Goal: Complete application form

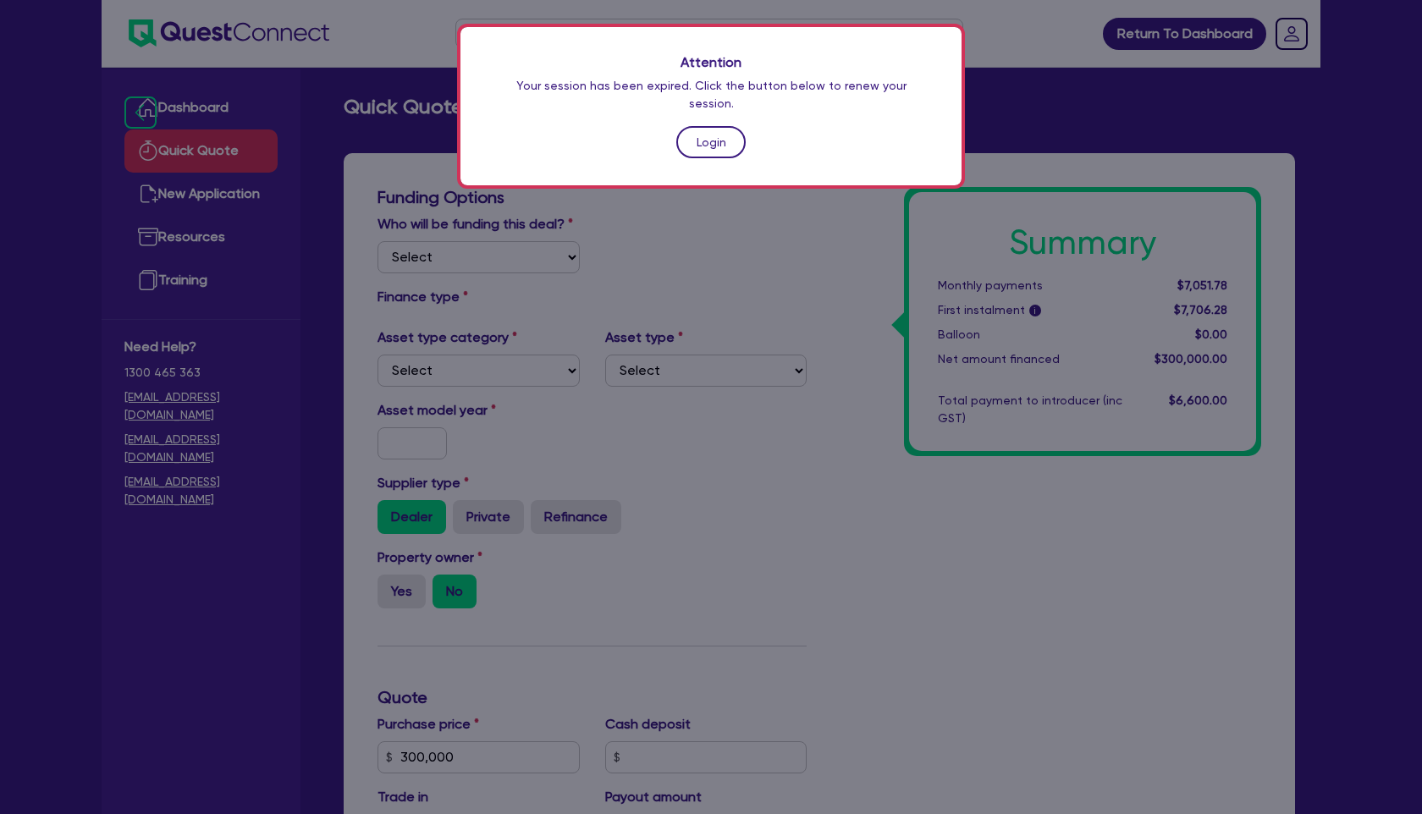
scroll to position [504, 0]
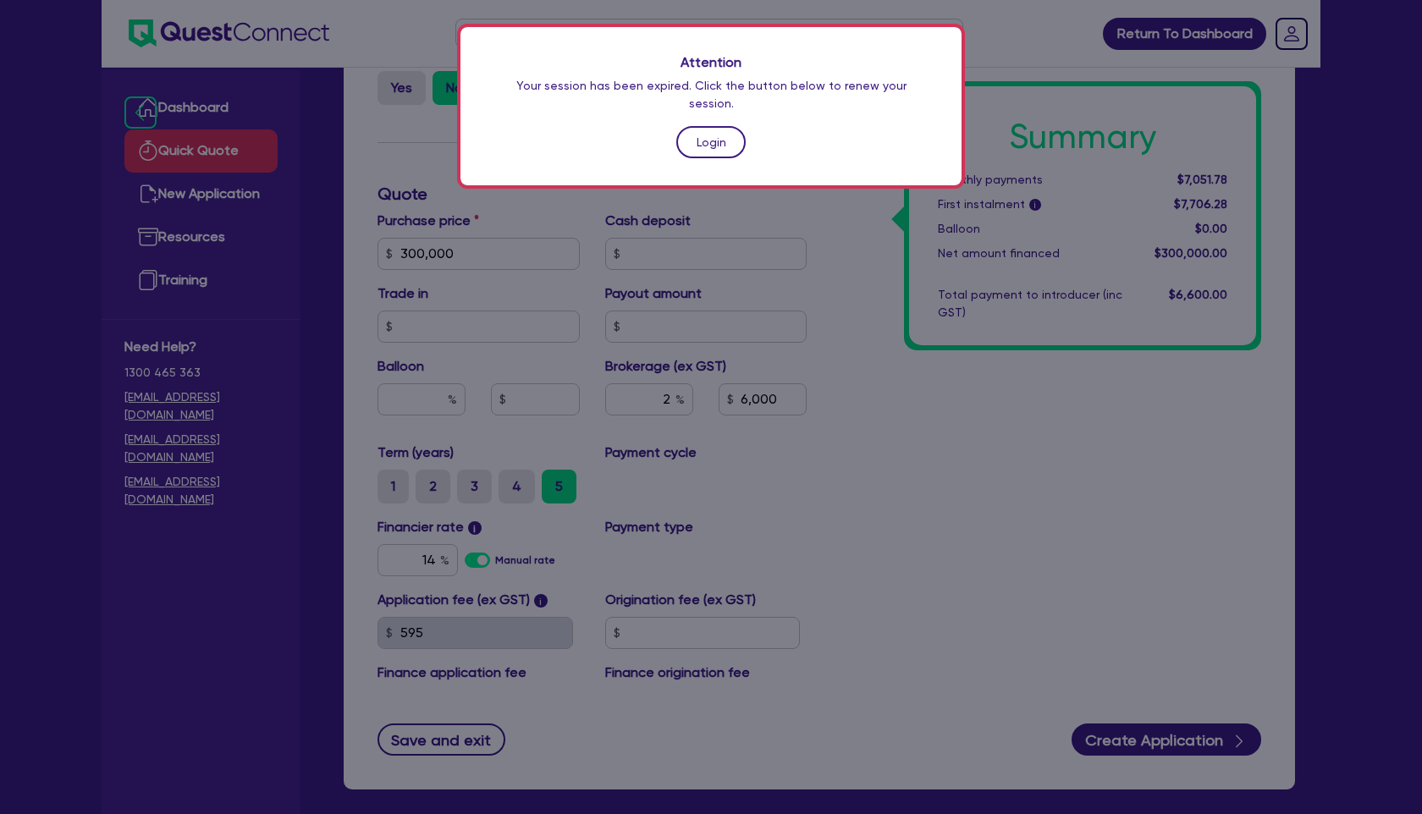
click at [722, 126] on link "Login" at bounding box center [710, 142] width 69 height 32
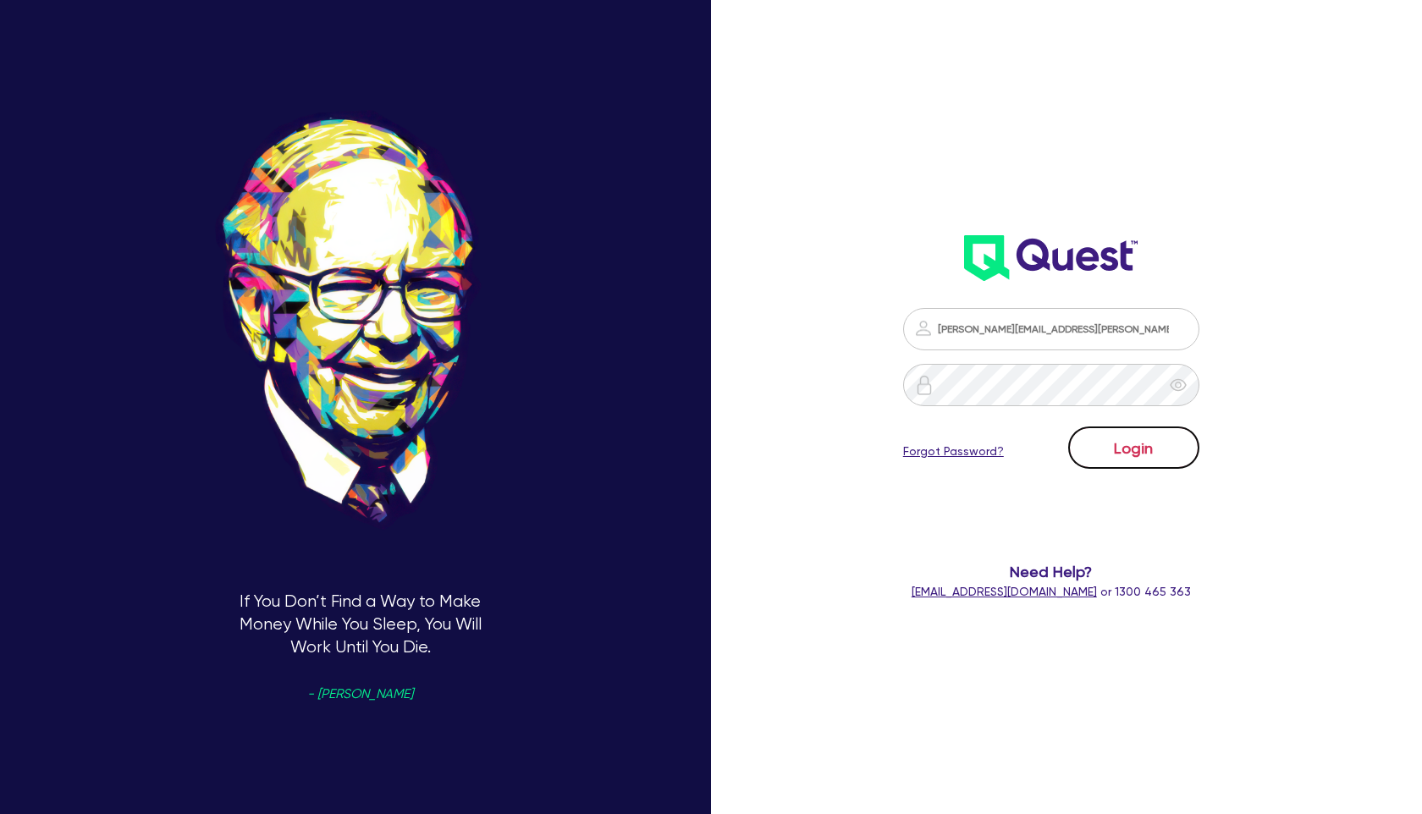
click at [1149, 466] on button "Login" at bounding box center [1133, 448] width 131 height 42
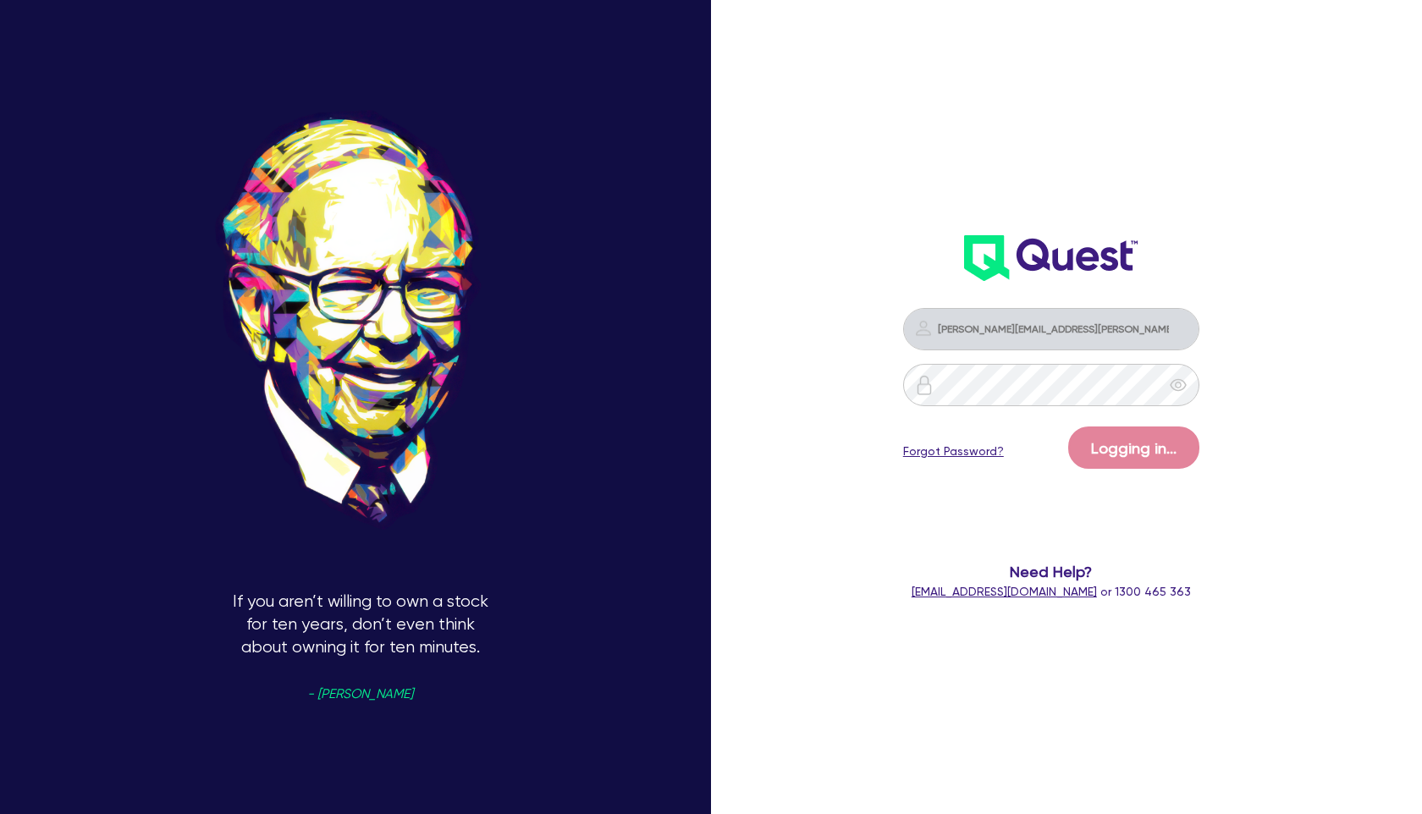
click at [838, 234] on div "[PERSON_NAME][EMAIL_ADDRESS][PERSON_NAME][DOMAIN_NAME] Logging in... Forgot Pas…" at bounding box center [1072, 407] width 474 height 936
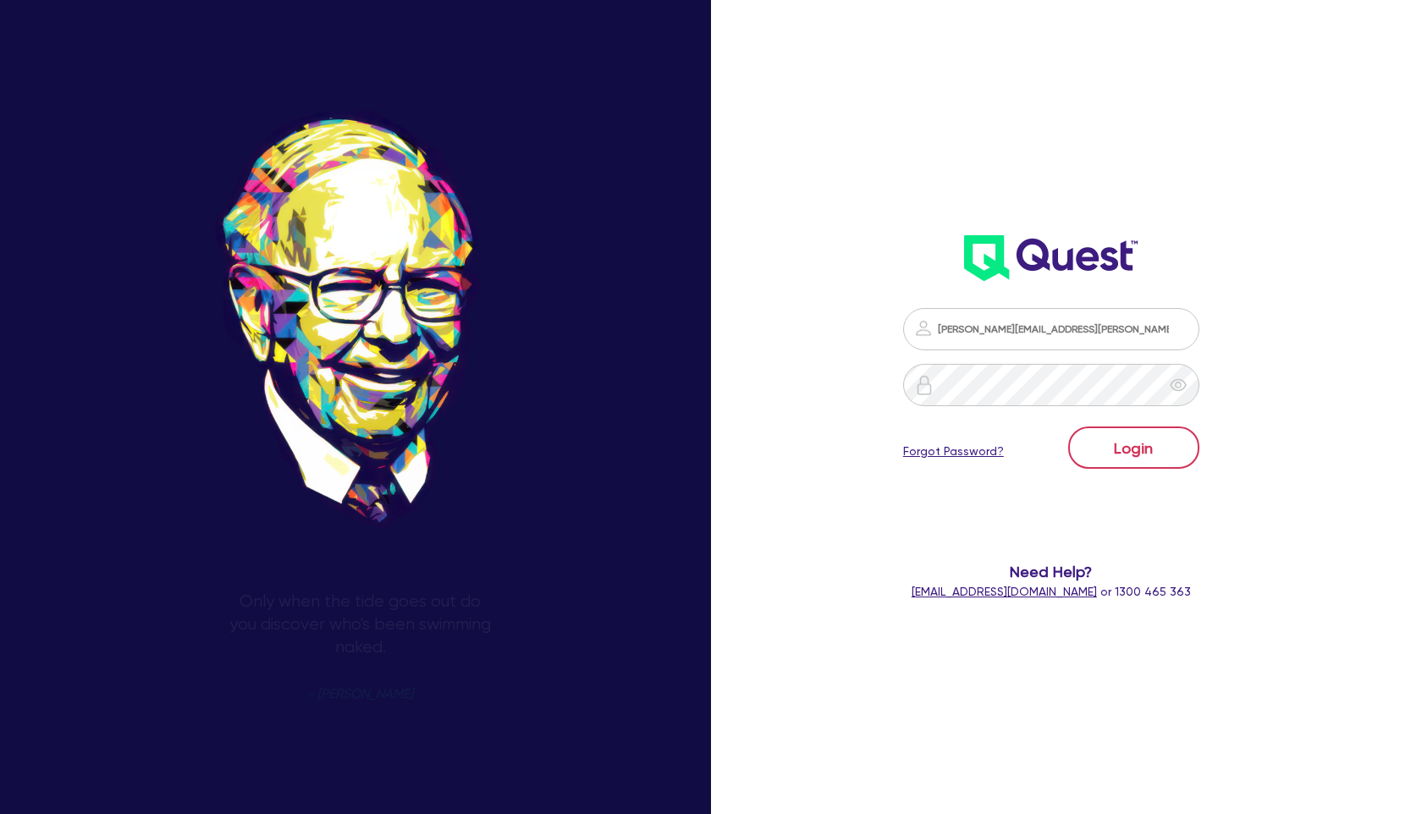
click at [1112, 442] on button "Login" at bounding box center [1133, 448] width 131 height 42
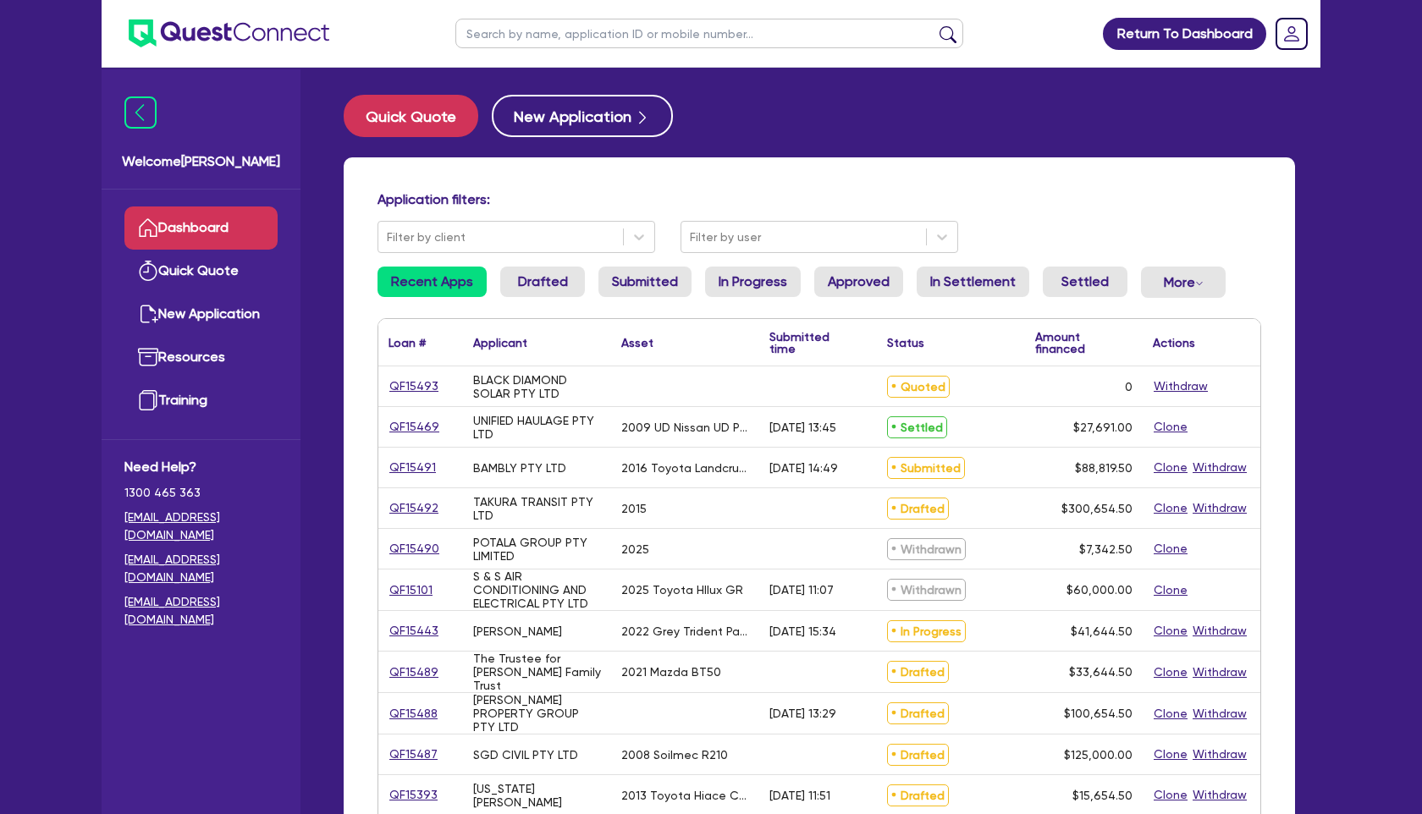
click at [568, 41] on input "text" at bounding box center [709, 34] width 508 height 30
type input "nuus"
click at [935, 25] on button "submit" at bounding box center [948, 37] width 27 height 24
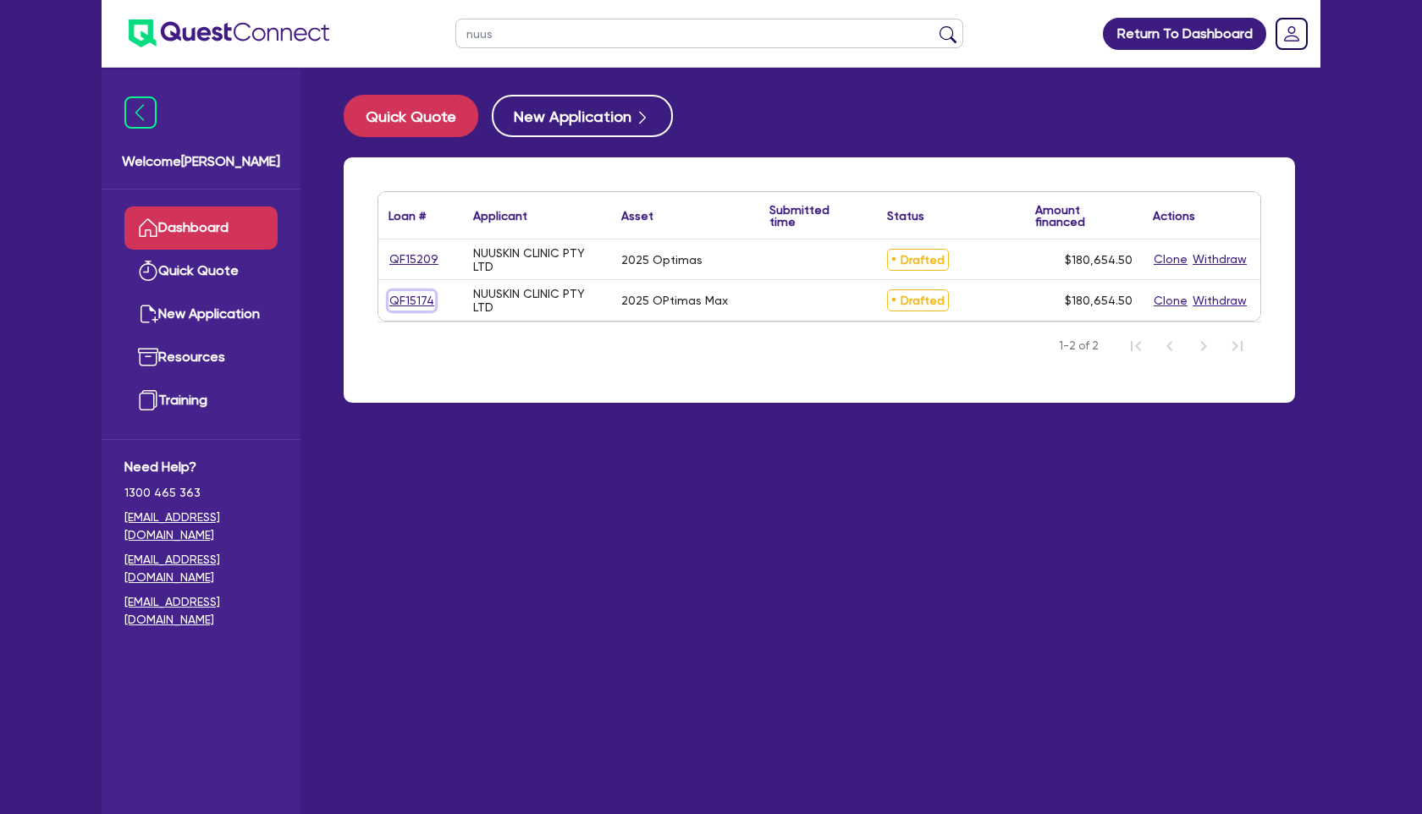
click at [403, 295] on link "QF15174" at bounding box center [412, 300] width 47 height 19
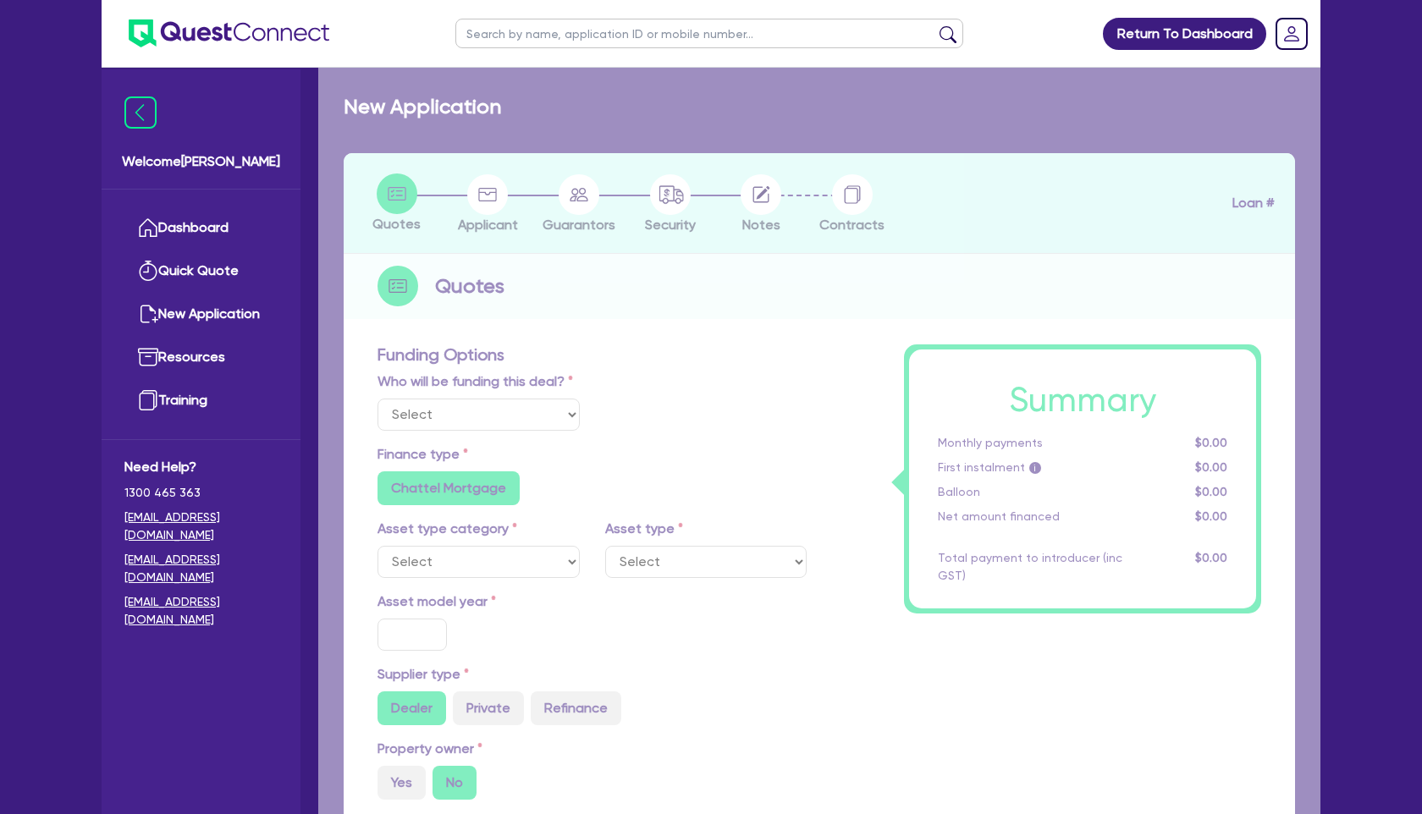
select select "Other"
select select "TERTIARY_ASSETS"
type input "2025"
radio input "true"
type input "180,000"
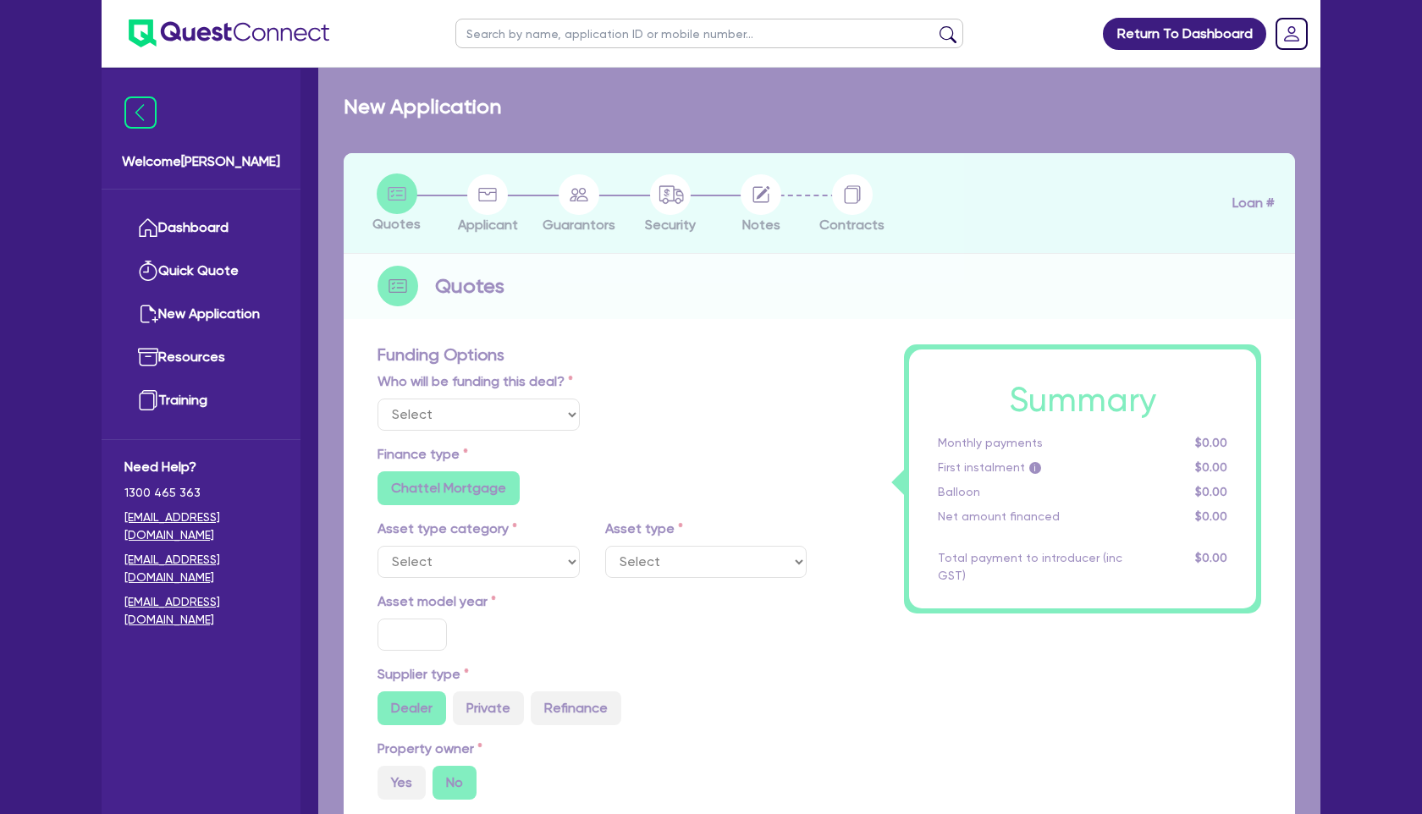
type input "10"
radio input "true"
radio input "false"
select select "BEAUTY_EQUIPMENT"
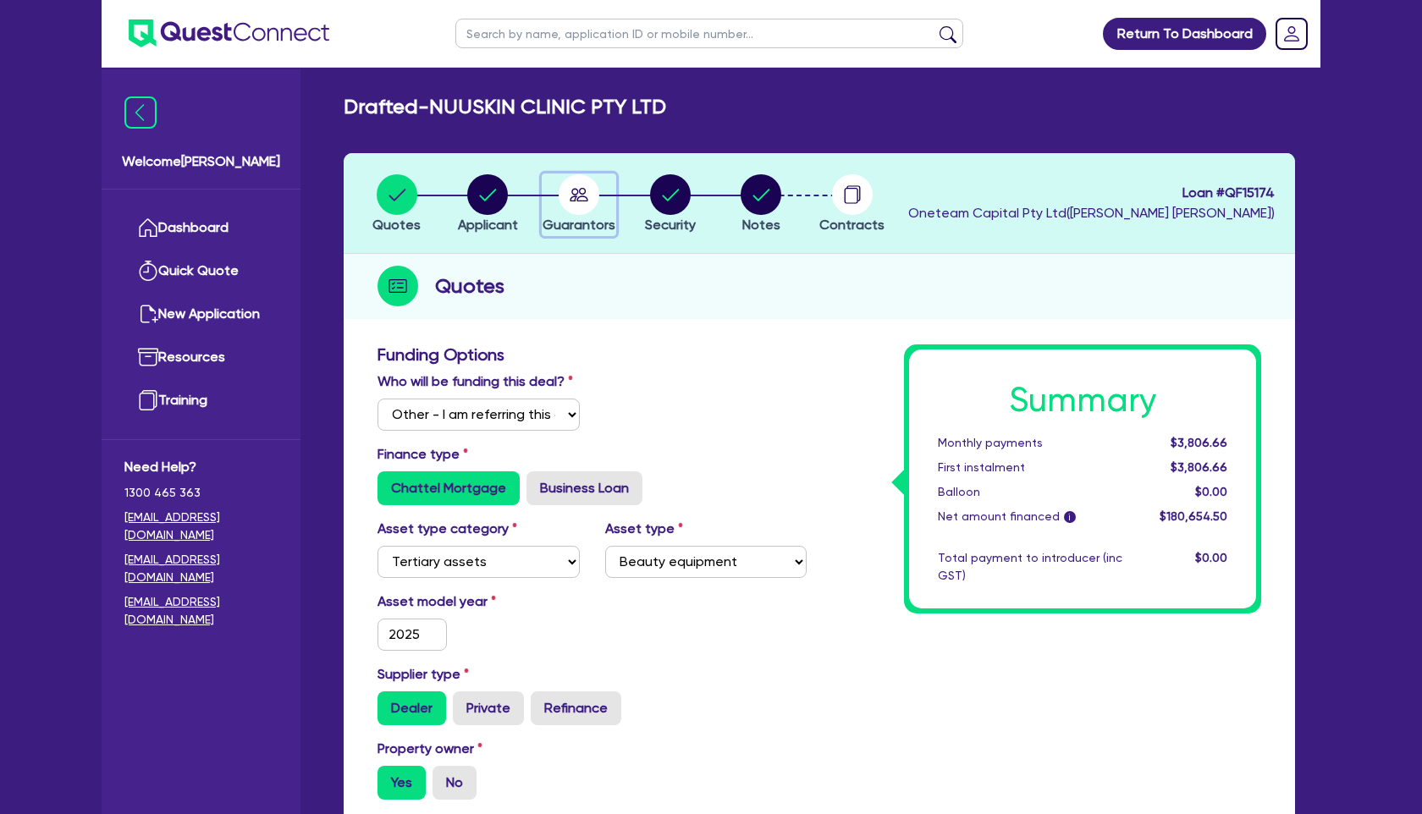
click at [587, 203] on circle "button" at bounding box center [579, 194] width 41 height 41
select select "MRS"
select select "NSW"
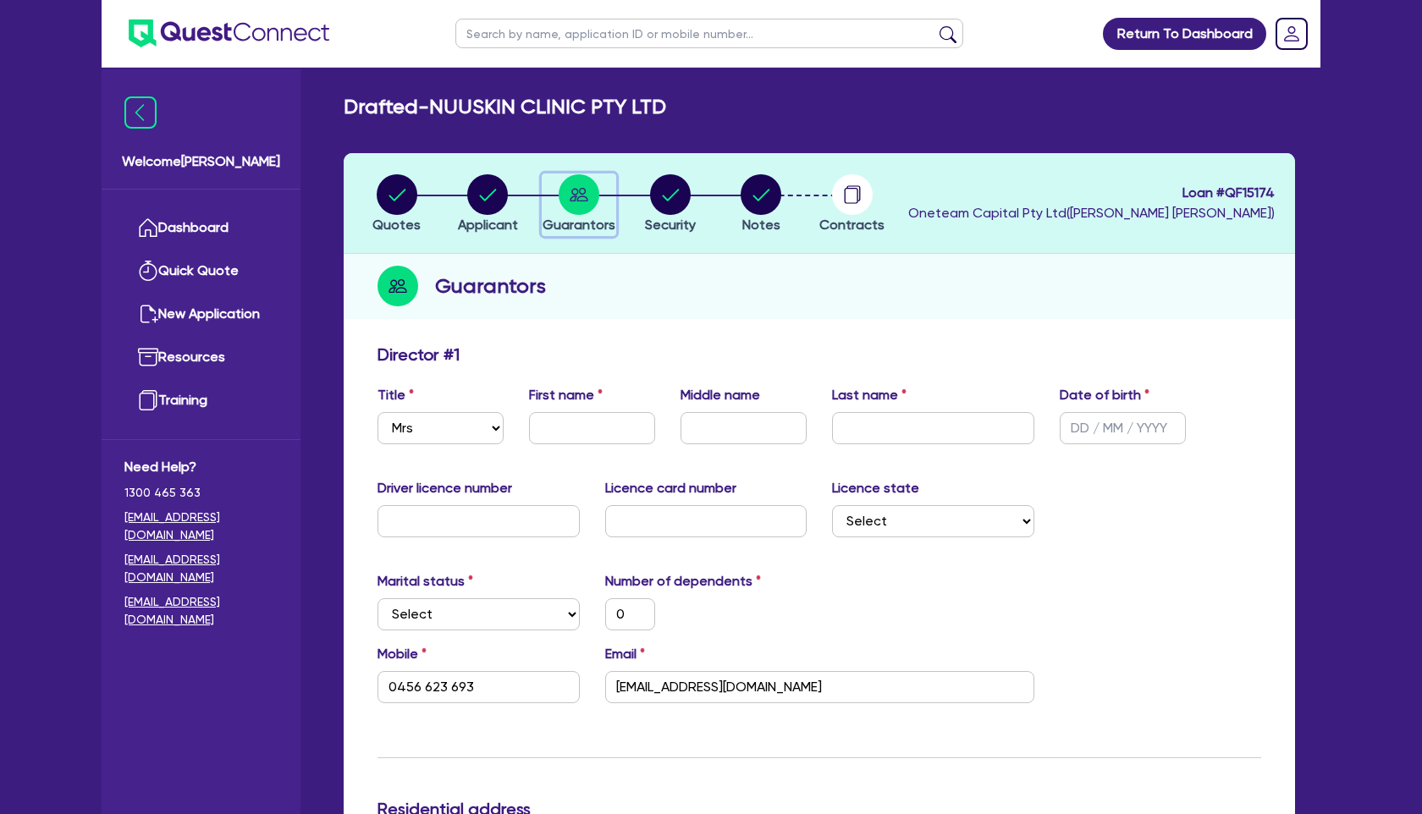
select select "Other"
select select "TERTIARY_ASSETS"
select select "BEAUTY_EQUIPMENT"
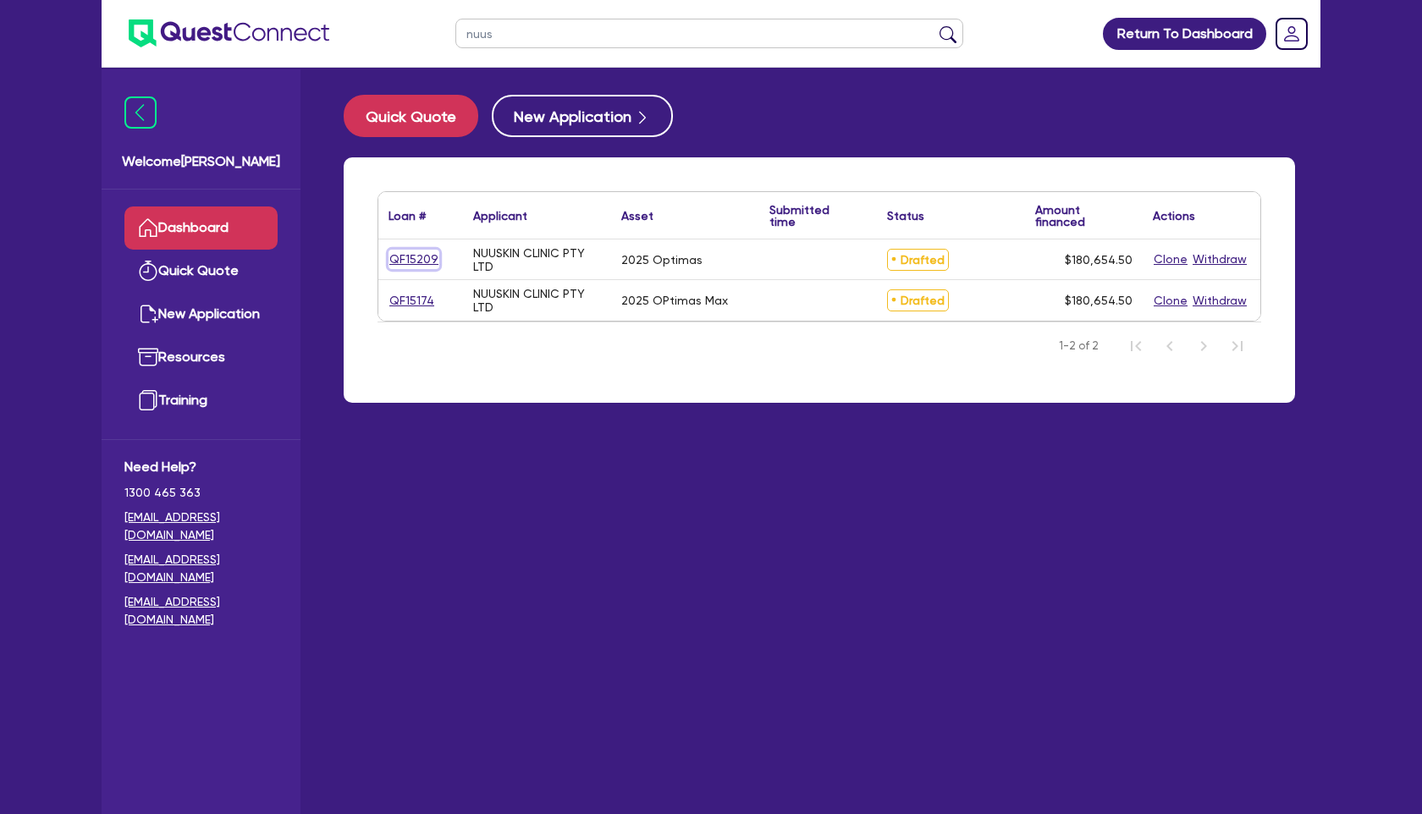
click at [427, 257] on link "QF15209" at bounding box center [414, 259] width 51 height 19
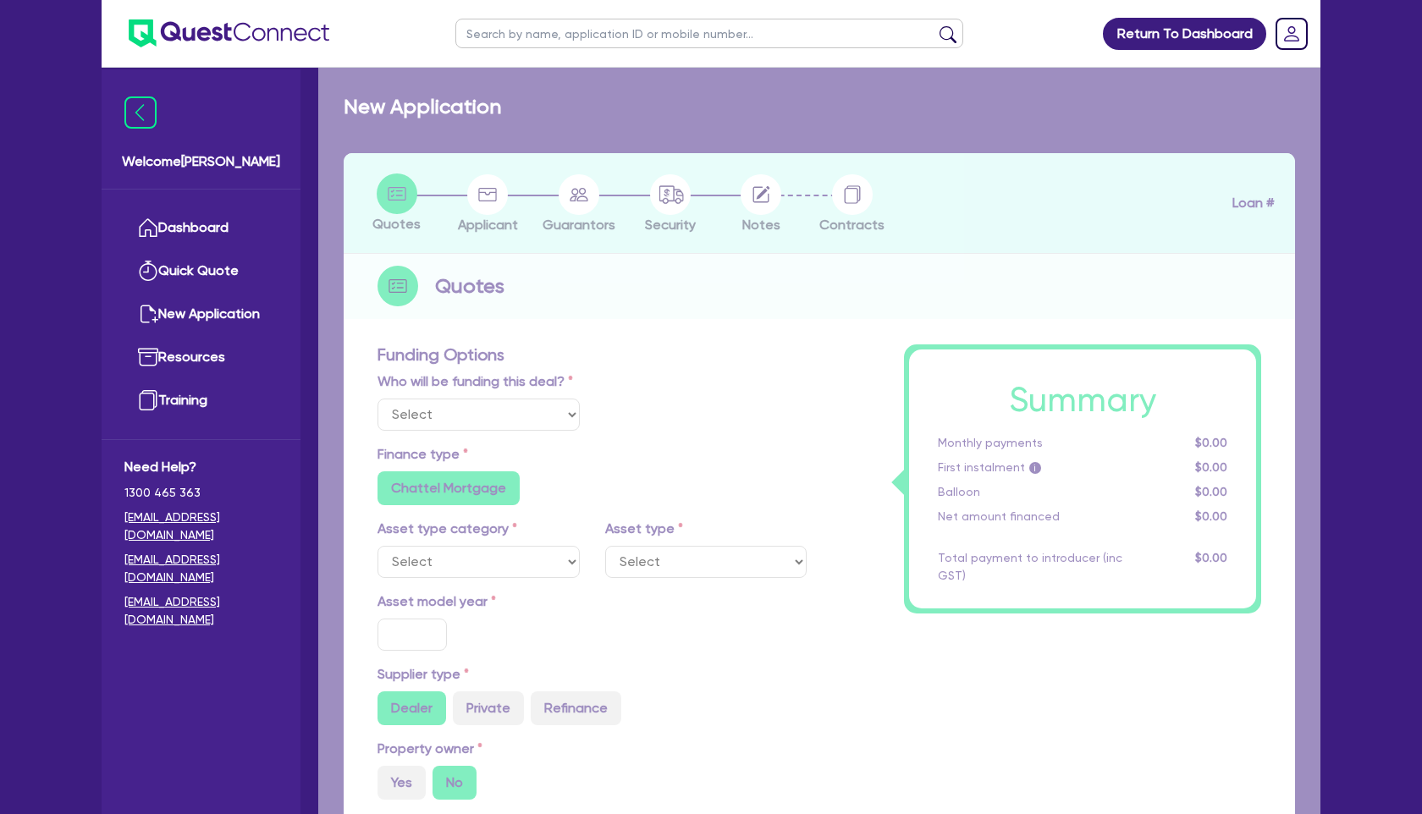
select select "Other"
select select "TERTIARY_ASSETS"
type input "2025"
type input "180,000"
type input "5"
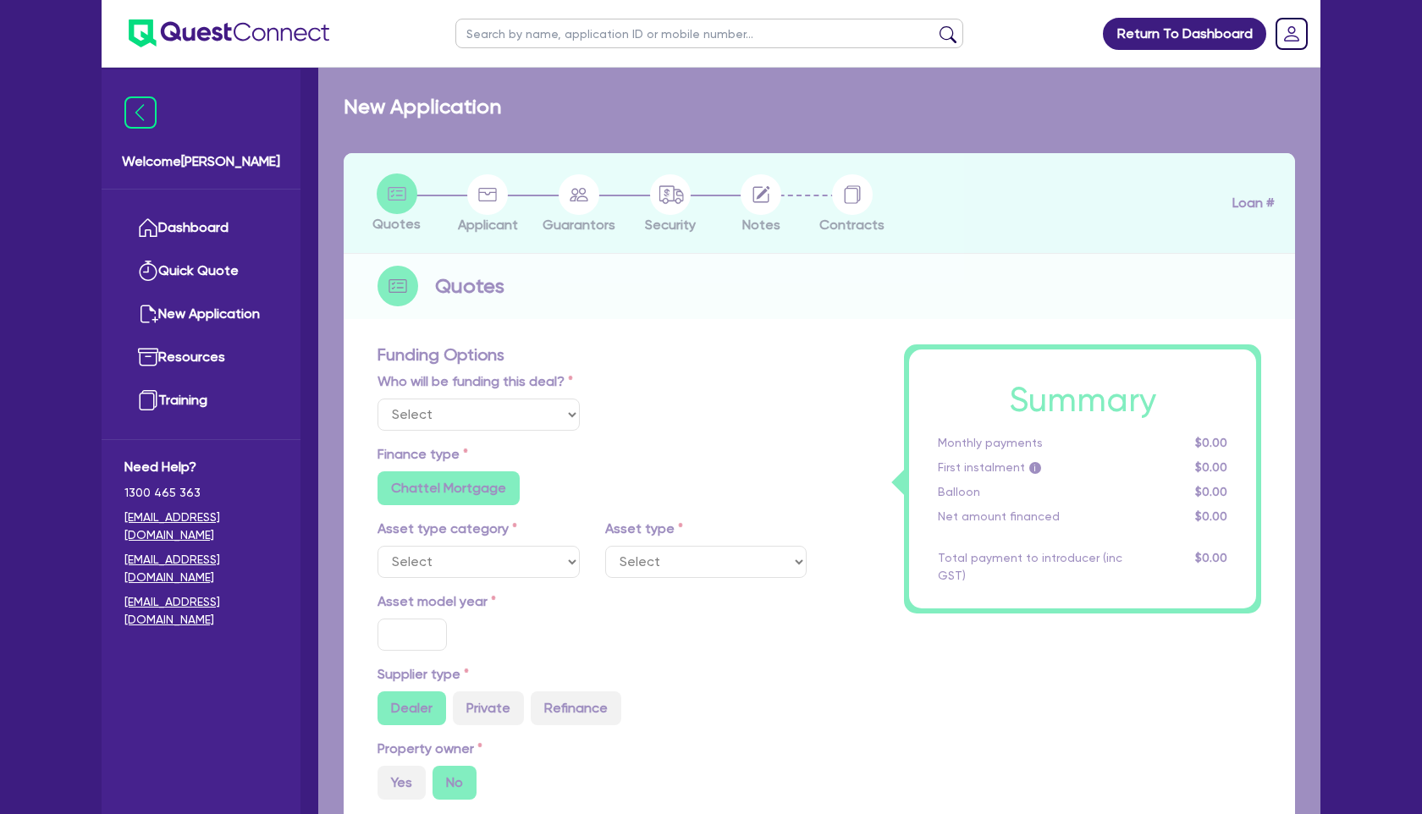
type input "9,032.73"
type input "10.5"
radio input "true"
radio input "false"
select select "BEAUTY_EQUIPMENT"
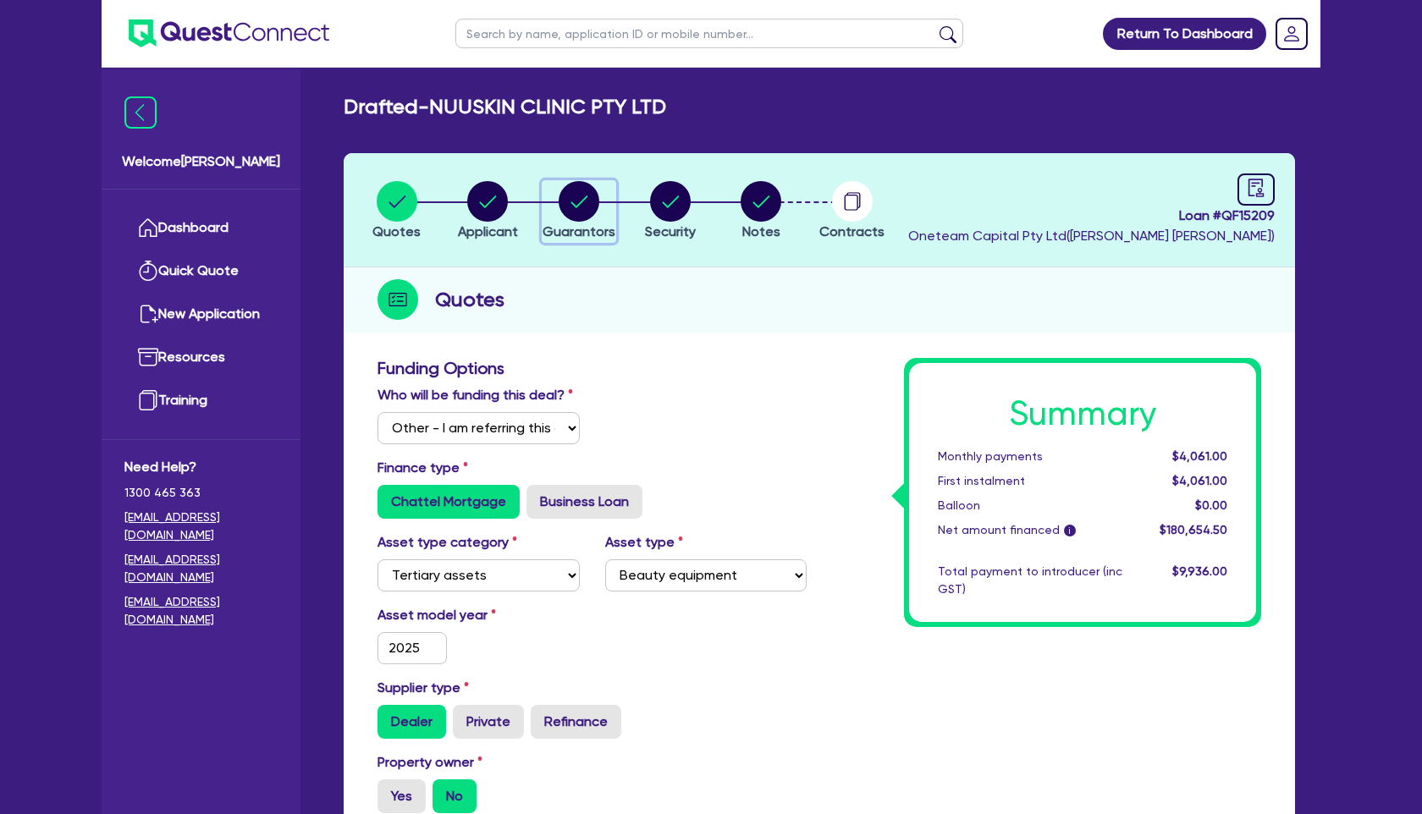
click at [587, 215] on circle "button" at bounding box center [579, 201] width 41 height 41
select select "MRS"
select select "NSW"
select select "SINGLE"
select select "CASH"
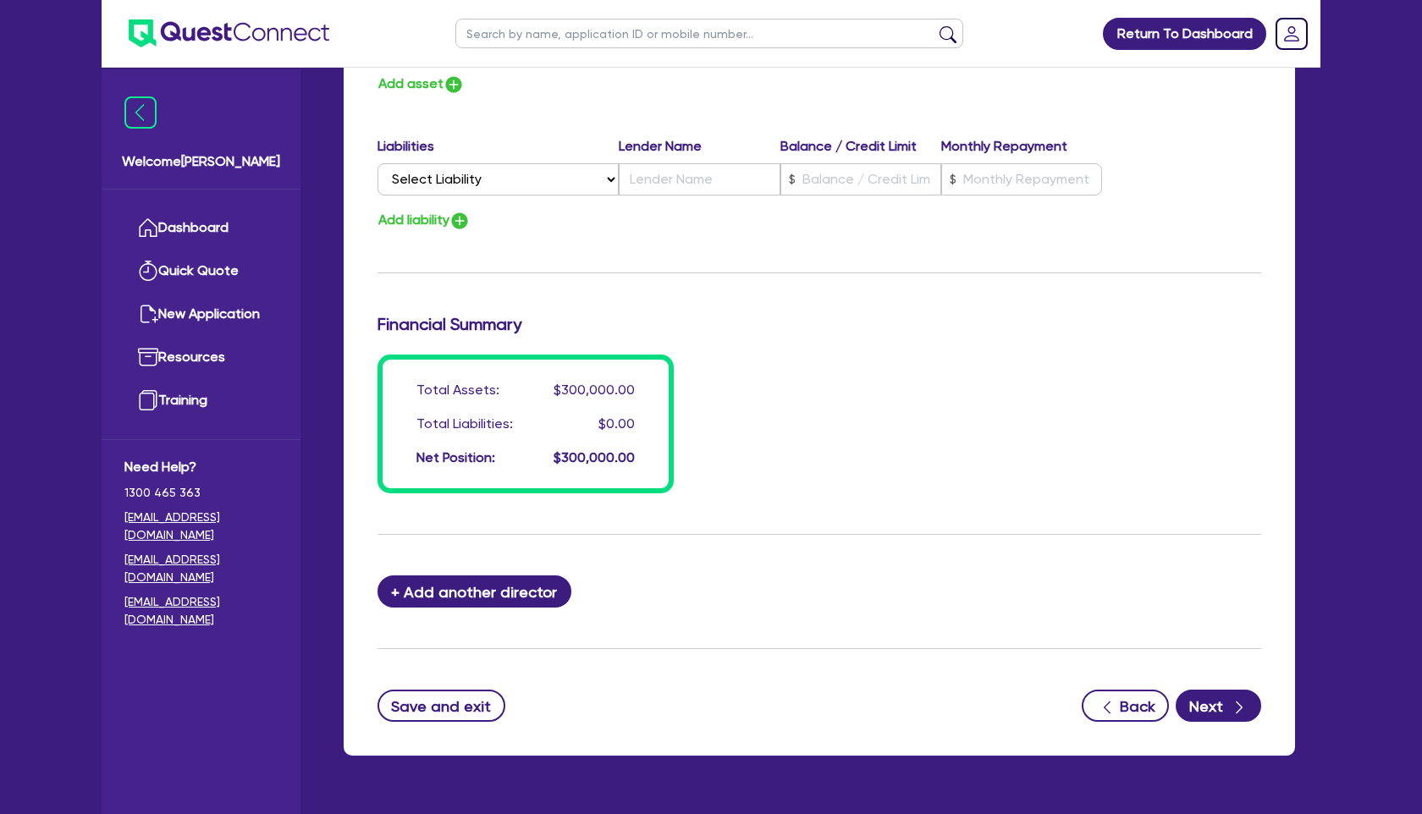
scroll to position [1161, 0]
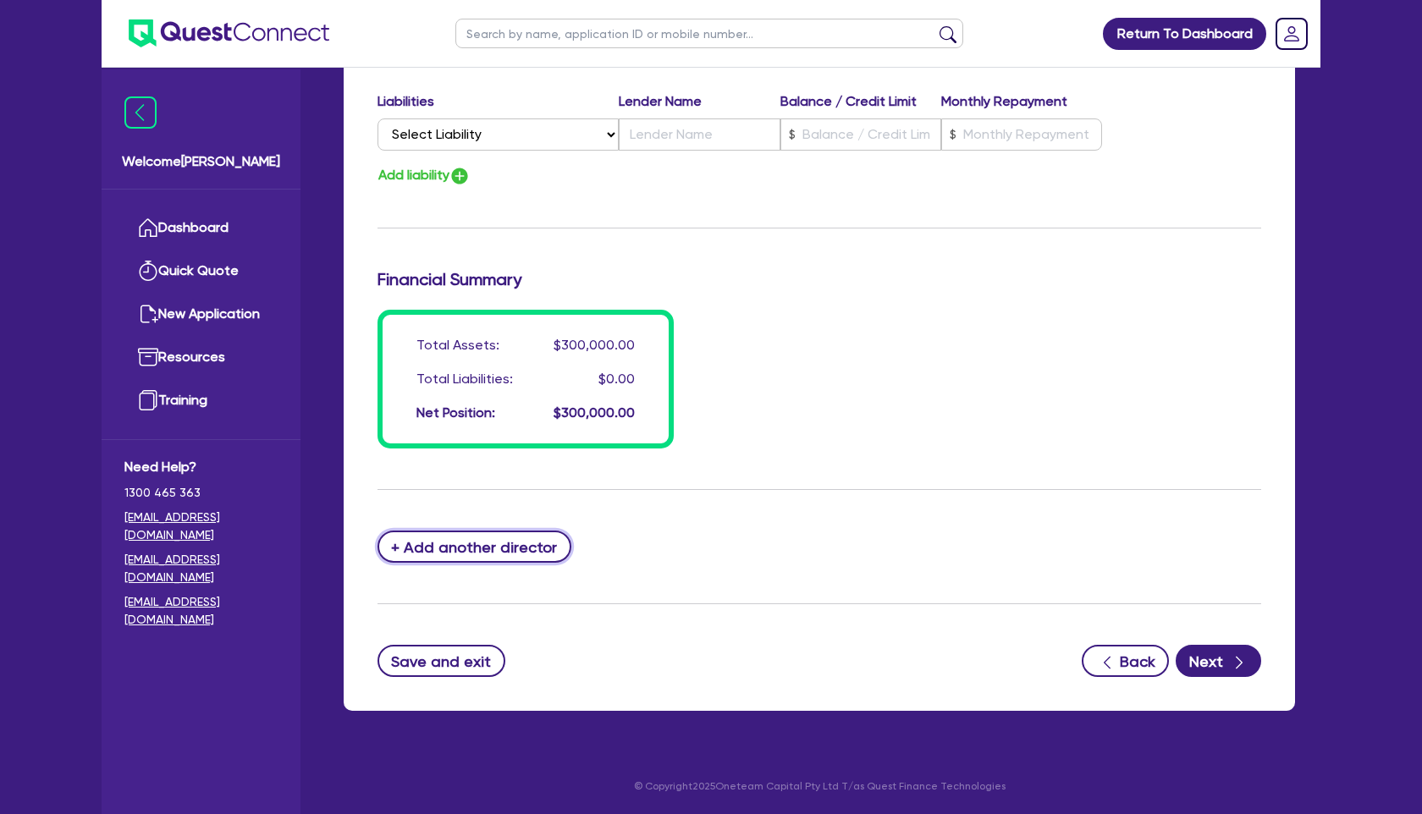
click at [518, 556] on button "+ Add another director" at bounding box center [475, 547] width 194 height 32
type input "0"
type input "0456623693"
type input "300000"
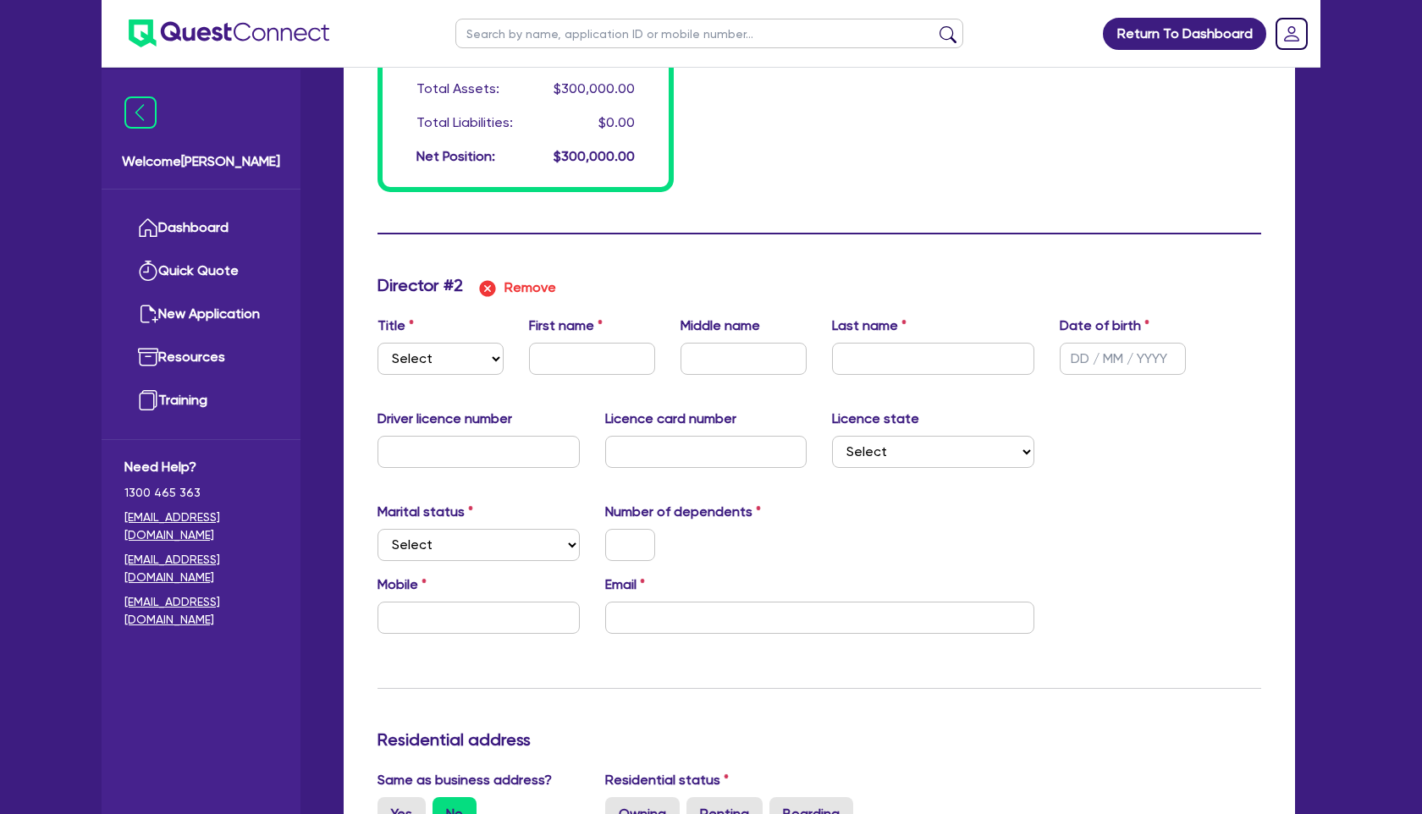
scroll to position [1422, 0]
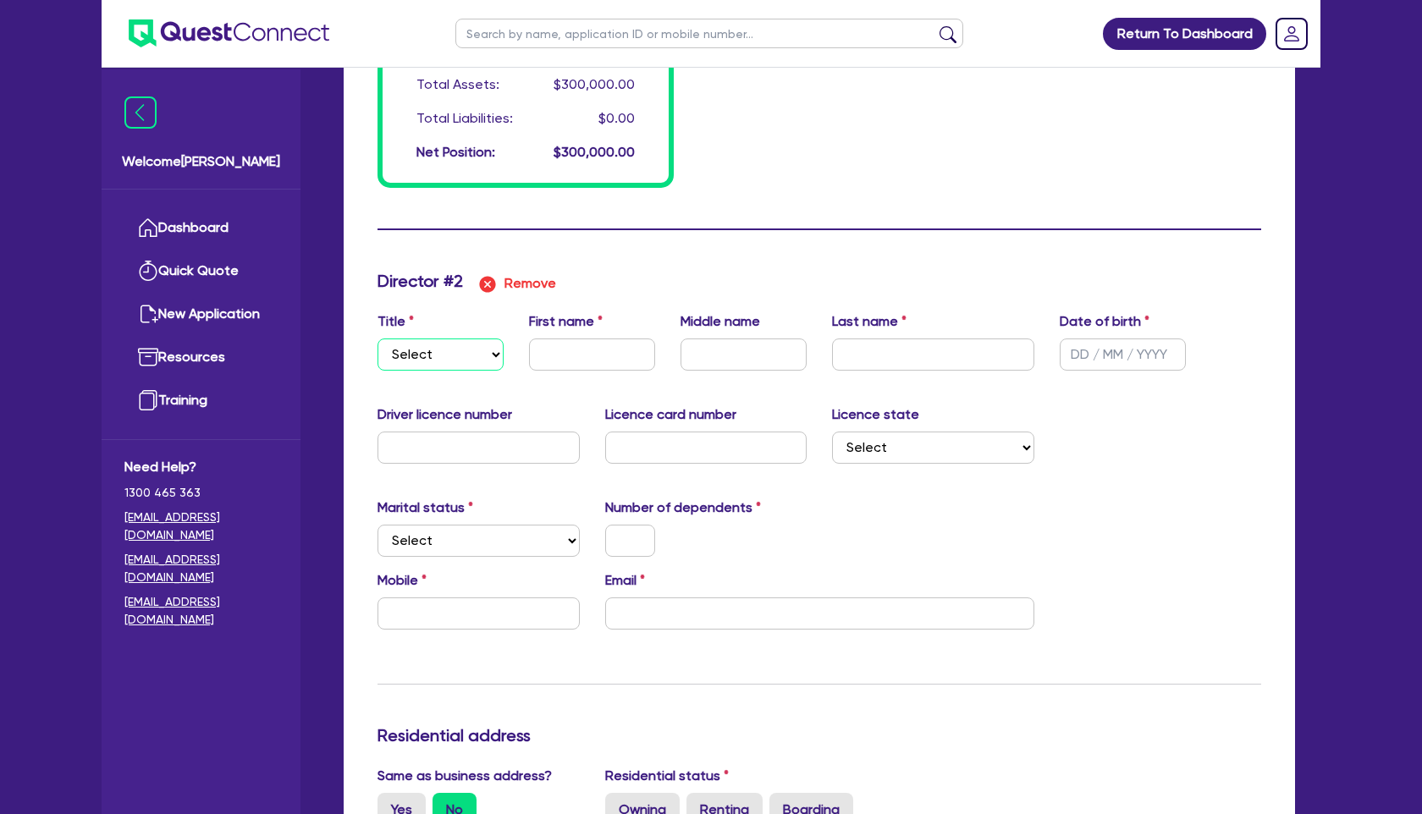
click at [460, 347] on select "Select Mr Mrs Ms Miss Dr" at bounding box center [441, 355] width 126 height 32
select select "MS"
click at [378, 339] on select "Select Mr Mrs Ms Miss Dr" at bounding box center [441, 355] width 126 height 32
type input "0"
type input "0456623693"
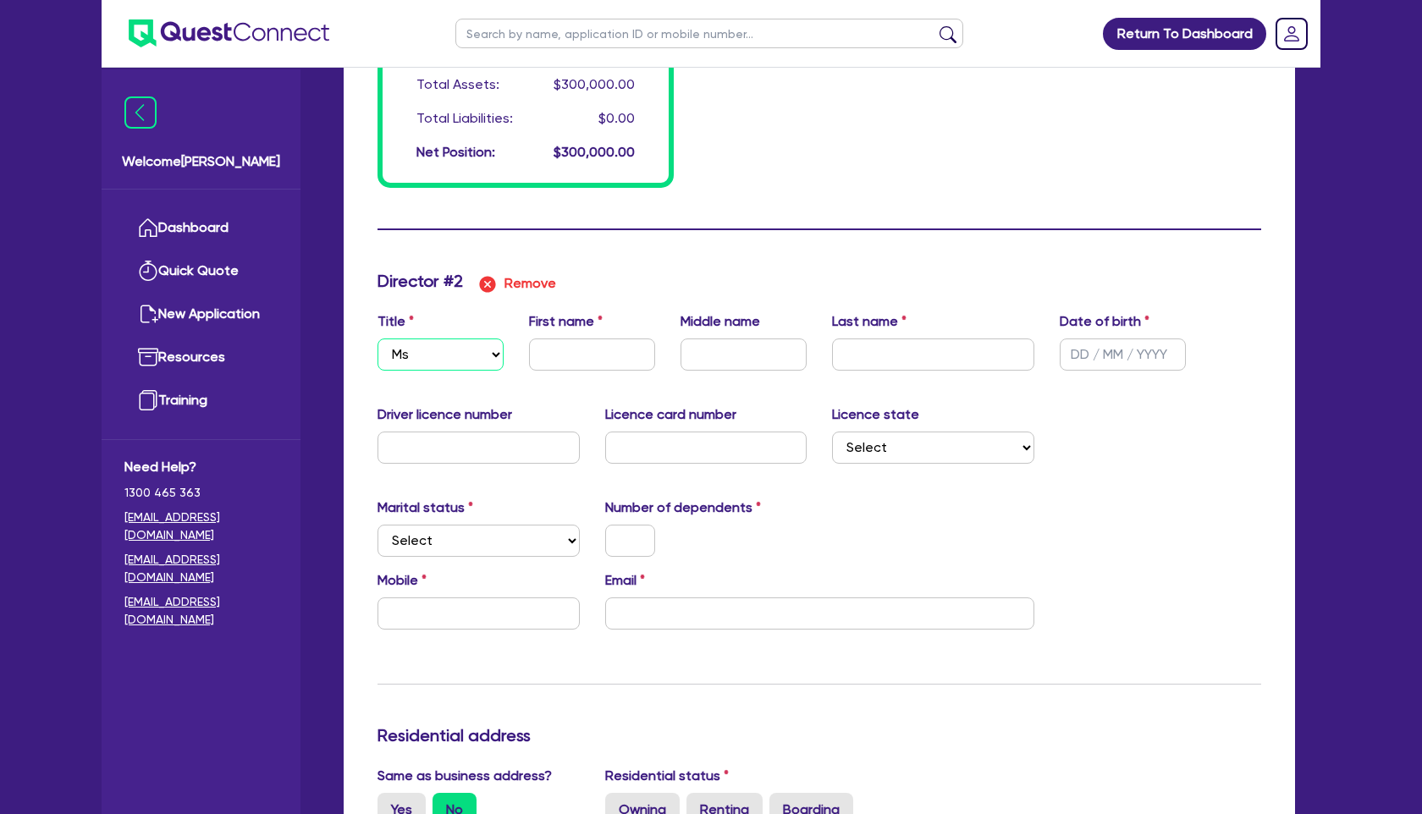
type input "300000"
click at [538, 351] on input "text" at bounding box center [592, 355] width 126 height 32
type input "0"
type input "0456623693"
type input "300000"
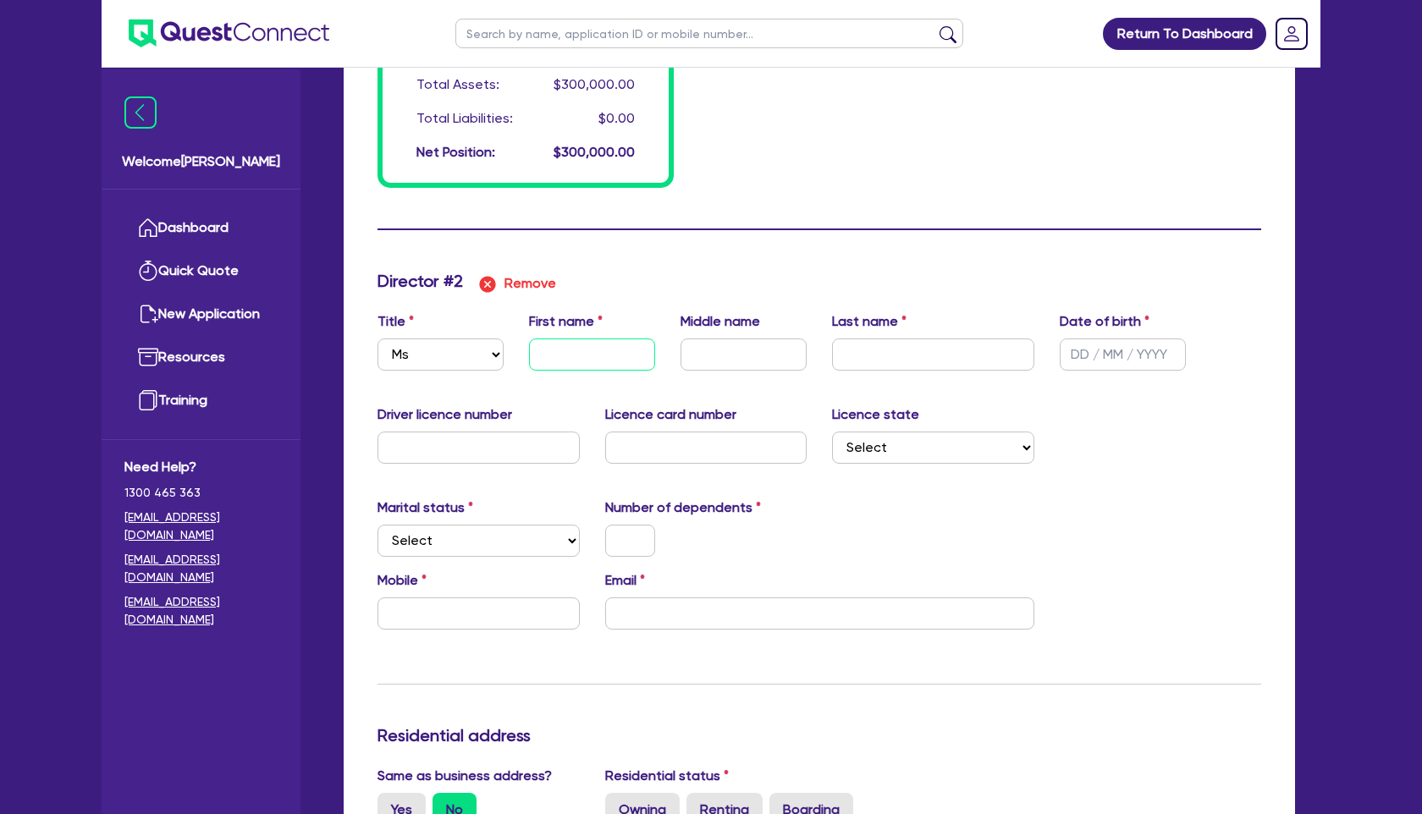
type input "E"
type input "0"
type input "0456623693"
type input "300000"
type input "Em"
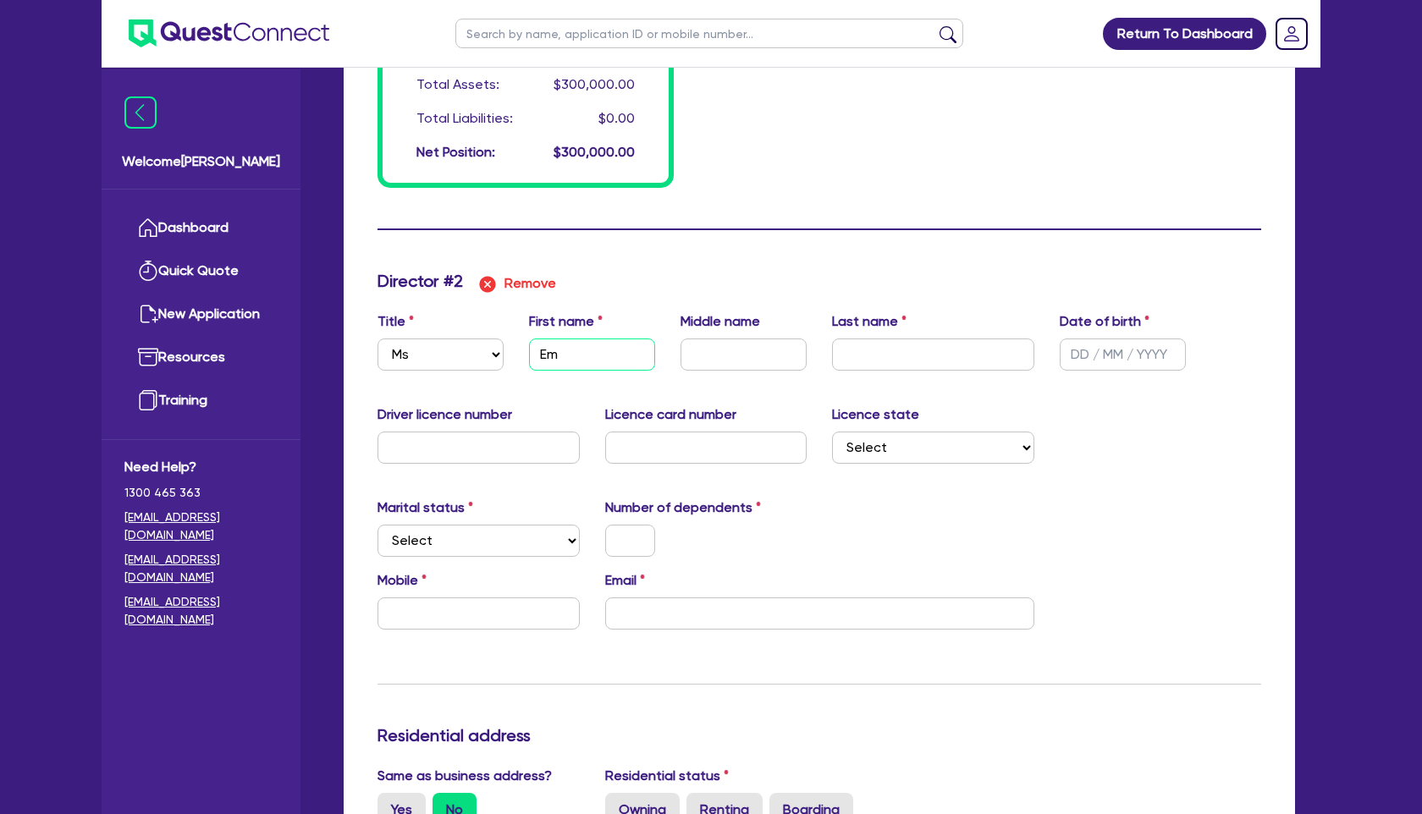
type input "0"
type input "0456623693"
type input "300000"
type input "Emm"
type input "0"
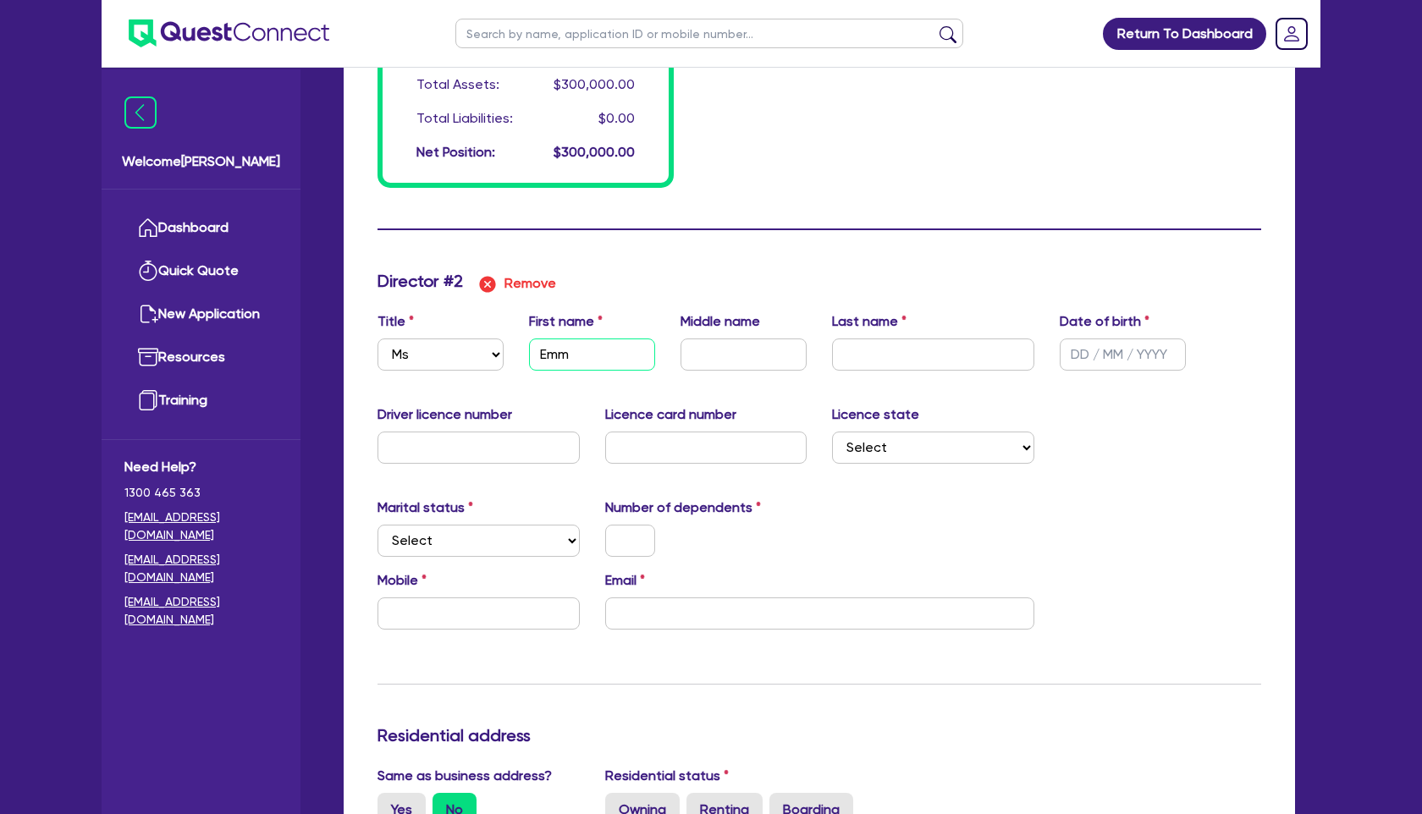
type input "0456623693"
type input "300000"
type input "Emma"
type input "0"
type input "0456623693"
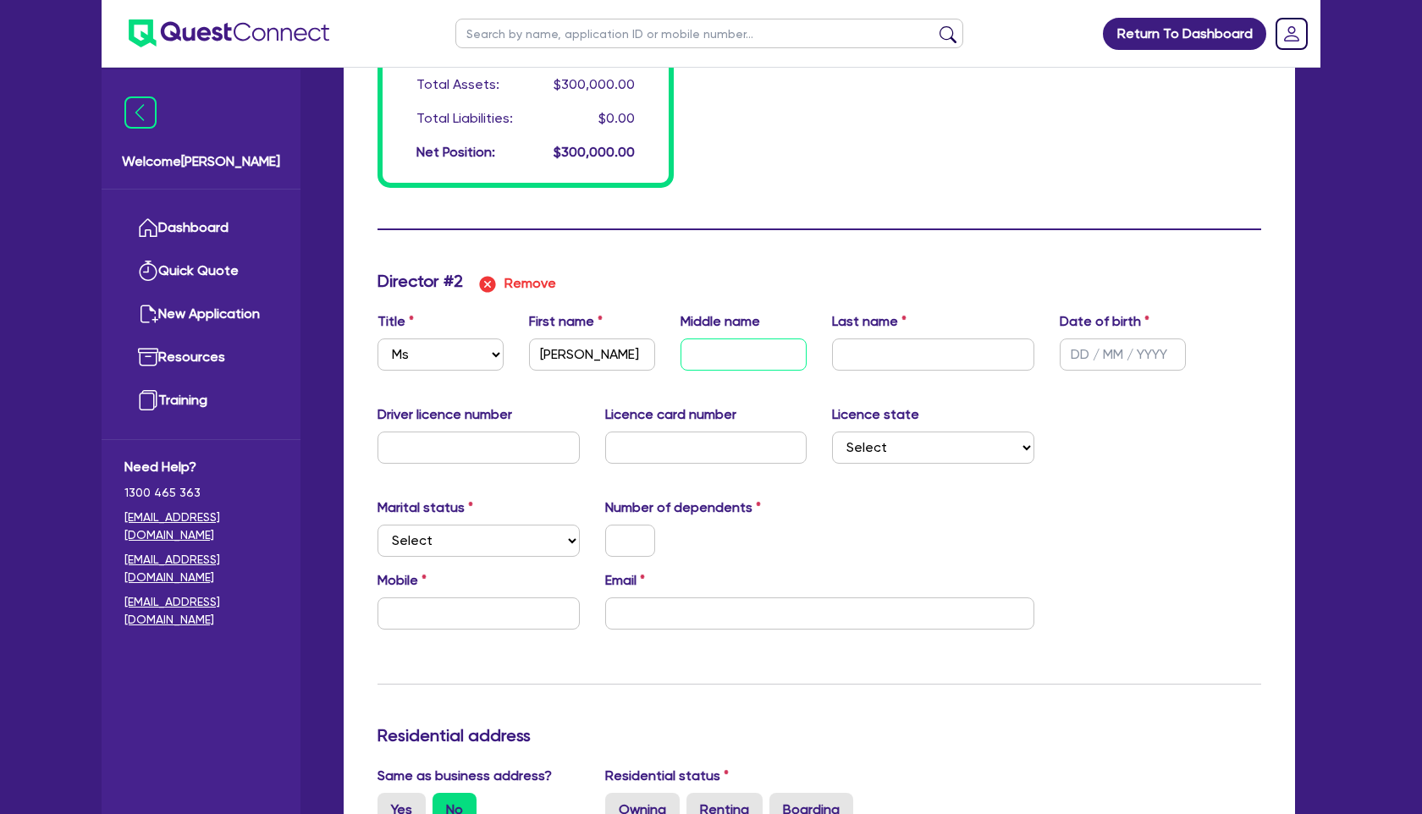
type input "300000"
type input "L"
type input "0"
type input "0456623693"
type input "300000"
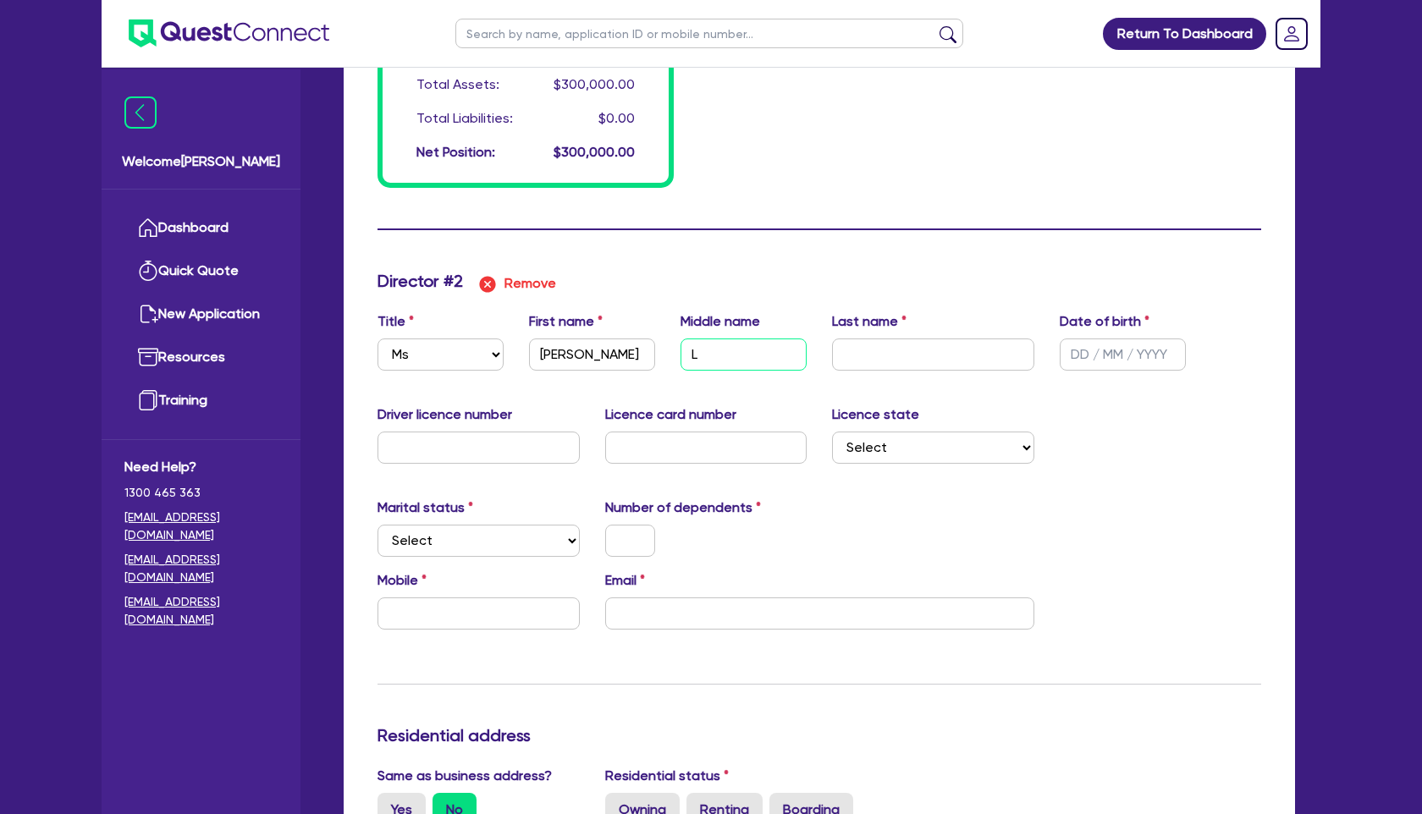
type input "Lo"
type input "0"
type input "0456623693"
type input "300000"
type input "Lou"
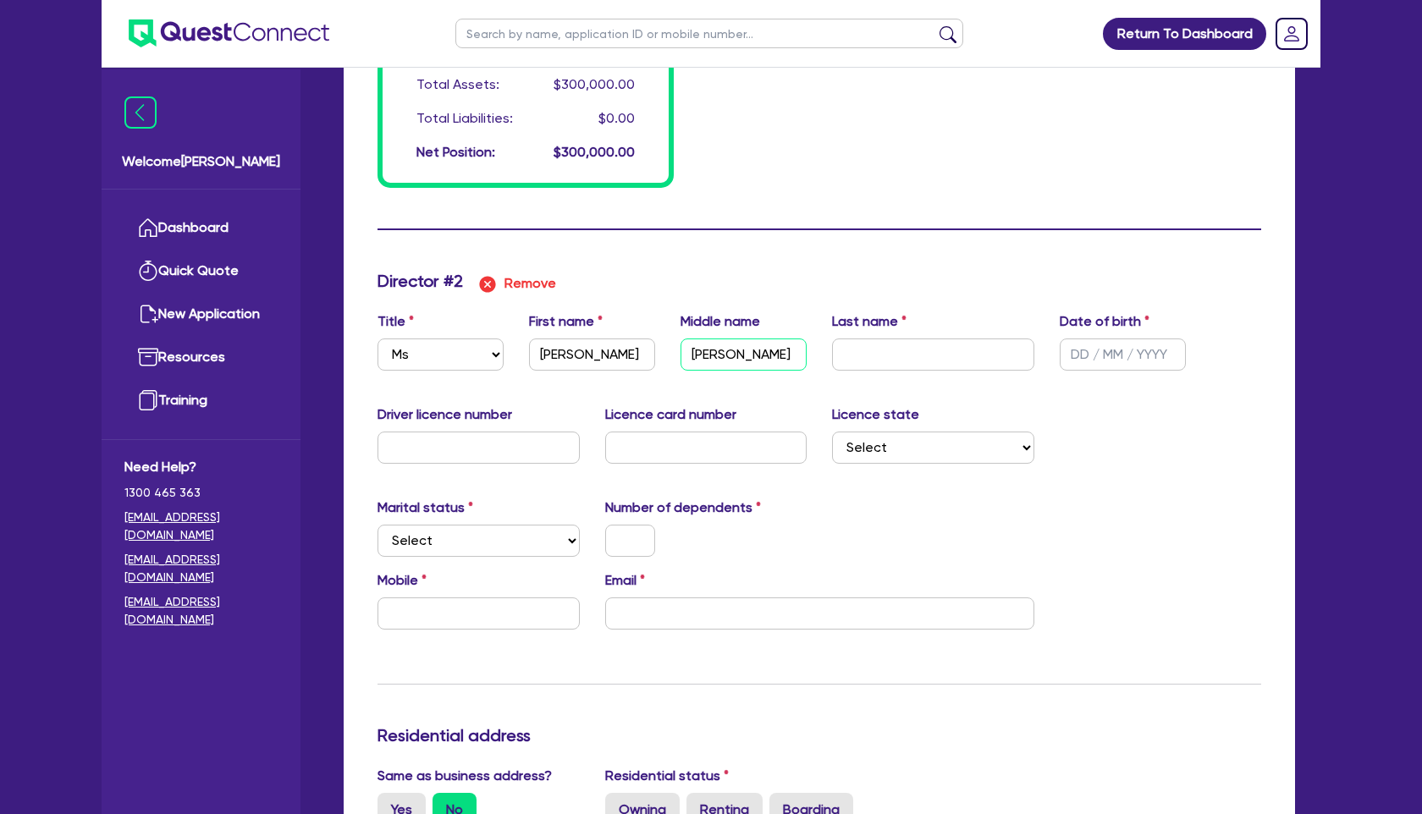
type input "0"
type input "0456623693"
type input "300000"
type input "Loui"
type input "0"
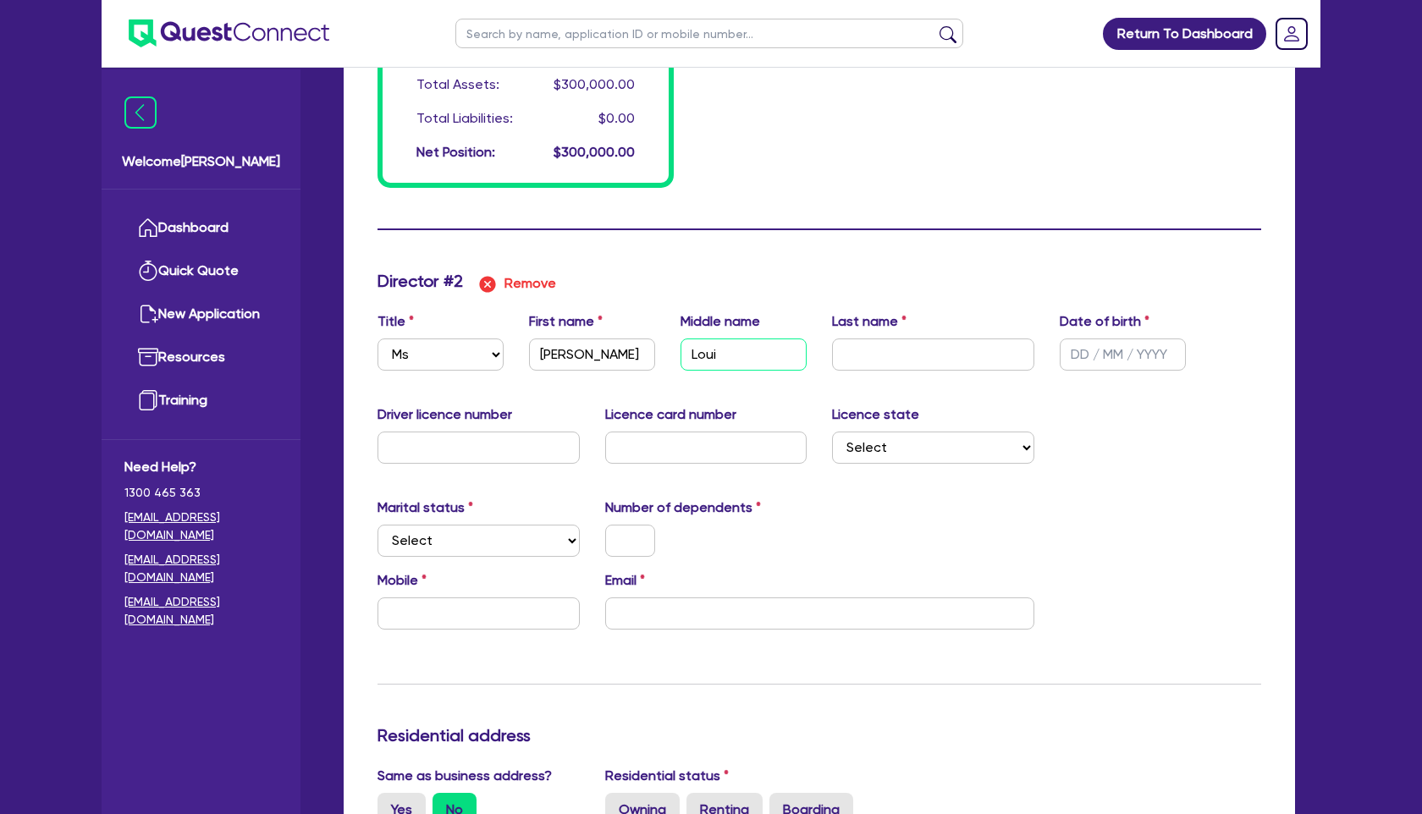
type input "0456623693"
type input "300000"
type input "Louis"
type input "0"
type input "0456623693"
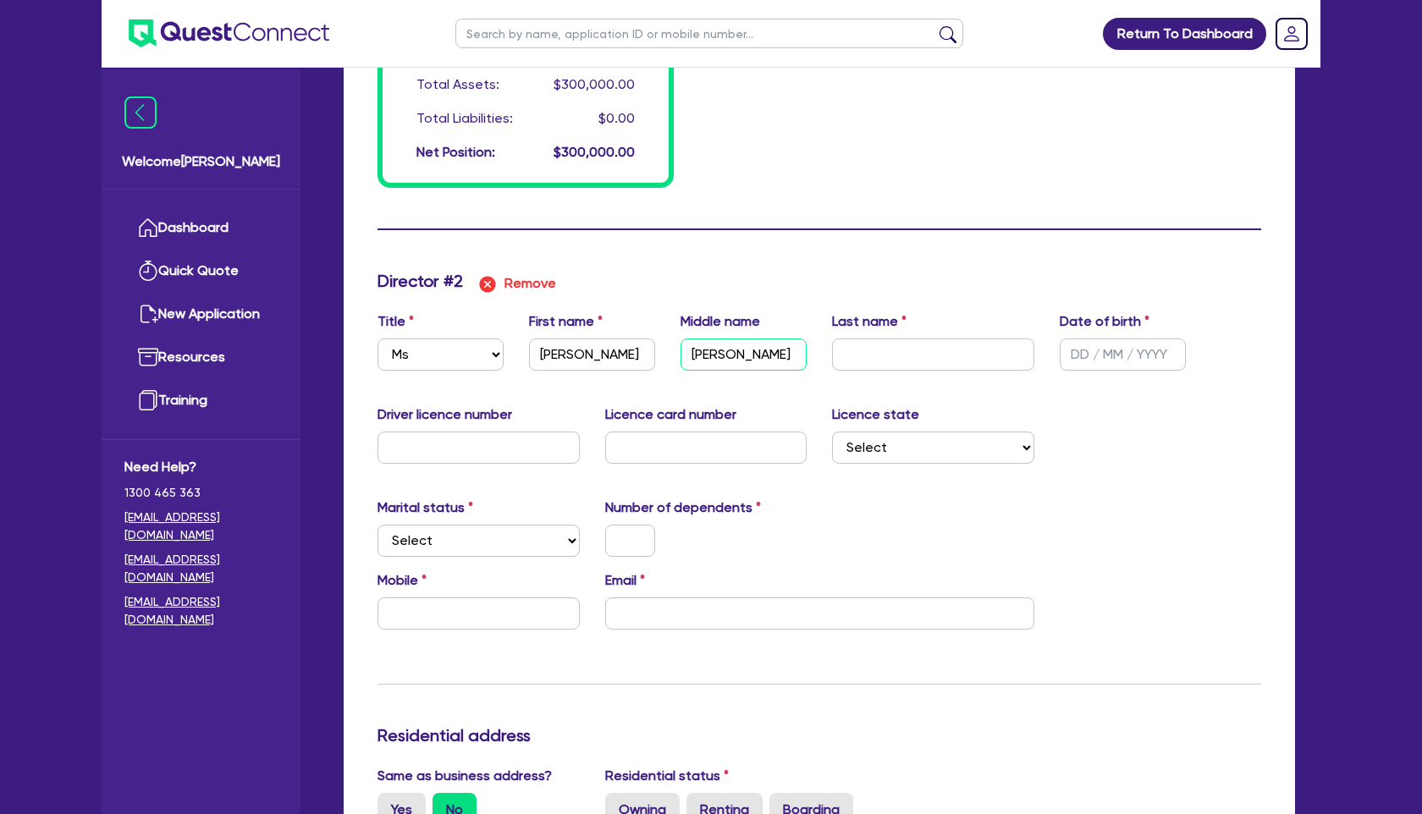
type input "300000"
type input "Louise"
type input "0"
type input "0456623693"
type input "300000"
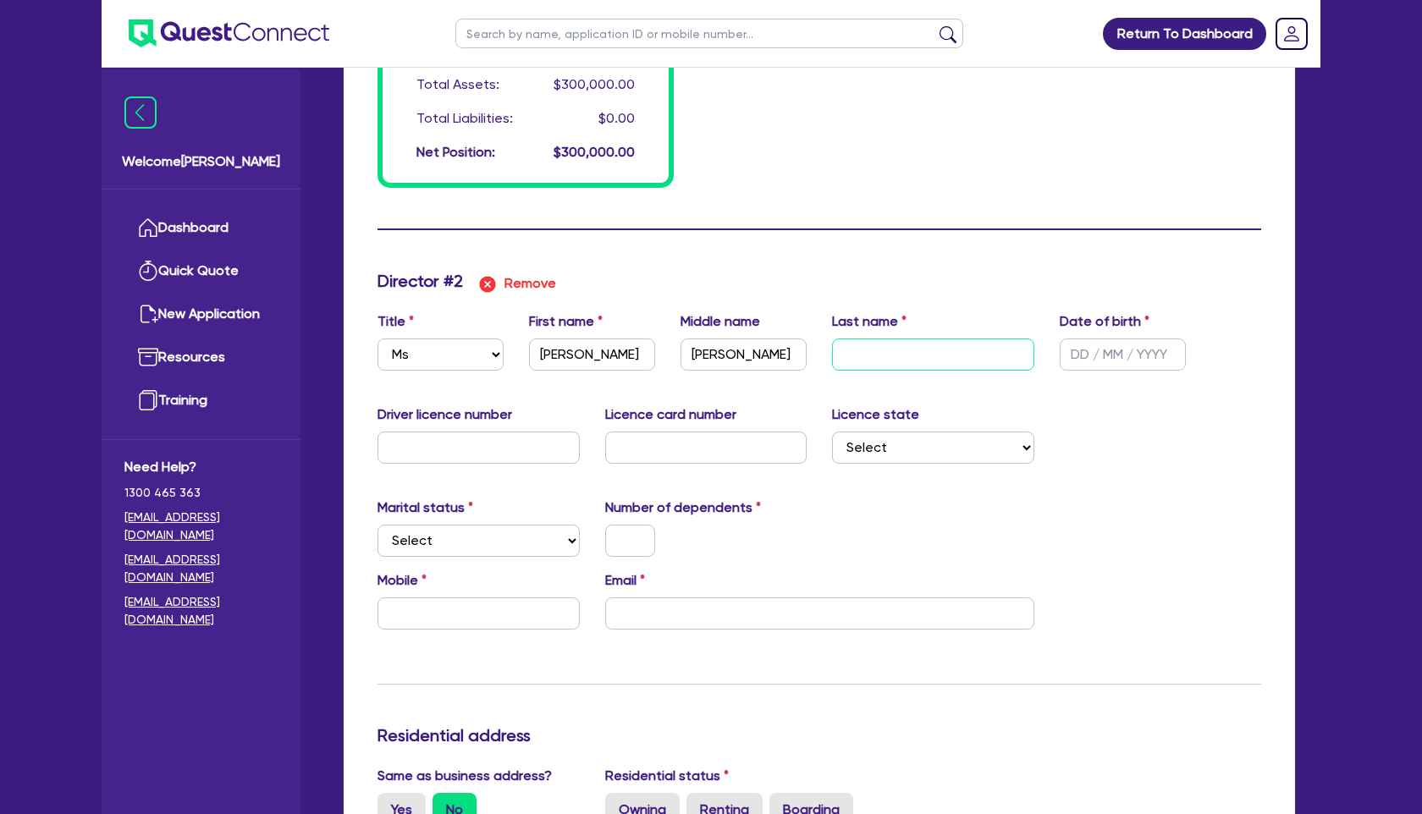
type input "J"
type input "0"
type input "0456623693"
type input "300000"
type input "Ja"
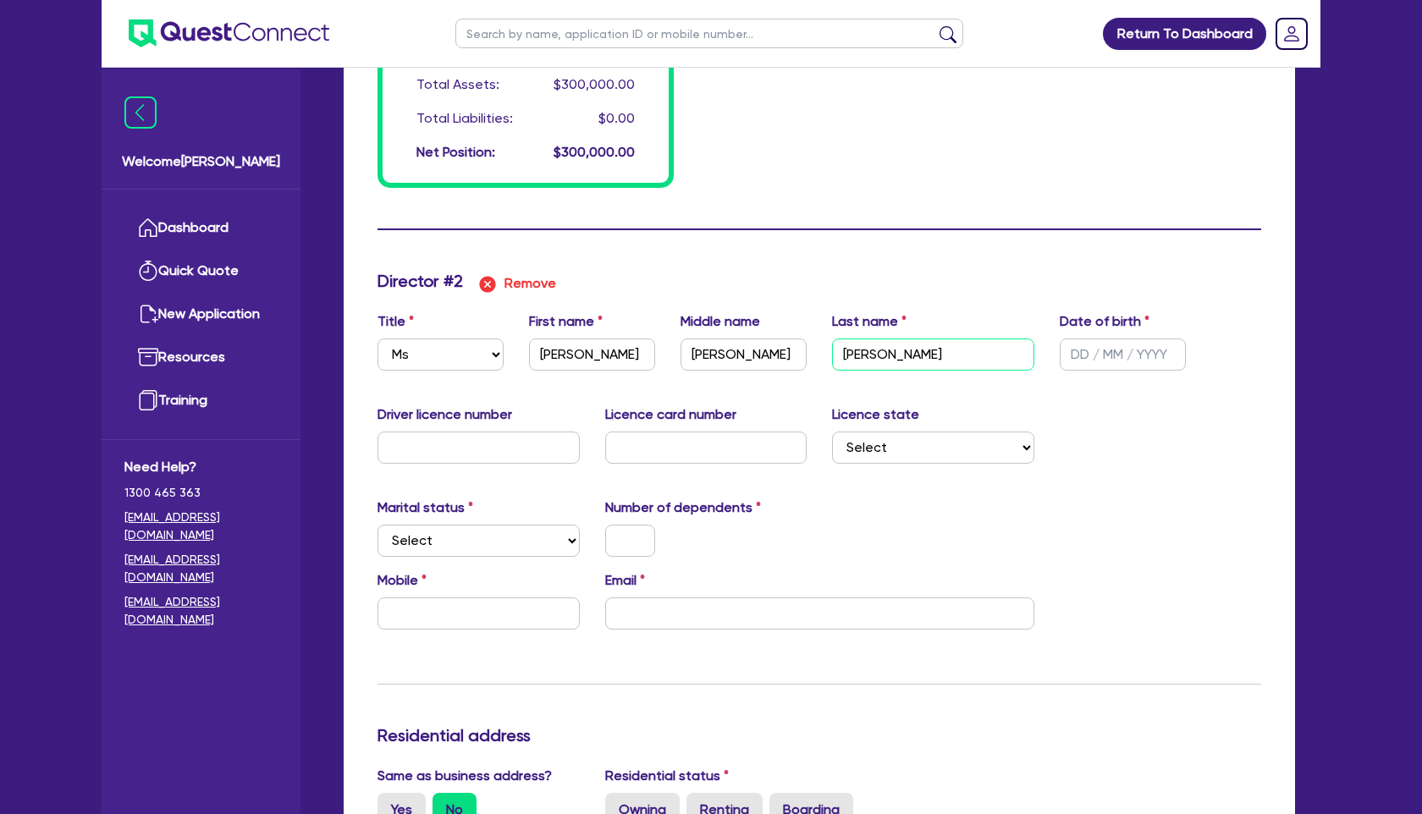
type input "0"
type input "0456623693"
type input "300000"
type input "Jac"
type input "0"
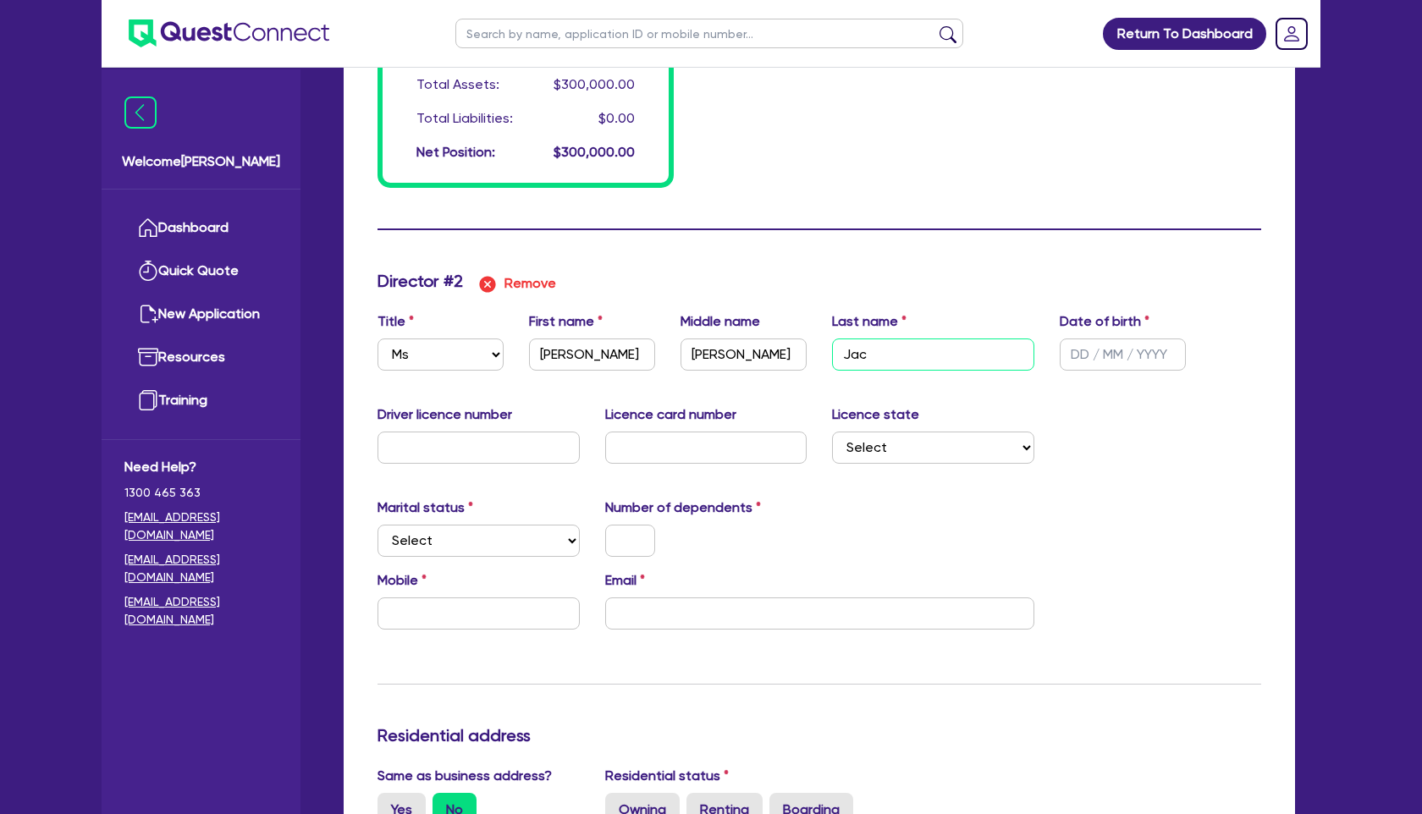
type input "0456623693"
type input "300000"
type input "Jack"
type input "0"
type input "0456623693"
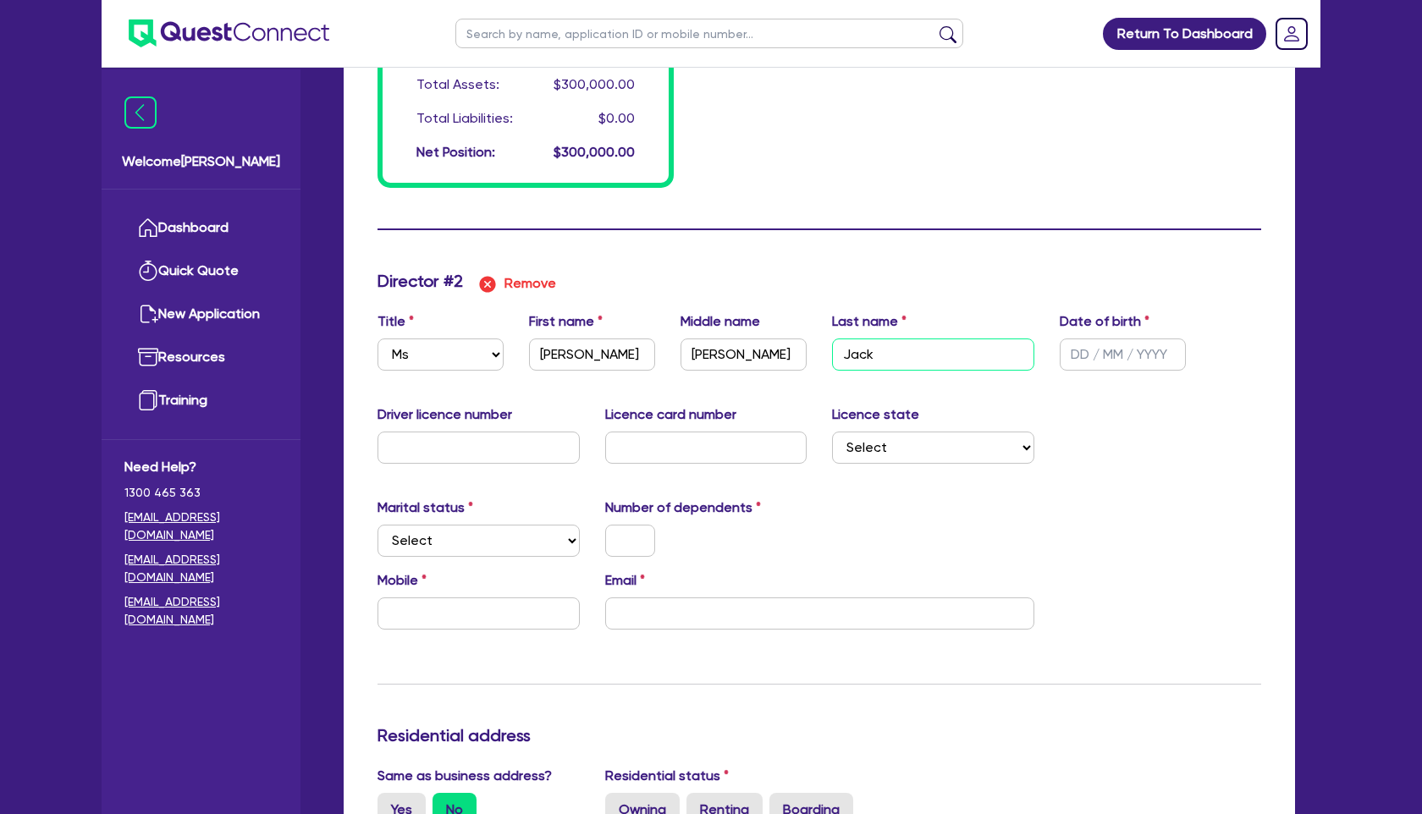
type input "300000"
type input "Jacks"
type input "0"
type input "0456623693"
type input "300000"
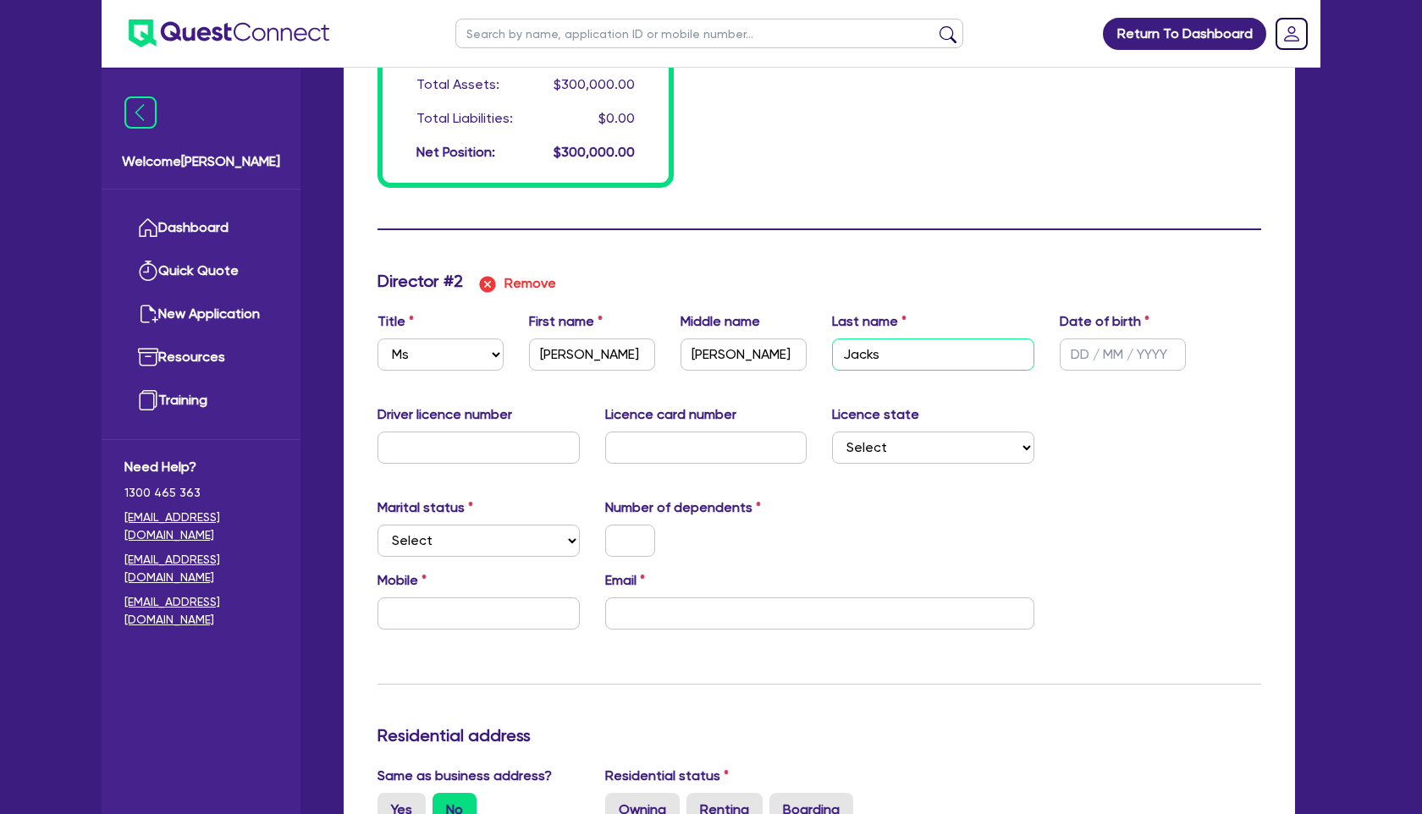
type input "Jackso"
type input "0"
type input "0456623693"
type input "300000"
type input "Jackson"
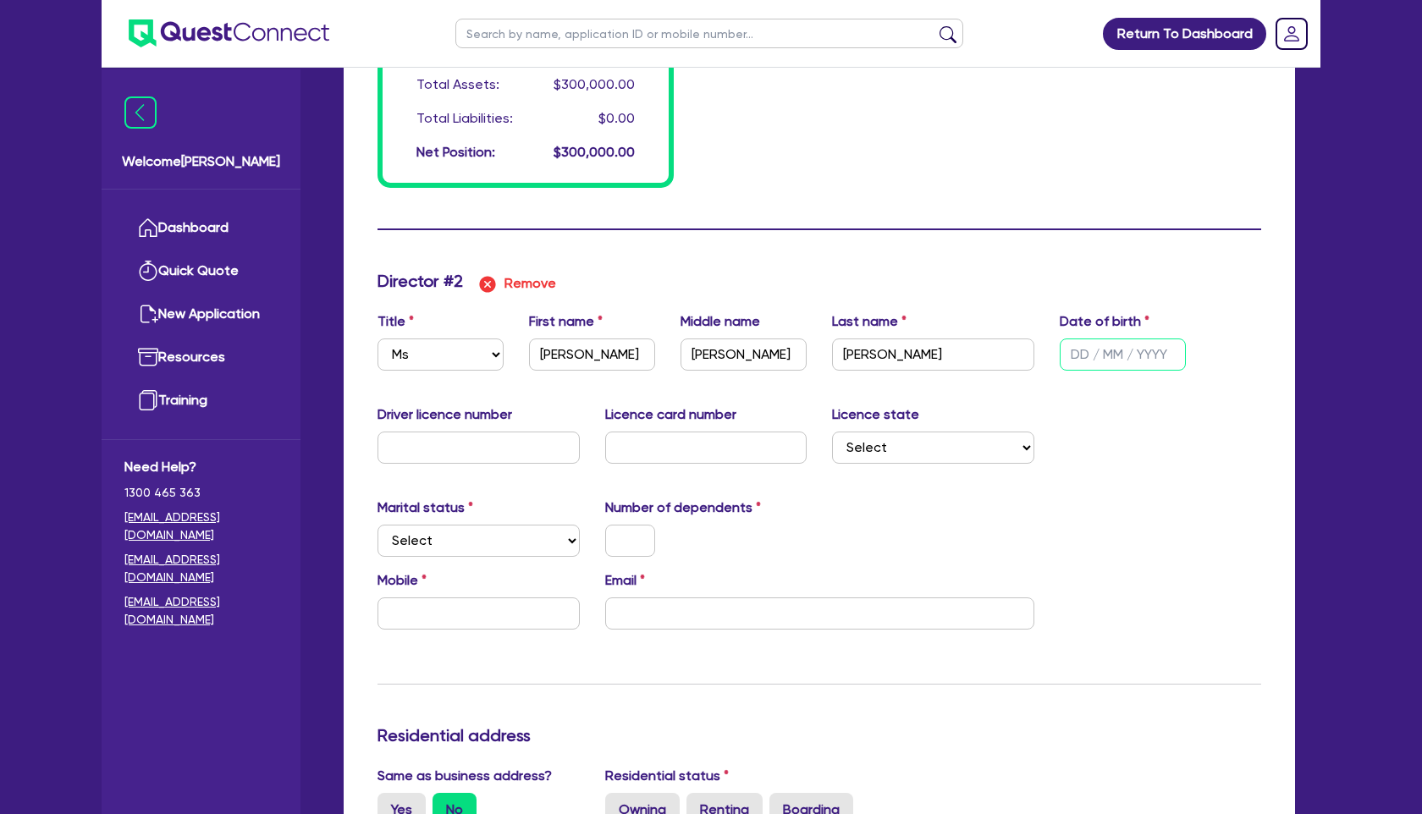
type input "0"
type input "0456623693"
type input "300000"
type input "3 / /"
type input "0"
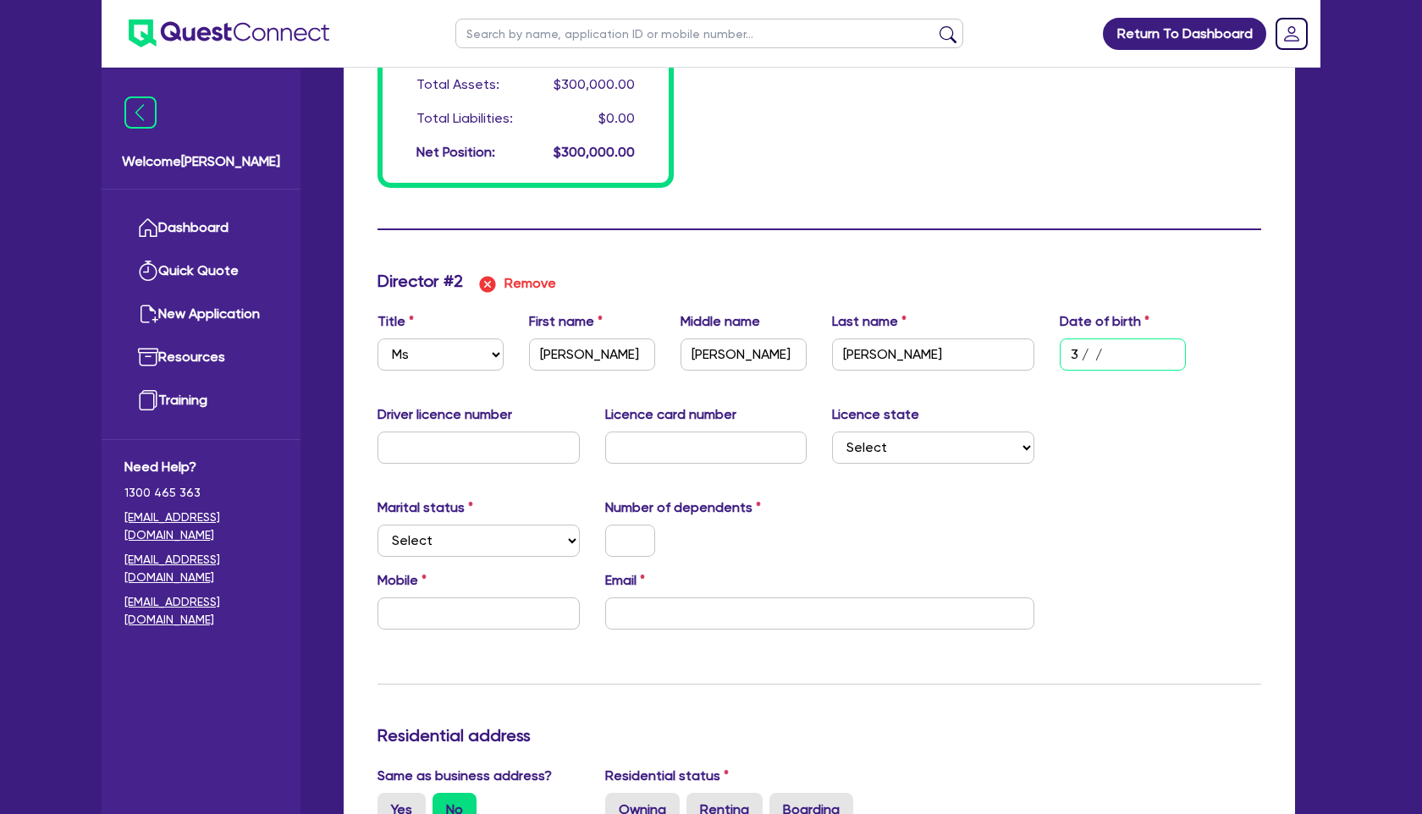
type input "0456623693"
type input "300000"
type input "30/ /"
type input "0"
type input "0456623693"
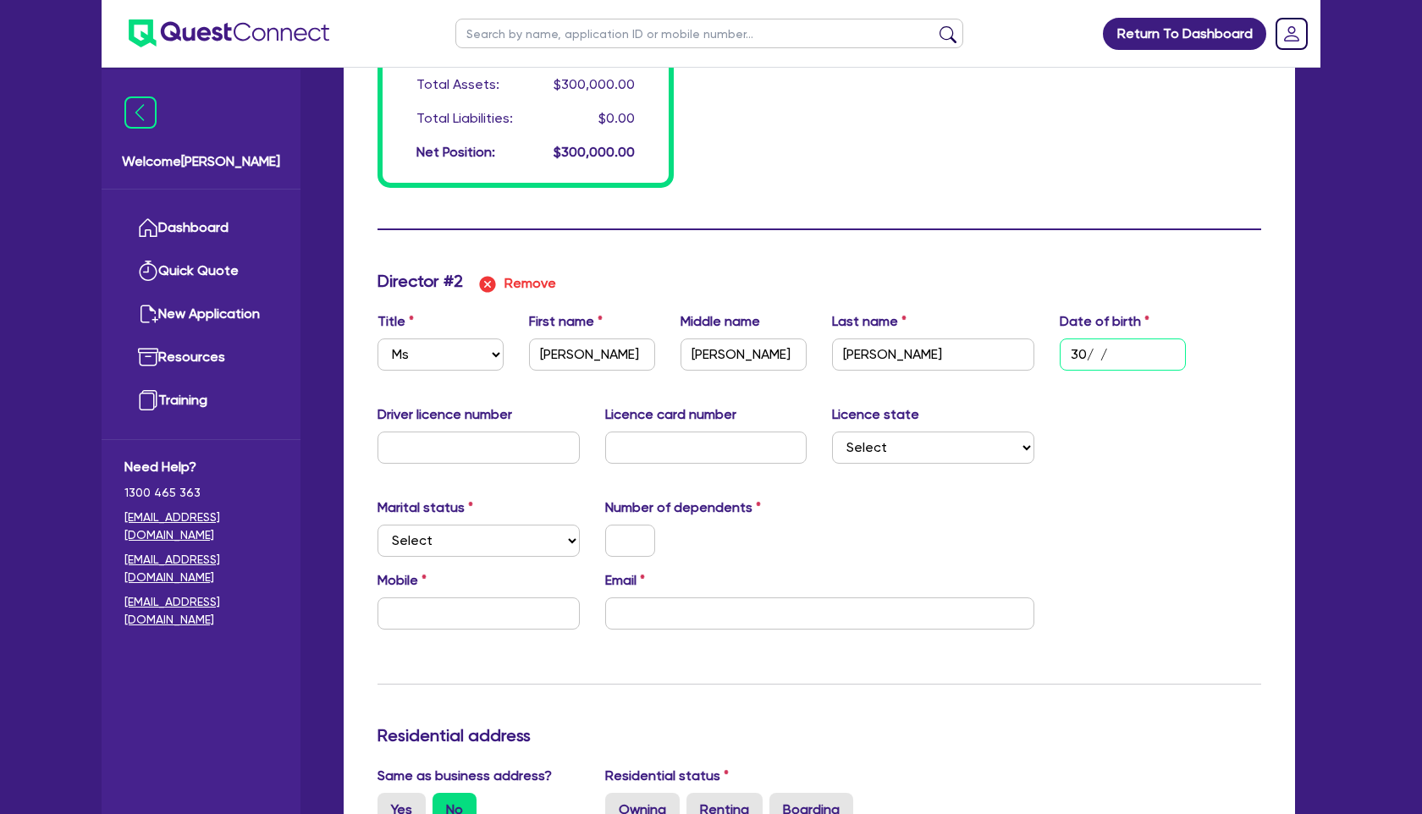
type input "300000"
type input "30/0 /"
type input "0"
type input "0456623693"
type input "300000"
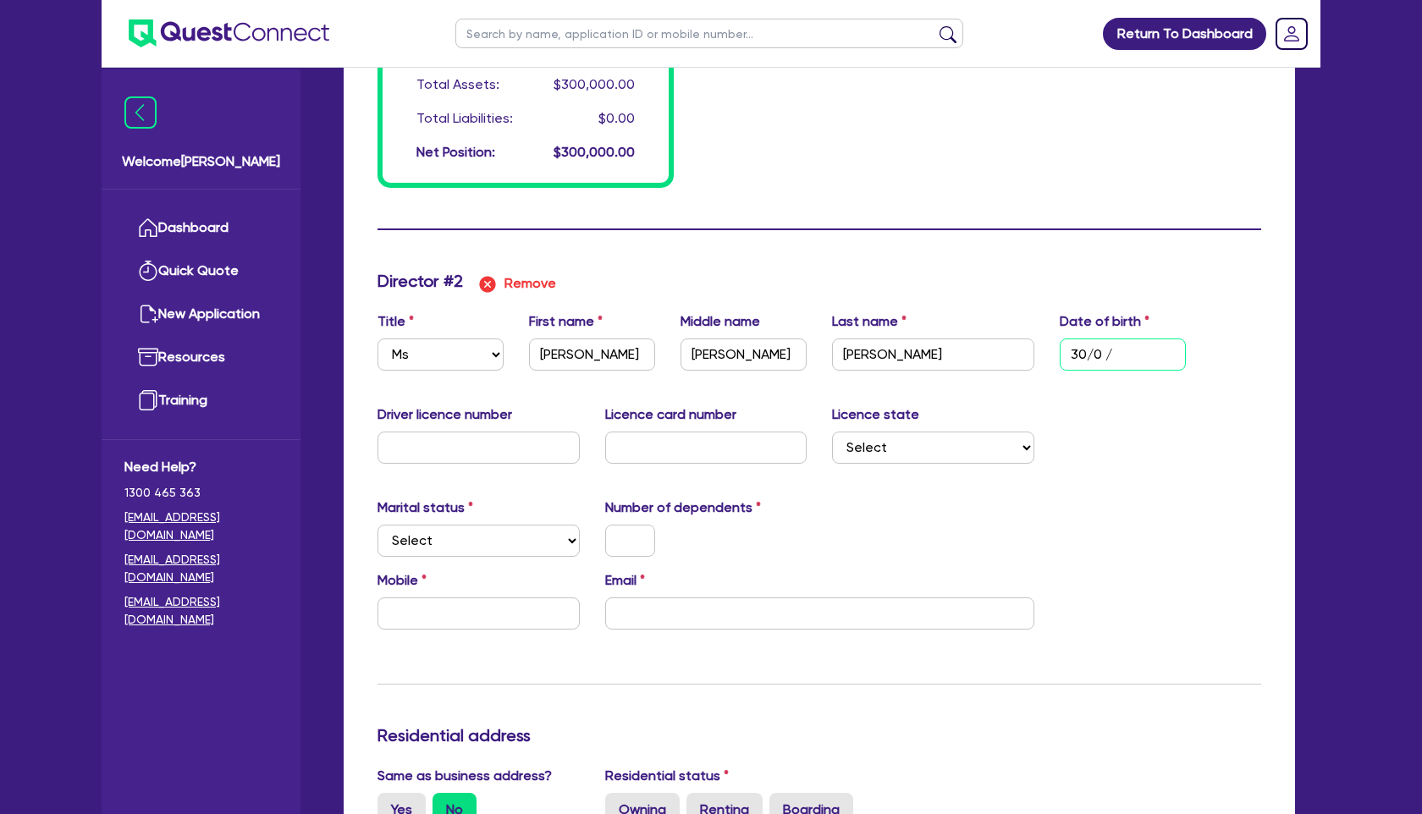
type input "30/05/"
type input "0"
type input "0456623693"
type input "300000"
type input "30/05/1"
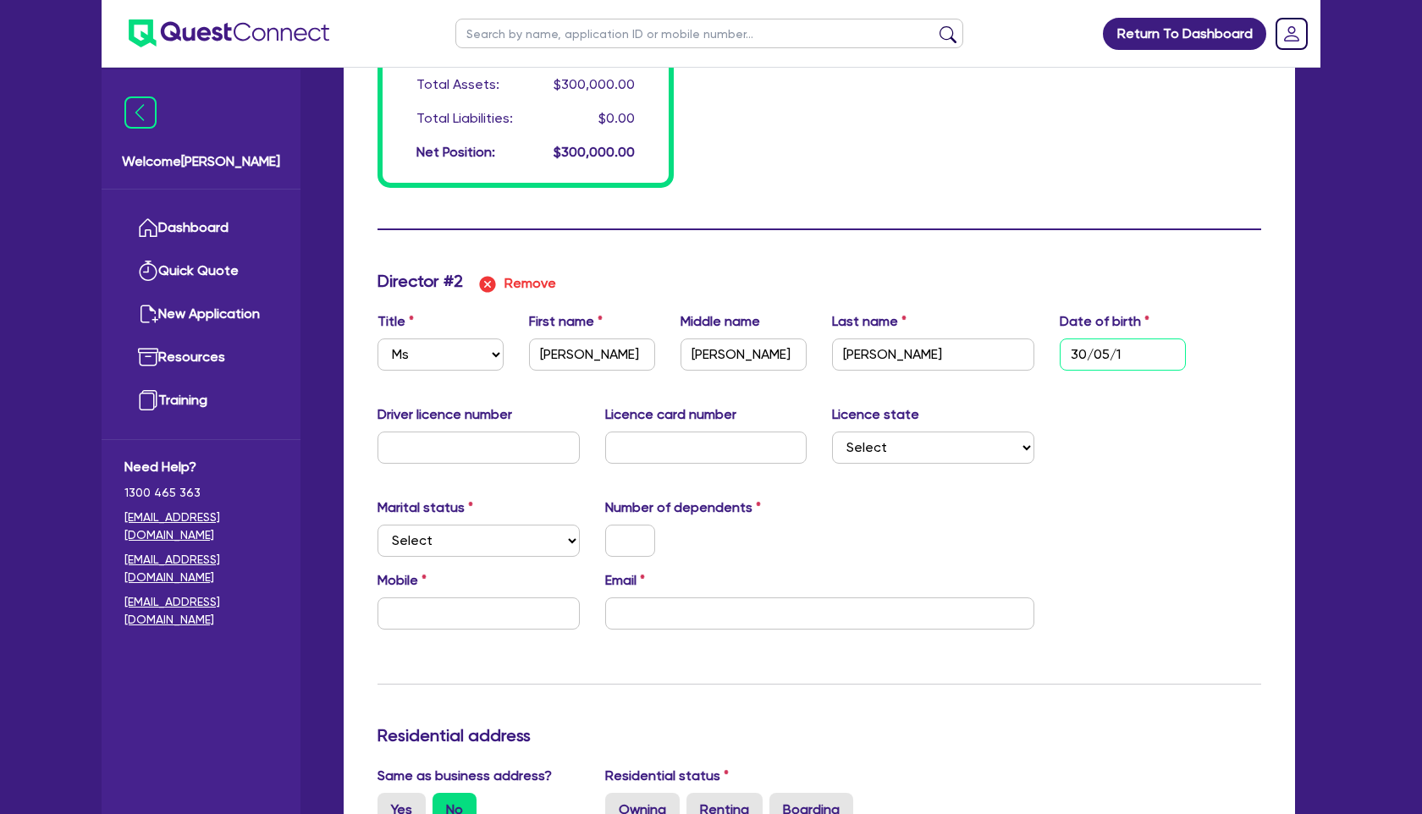
type input "0"
type input "0456623693"
type input "300000"
type input "30/05/19"
type input "0"
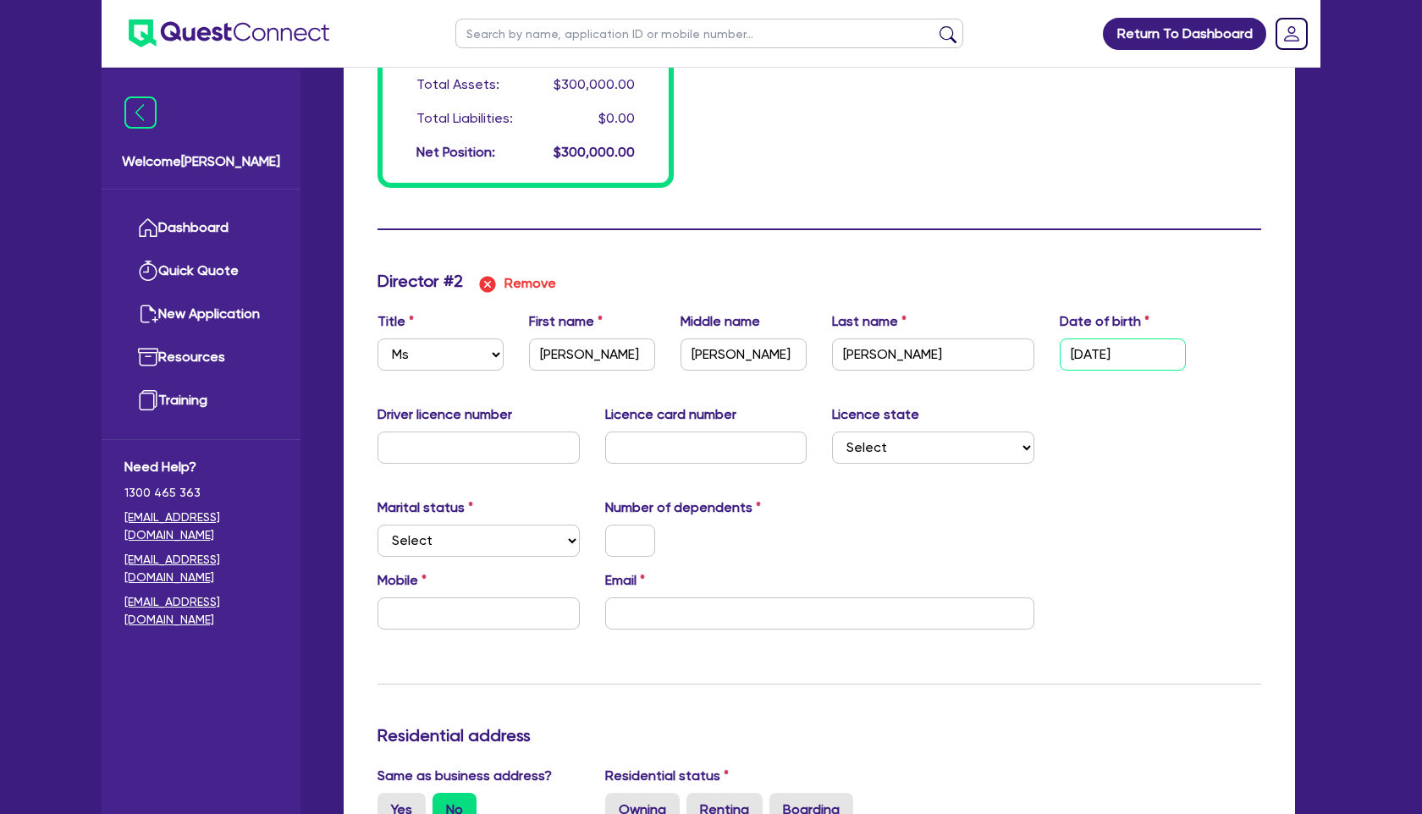
type input "0456623693"
type input "300000"
type input "30/05/198"
type input "0"
type input "0456623693"
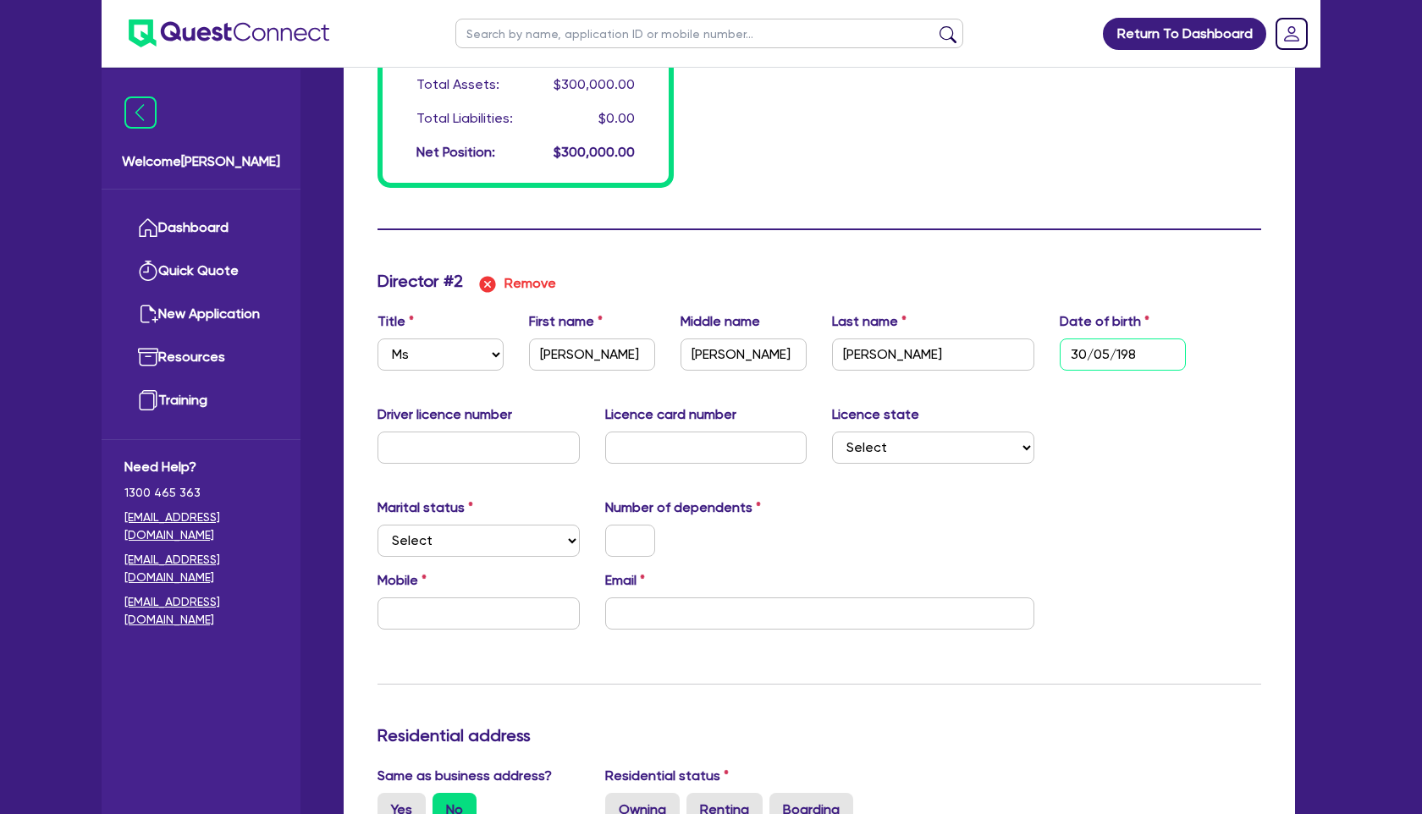
type input "300000"
type input "30/05/1986"
click at [505, 451] on input "text" at bounding box center [479, 448] width 202 height 32
click at [891, 448] on select "Select NSW VIC QLD TAS ACT SA NT WA" at bounding box center [933, 448] width 202 height 32
select select "NSW"
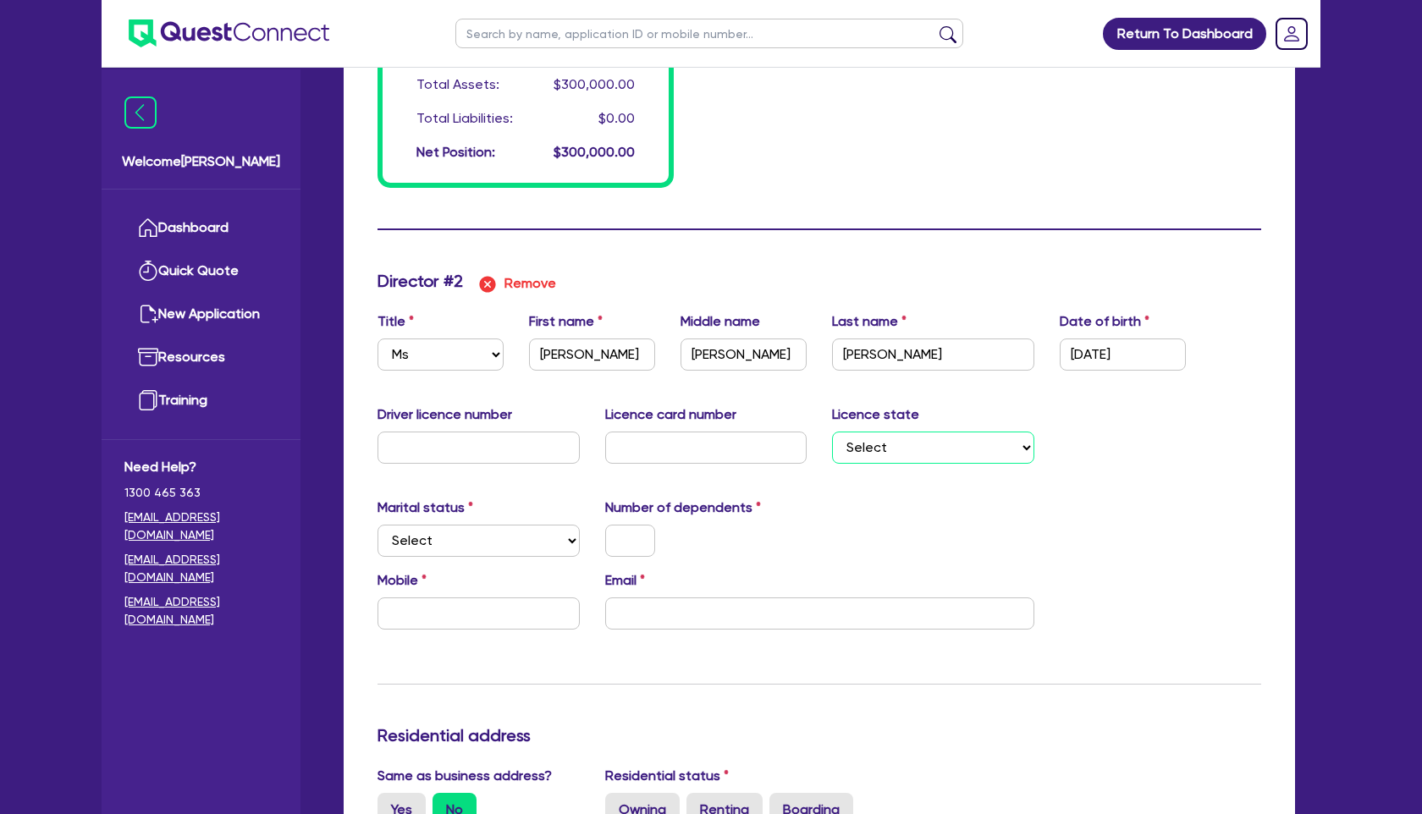
click at [832, 432] on select "Select NSW VIC QLD TAS ACT SA NT WA" at bounding box center [933, 448] width 202 height 32
type input "0"
type input "0456623693"
type input "300000"
click at [477, 449] on input "text" at bounding box center [479, 448] width 202 height 32
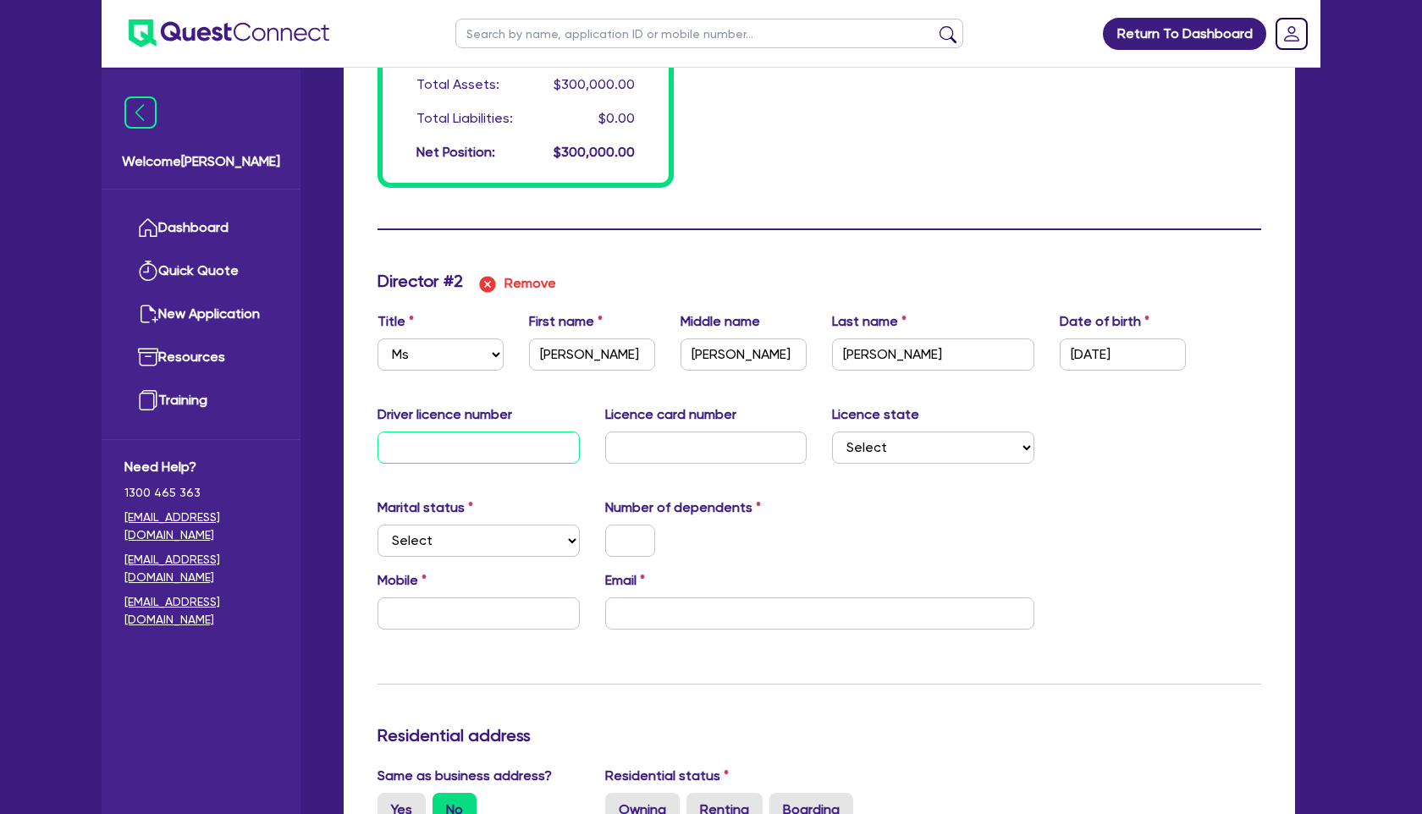
type input "0"
type input "0456623693"
type input "300000"
type input "1"
type input "0"
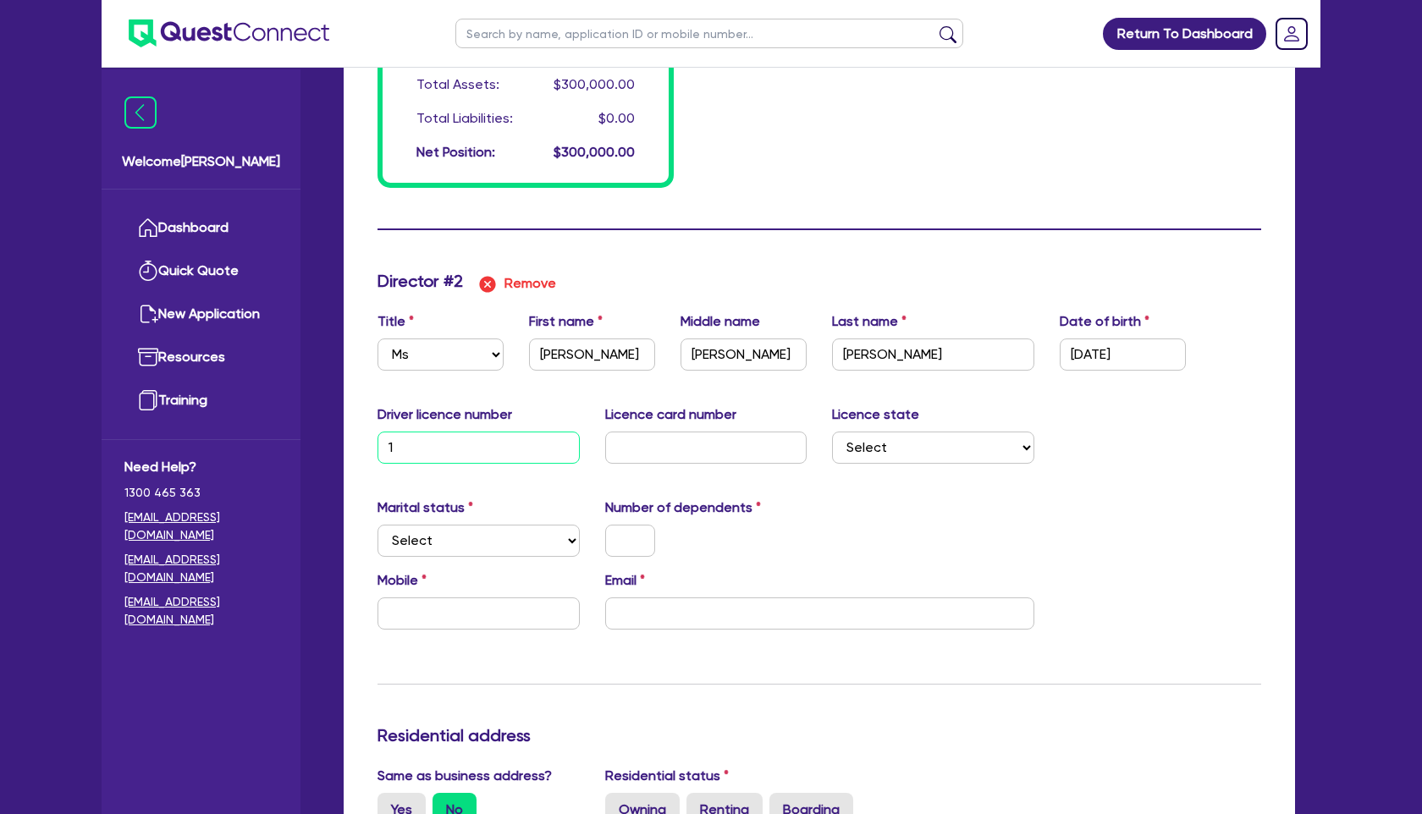
type input "0456623693"
type input "300000"
type input "14"
type input "0"
type input "0456623693"
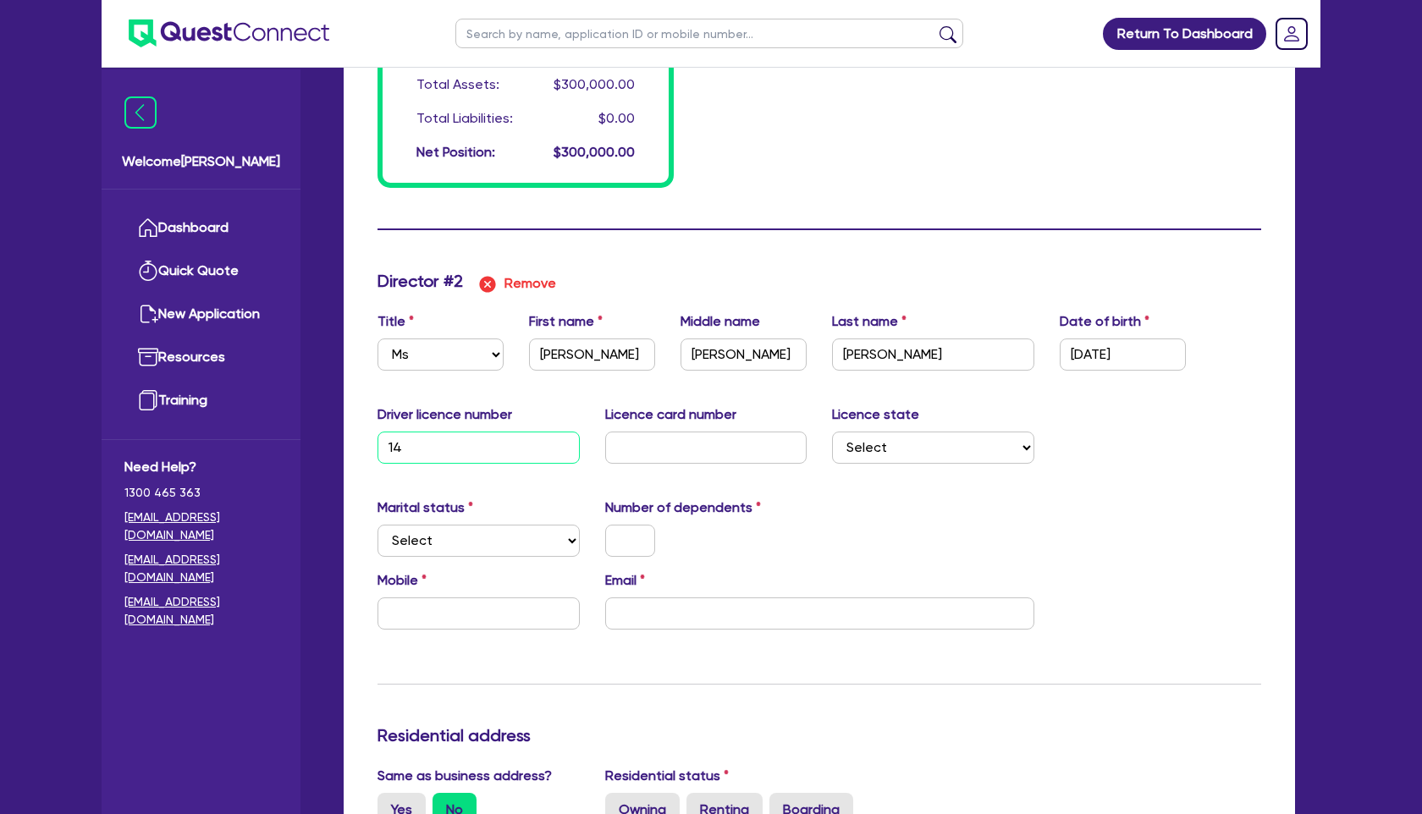
type input "300000"
type input "143"
type input "0"
type input "0456623693"
type input "300000"
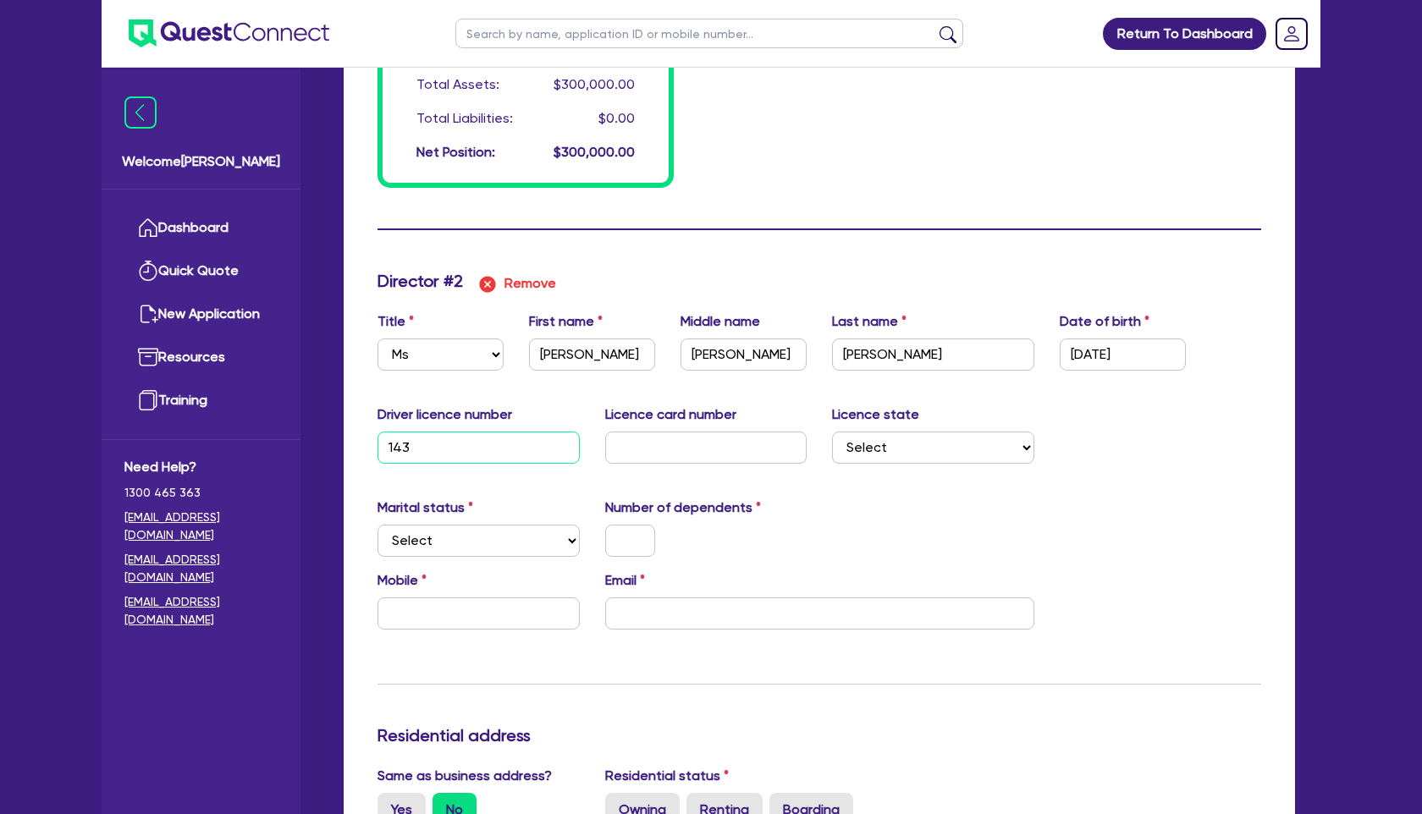
type input "1431"
type input "0"
type input "0456623693"
type input "300000"
type input "14311"
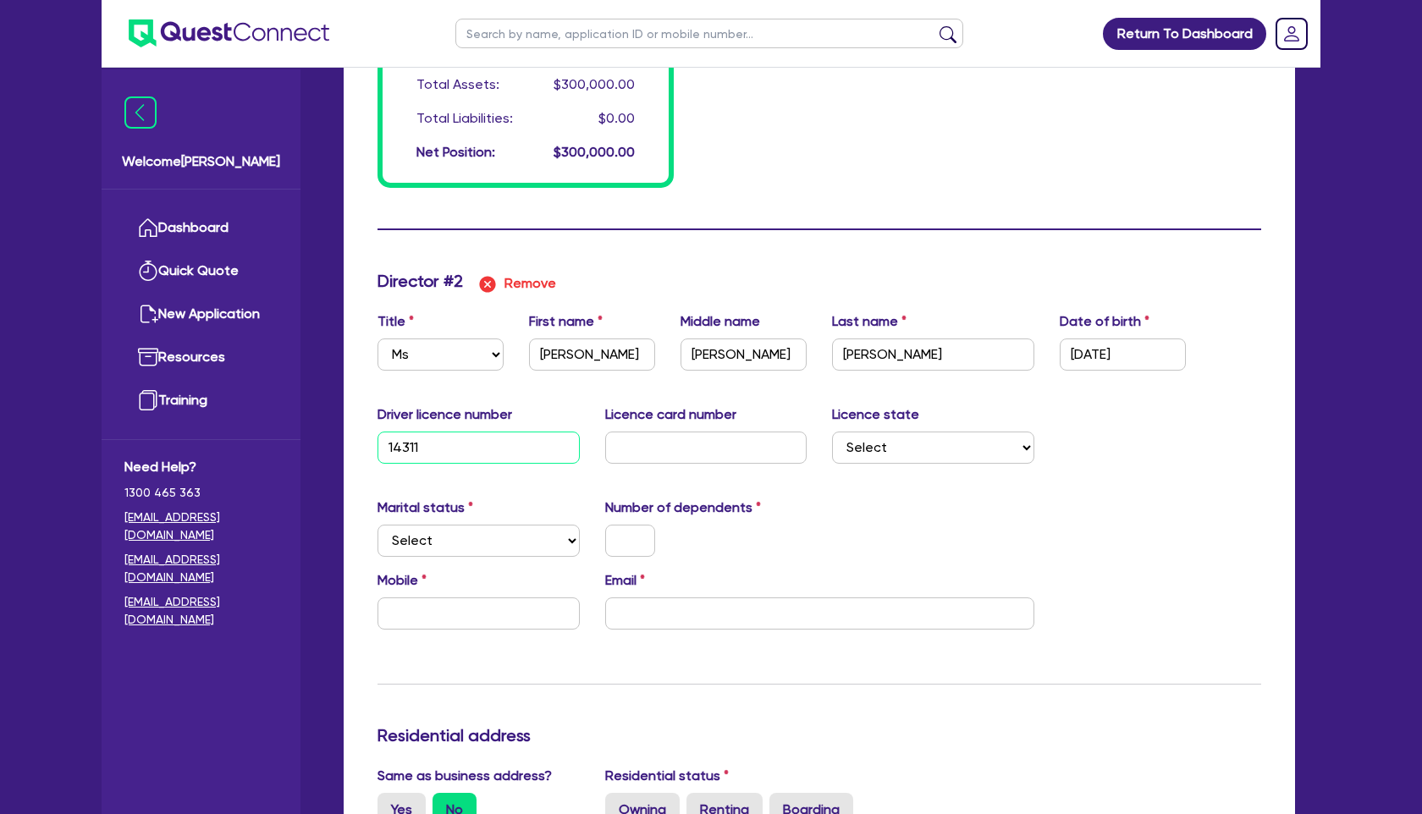
type input "0"
type input "0456623693"
type input "300000"
type input "143118"
type input "0"
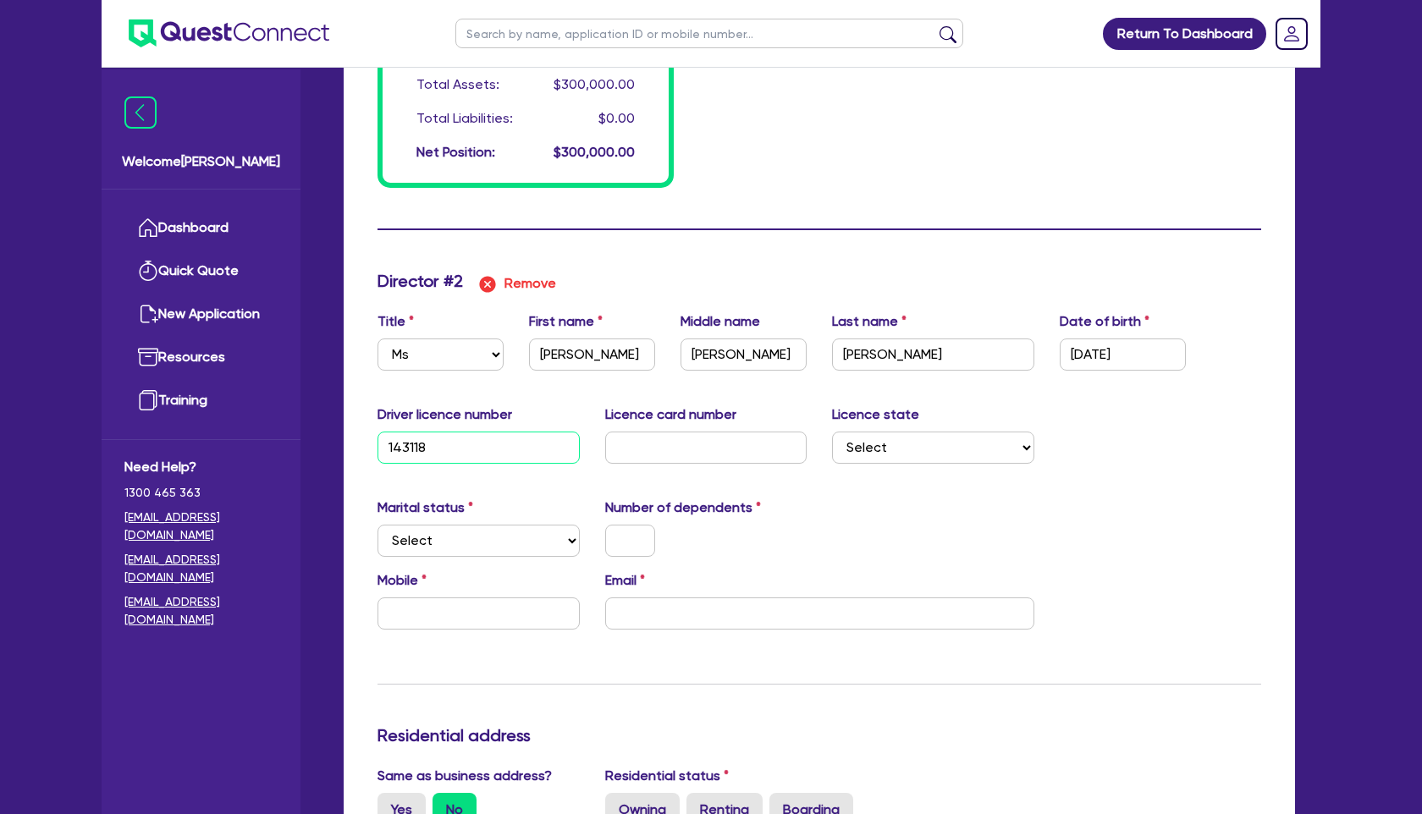
type input "0456623693"
type input "300000"
type input "1431183"
type input "0"
type input "0456623693"
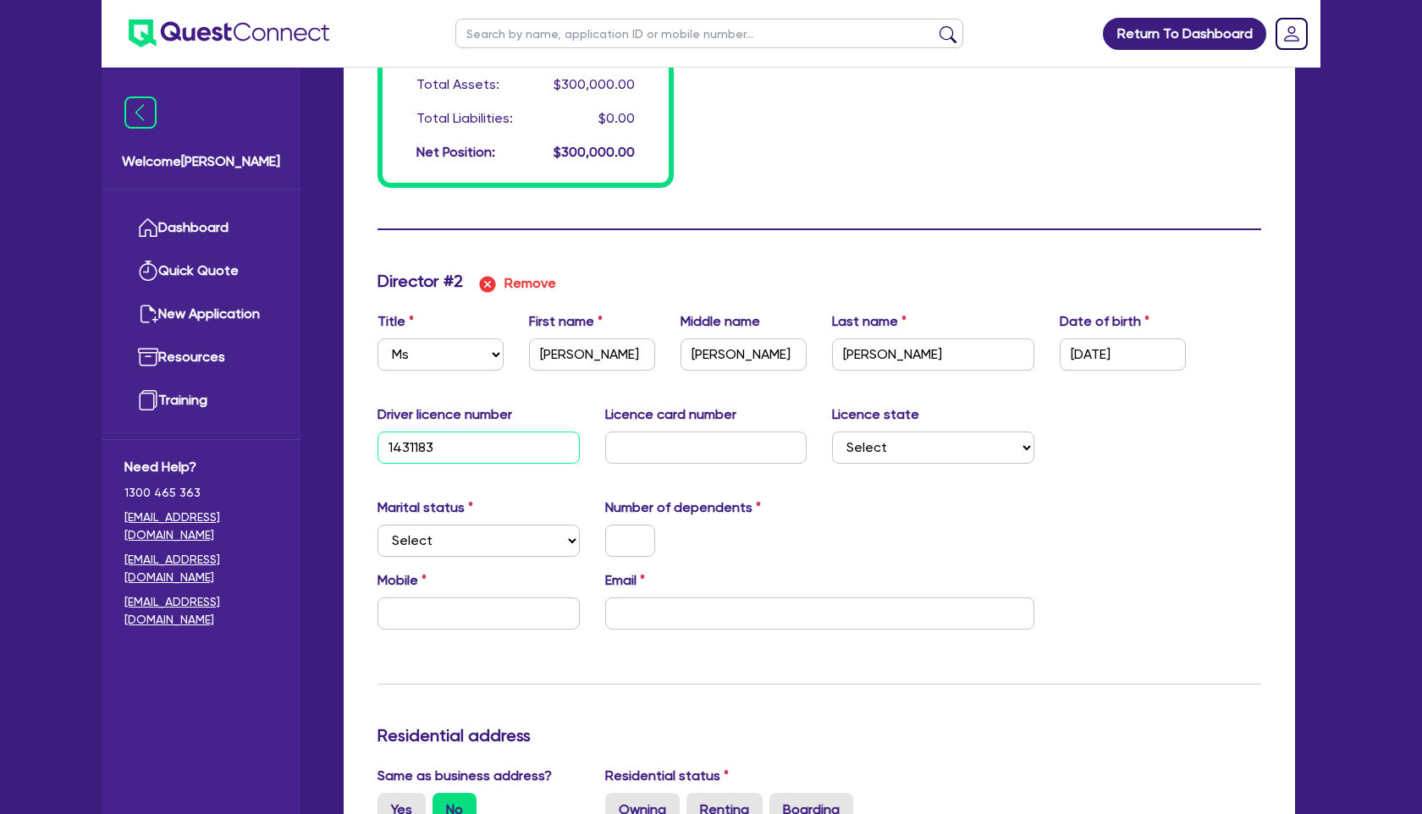
type input "300000"
type input "14311836"
click at [676, 449] on input "text" at bounding box center [706, 448] width 202 height 32
type input "0"
type input "0456623693"
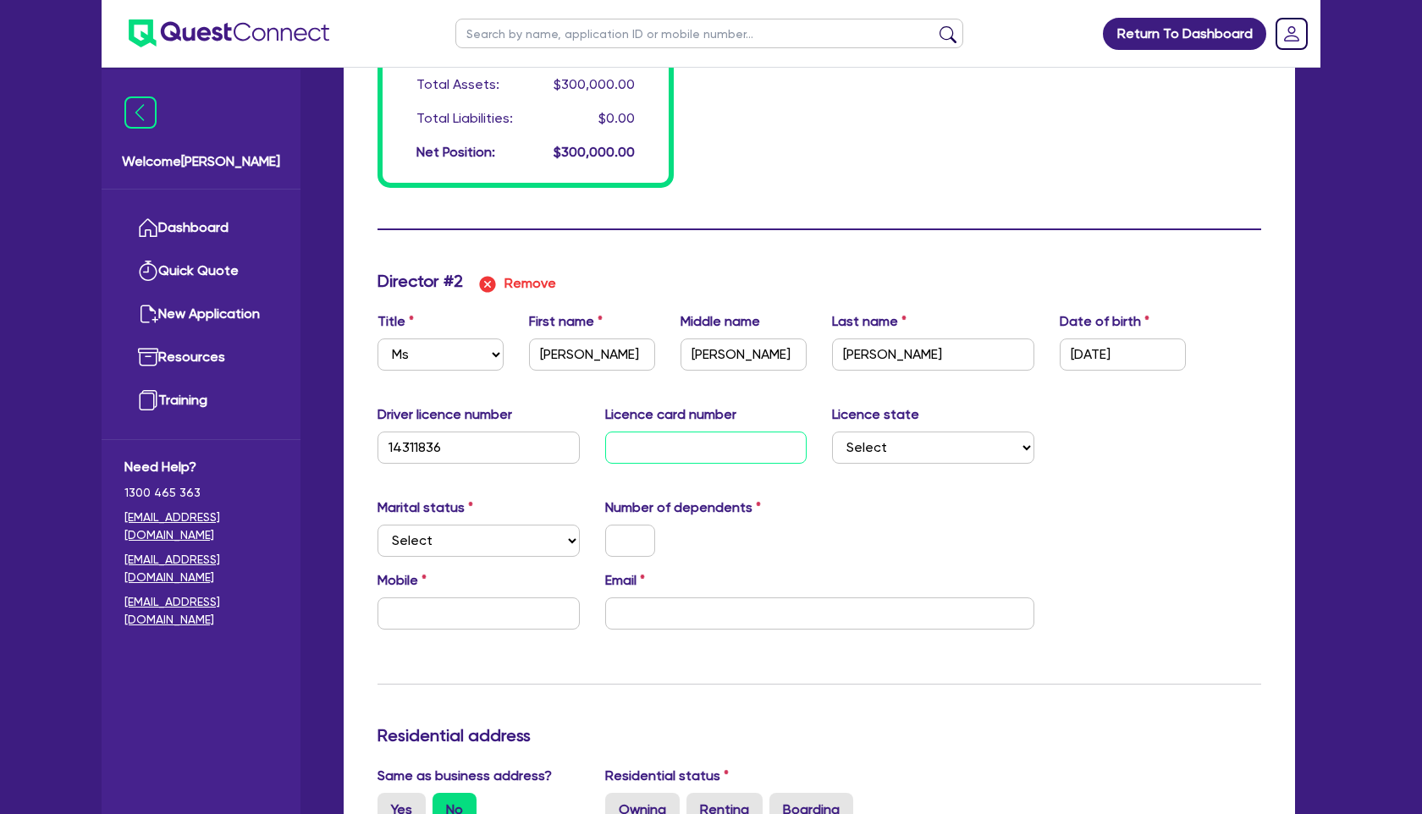
type input "300000"
type input "2"
type input "0"
type input "0456623693"
type input "300000"
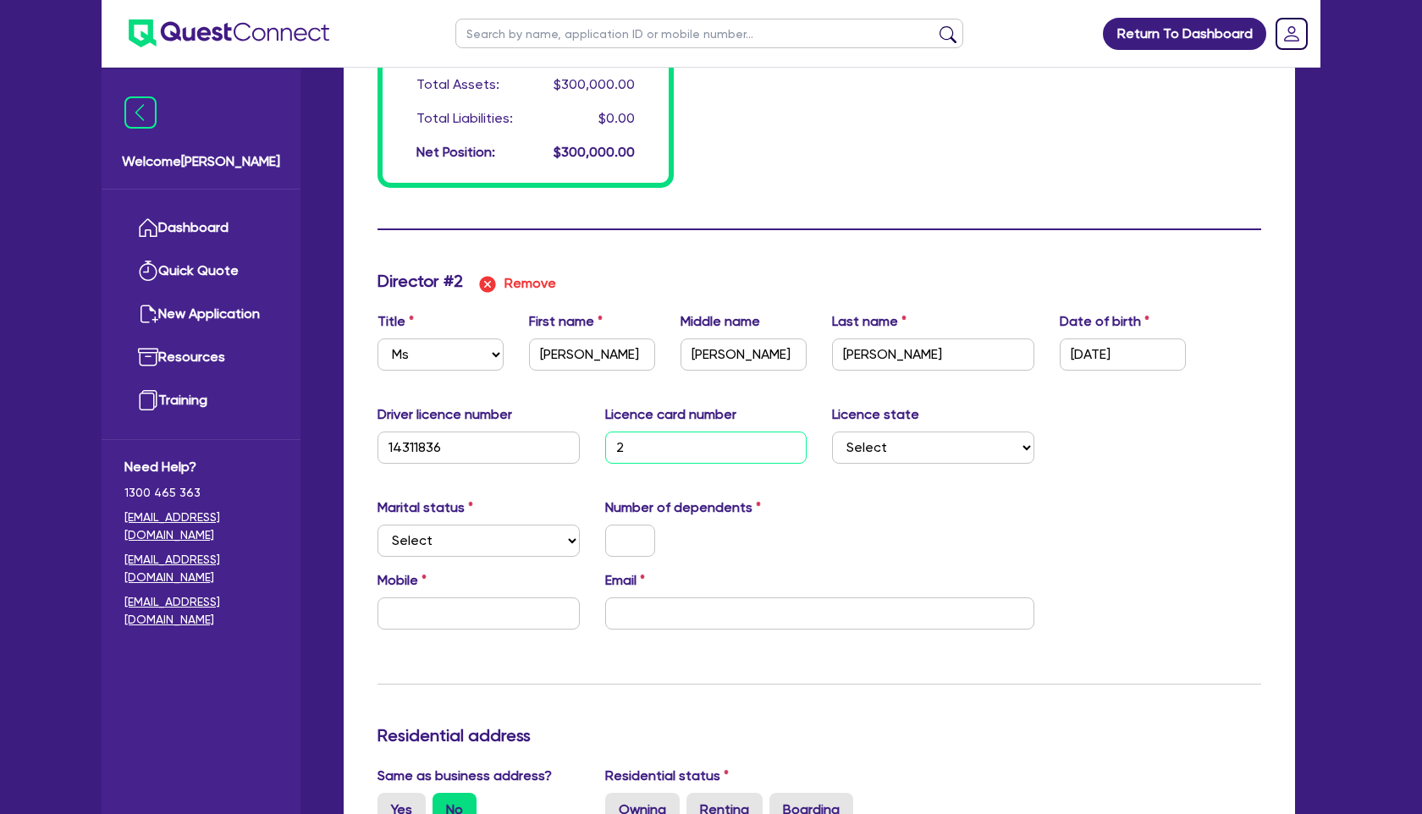
type input "20"
type input "0"
type input "0456623693"
type input "300000"
type input "205"
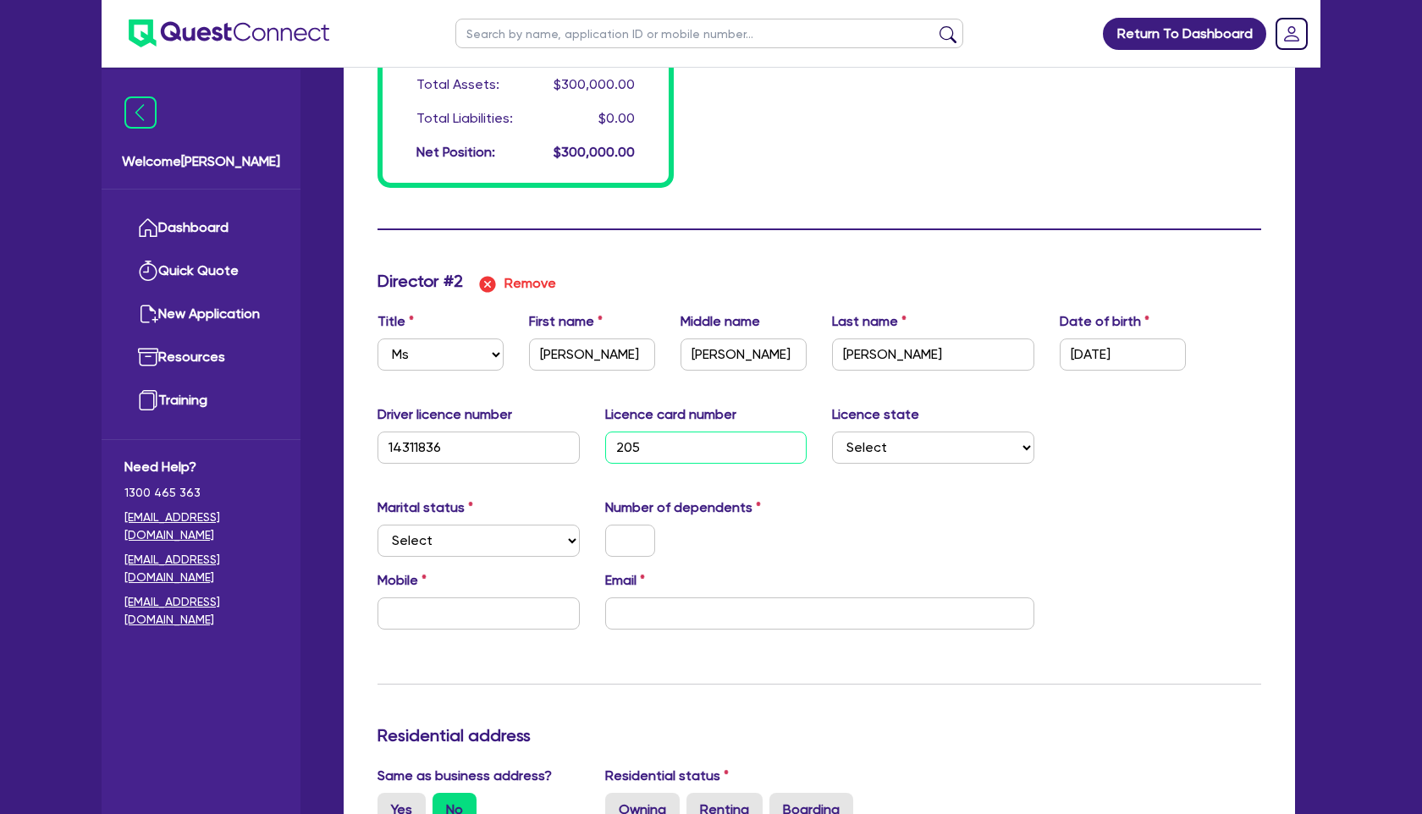
type input "0"
type input "0456623693"
type input "300000"
type input "2056"
type input "0"
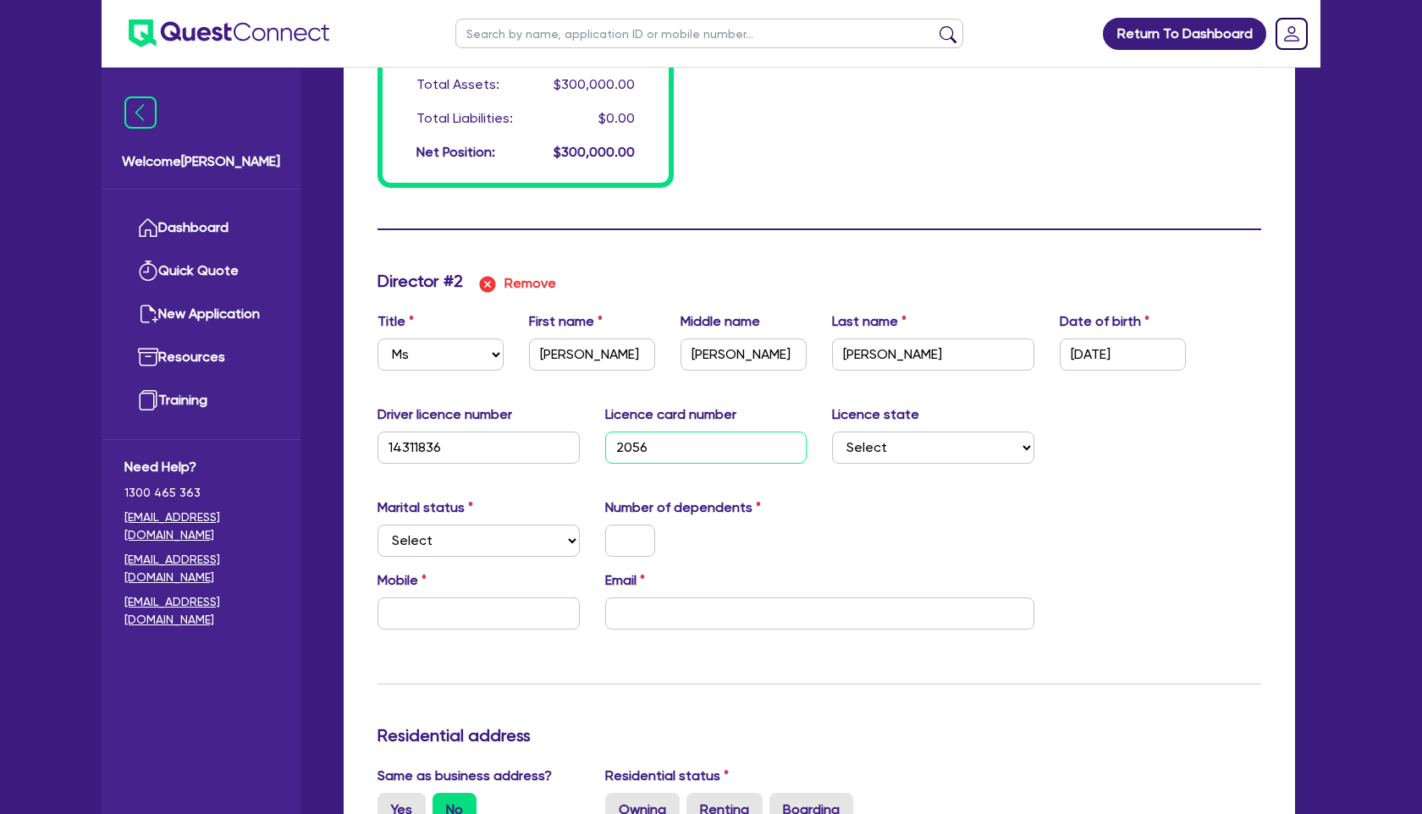
type input "0456623693"
type input "300000"
type input "20567"
type input "0"
type input "0456623693"
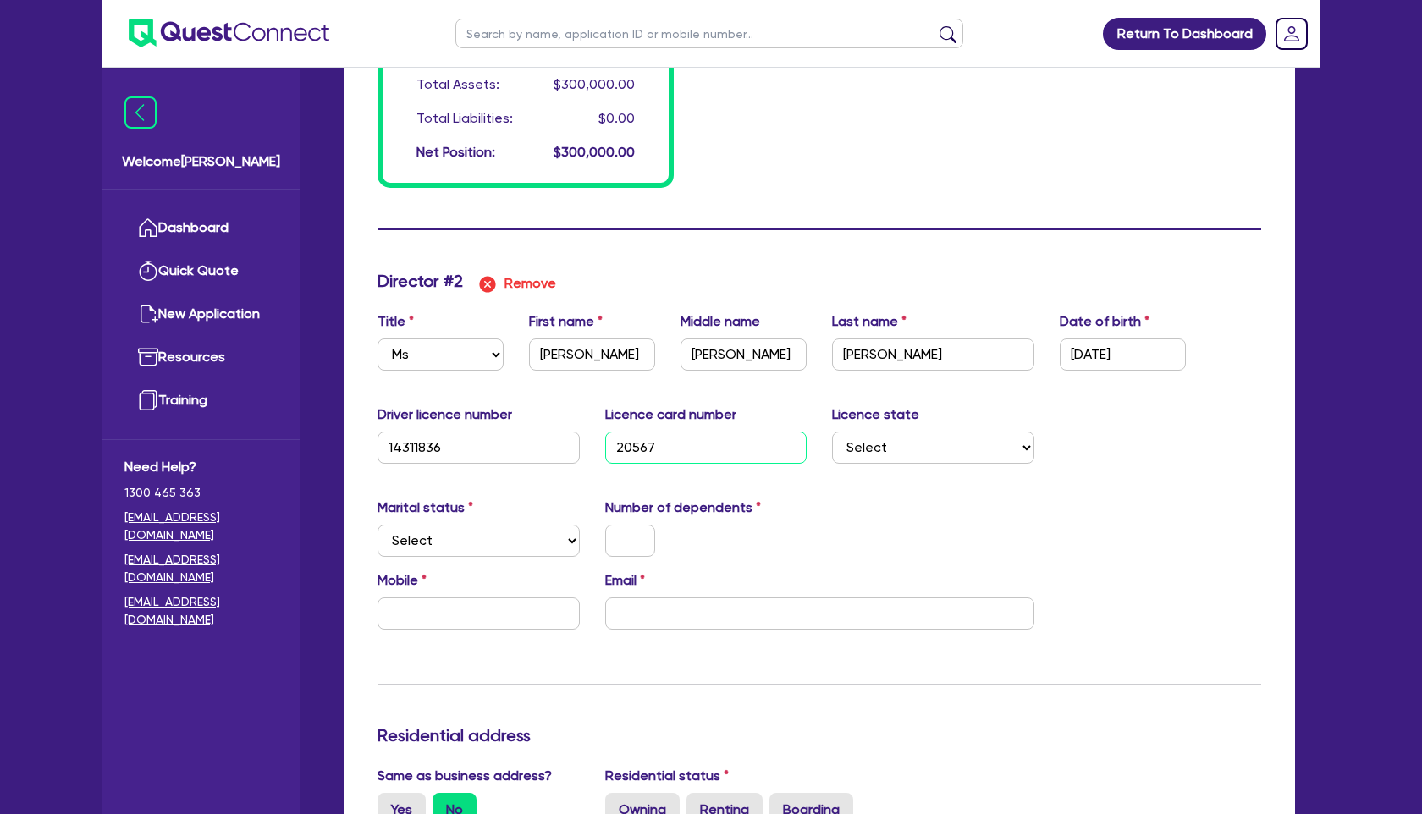
type input "300000"
type input "205674"
type input "0"
type input "0456623693"
type input "300000"
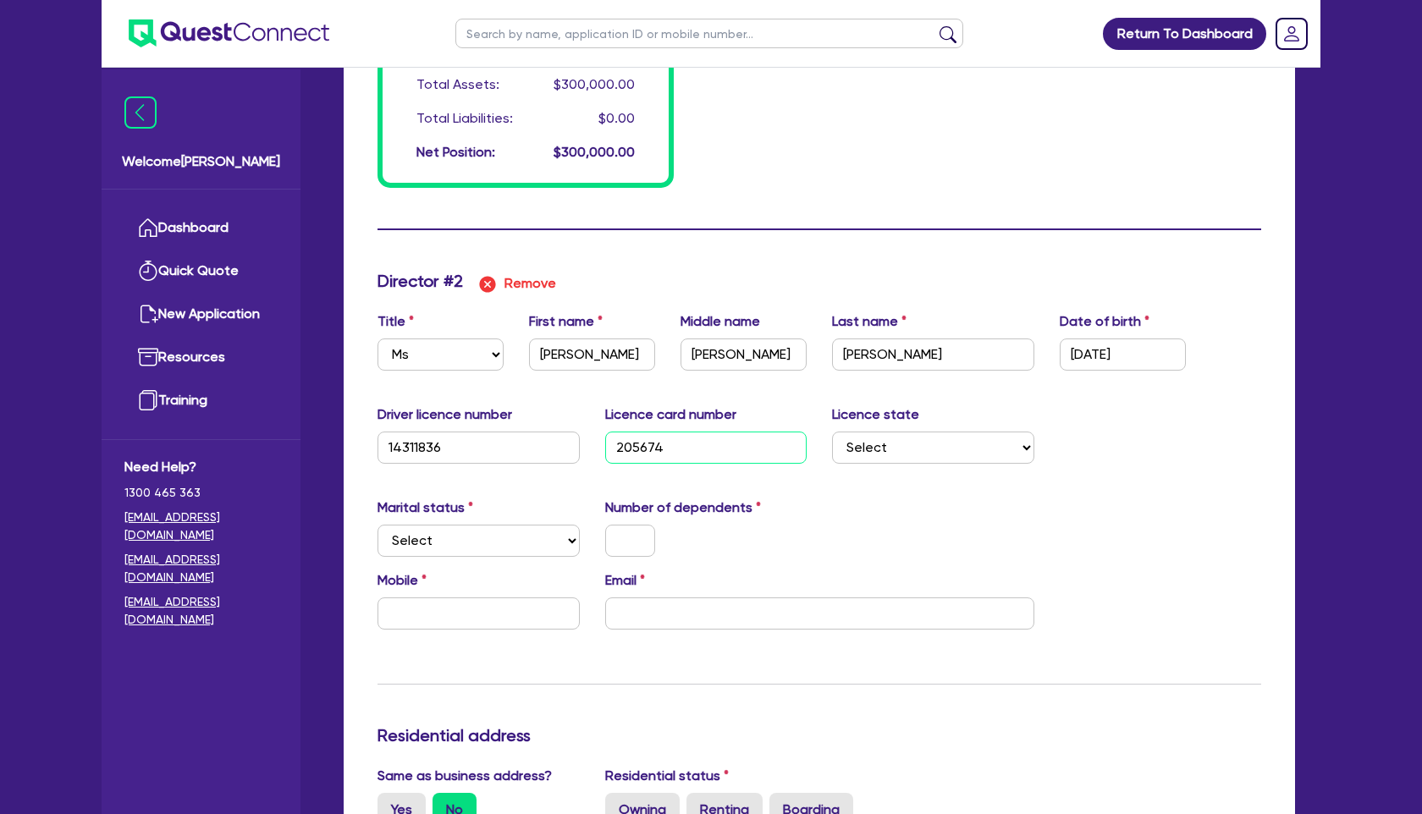
type input "2056744"
click at [1141, 499] on div "Marital status Select Single Married De Facto / Partner Number of dependents" at bounding box center [819, 534] width 909 height 73
click at [477, 538] on select "Select Single Married De Facto / Partner" at bounding box center [479, 541] width 202 height 32
click at [378, 525] on select "Select Single Married De Facto / Partner" at bounding box center [479, 541] width 202 height 32
click at [639, 529] on input "text" at bounding box center [630, 541] width 50 height 32
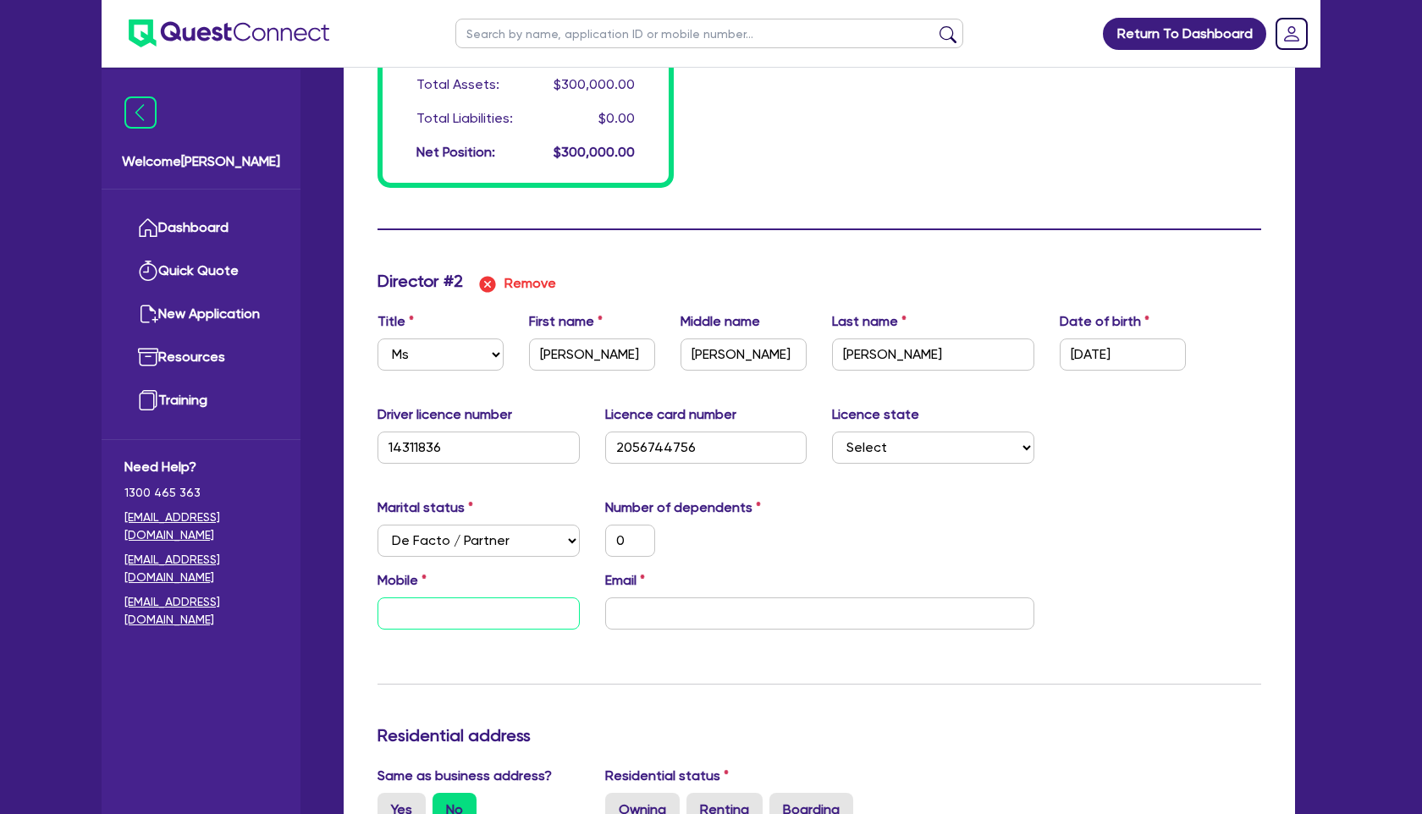
click at [487, 616] on input "text" at bounding box center [479, 614] width 202 height 32
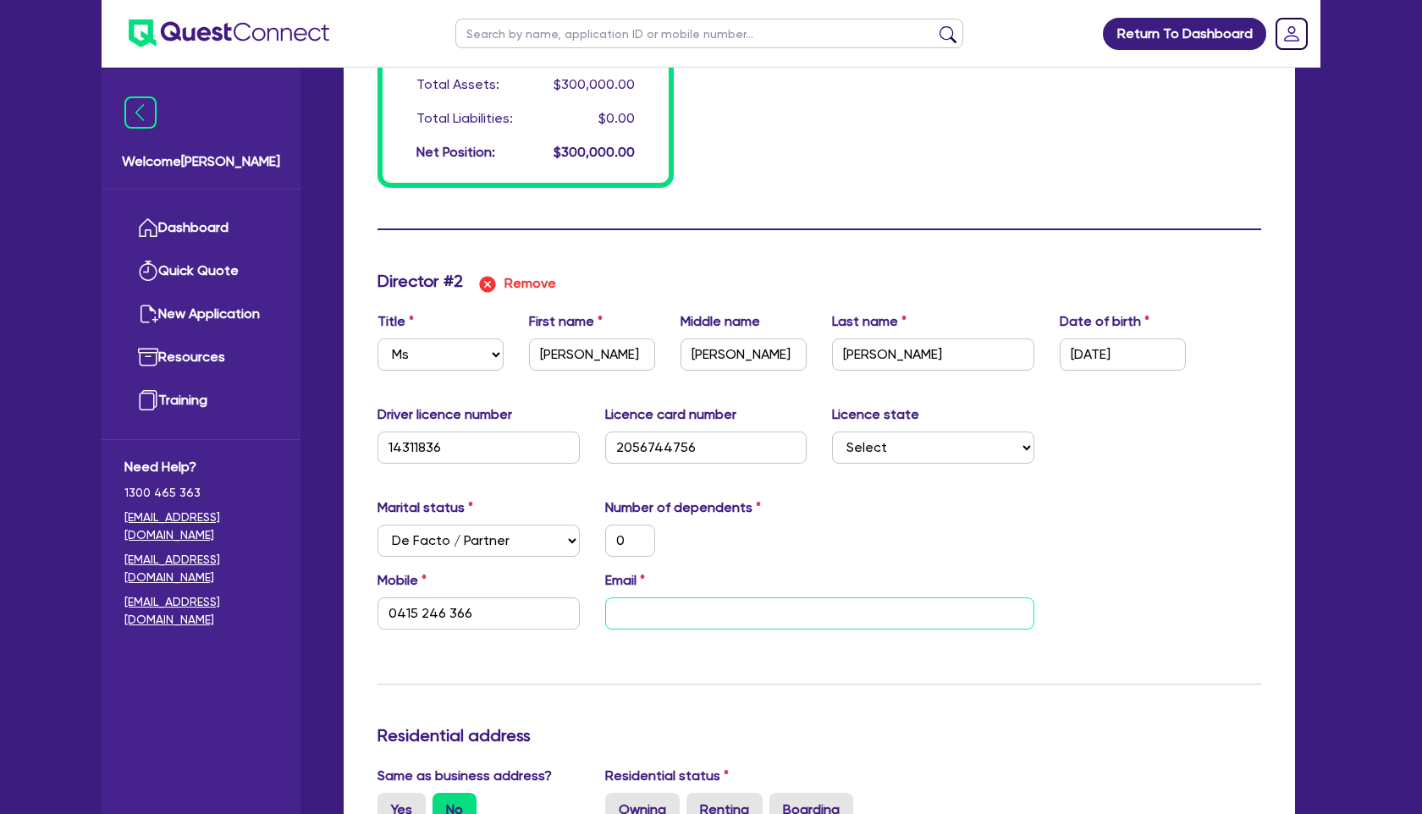
click at [756, 610] on input "email" at bounding box center [819, 614] width 429 height 32
paste input "e.jackson@rosewoodvitality.com"
click at [851, 684] on hr at bounding box center [820, 684] width 884 height 1
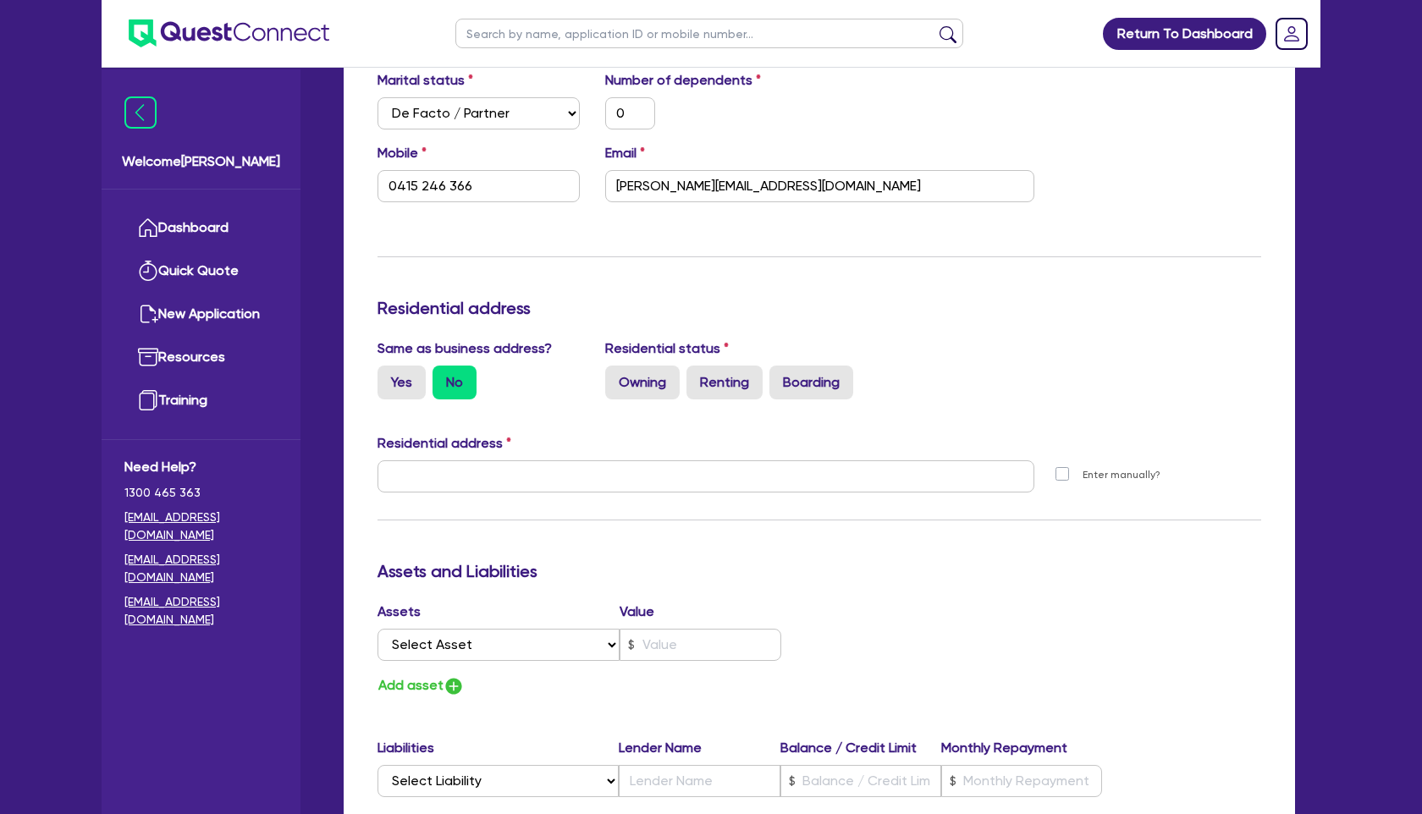
scroll to position [1851, 0]
click at [453, 472] on input "text" at bounding box center [706, 476] width 657 height 32
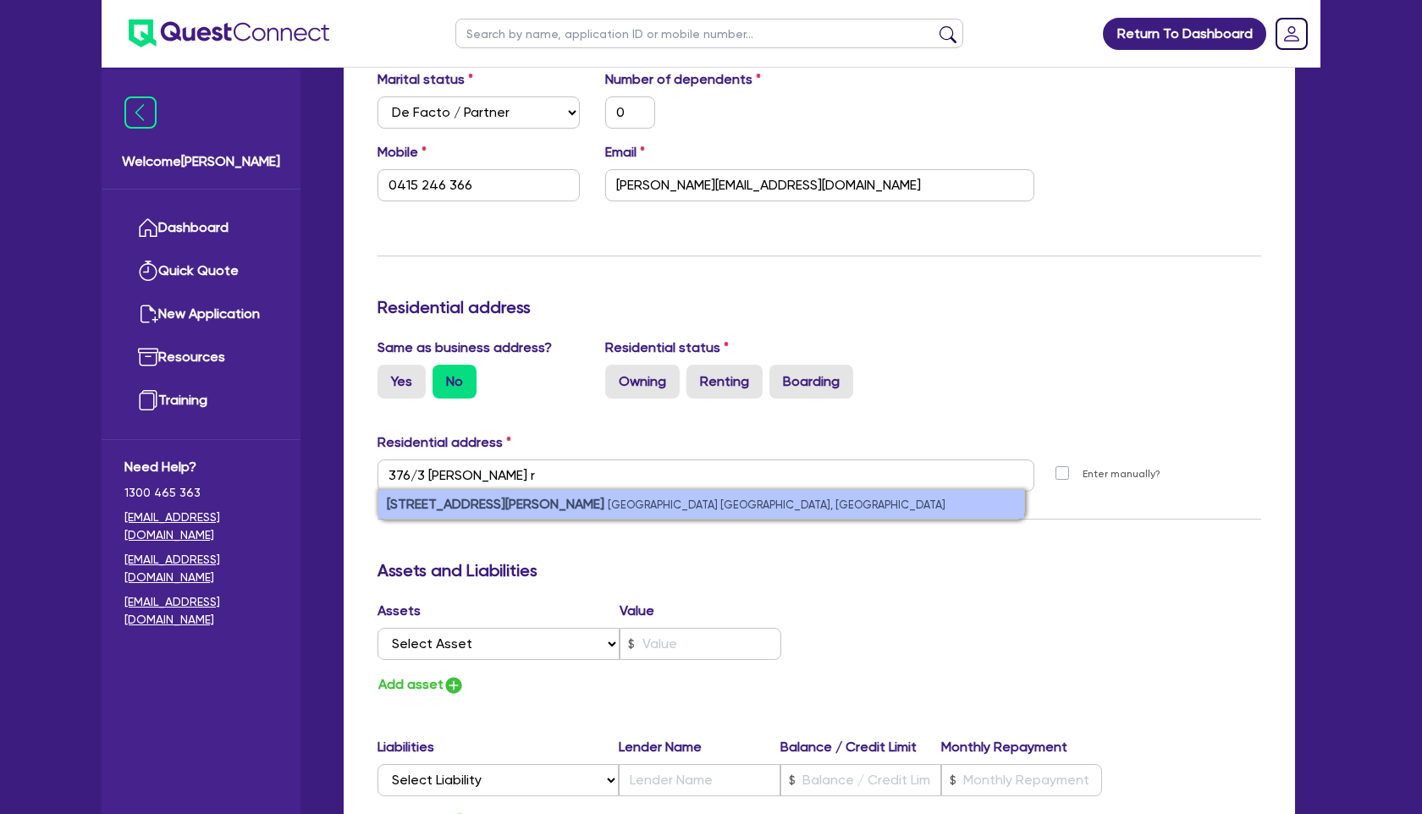
click at [582, 513] on li "376/3 Bechert Road Chiswick NSW, Australia" at bounding box center [701, 504] width 646 height 29
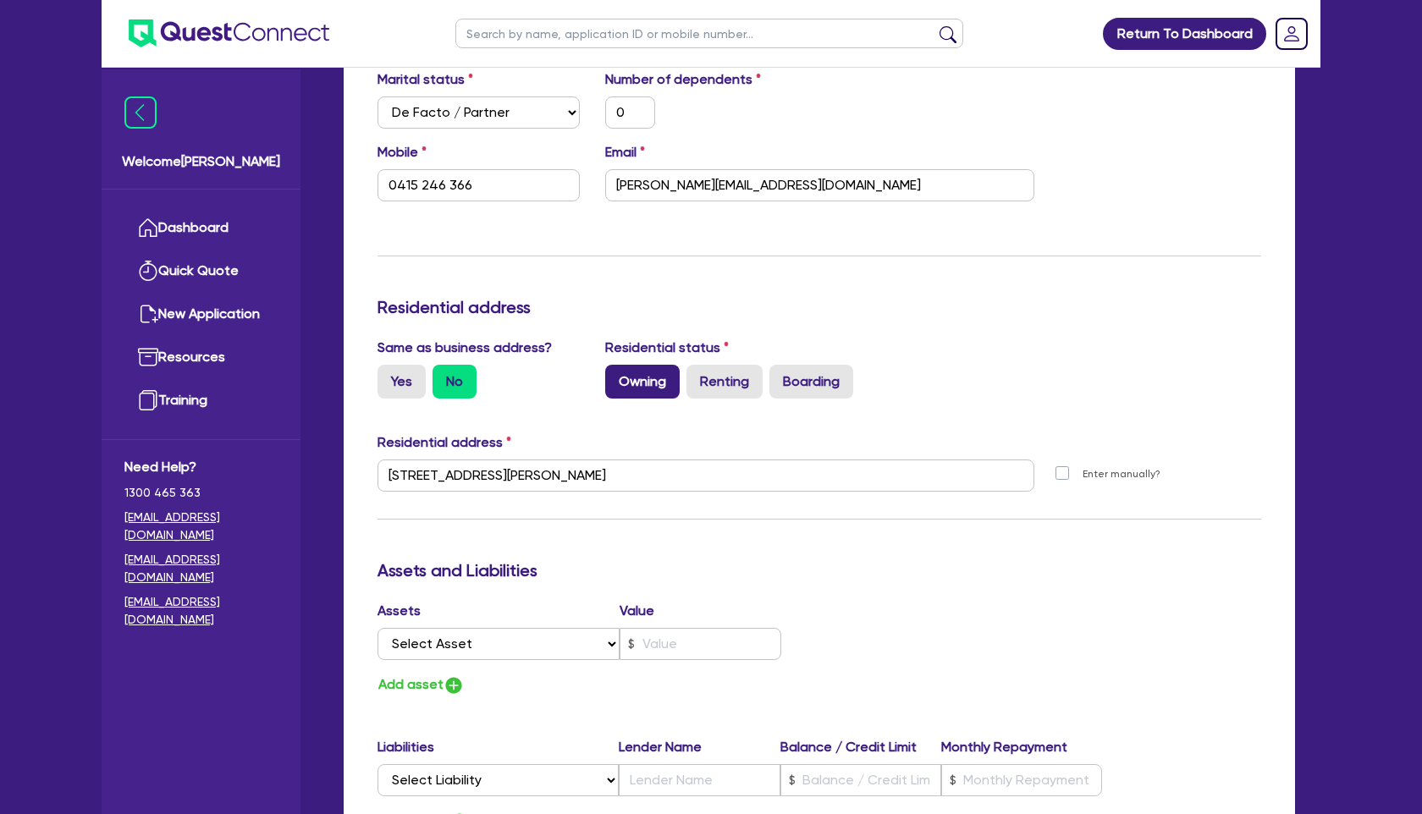
click at [629, 381] on label "Owning" at bounding box center [642, 382] width 74 height 34
click at [616, 376] on input "Owning" at bounding box center [610, 370] width 11 height 11
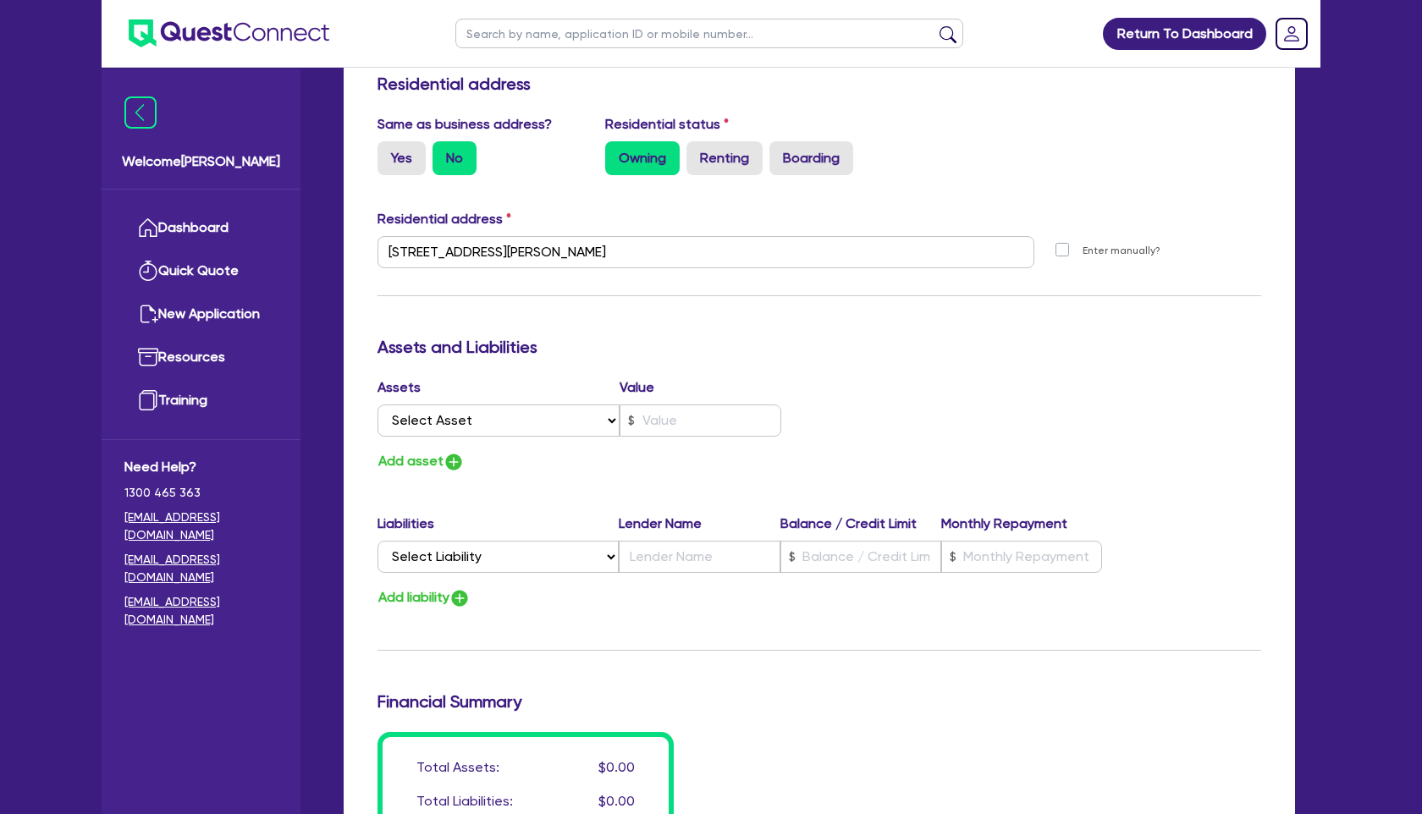
scroll to position [2077, 0]
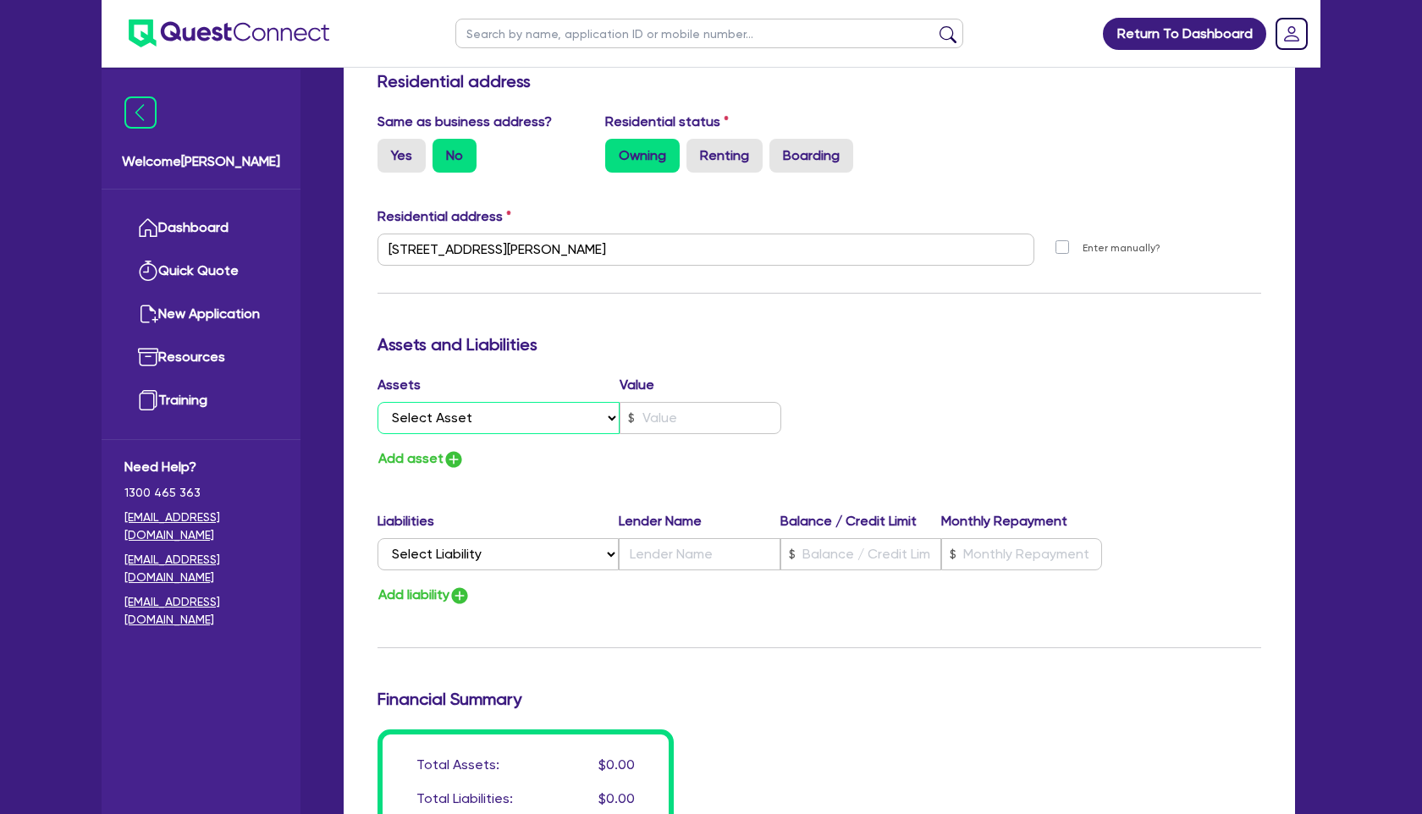
click at [560, 415] on select "Select Asset Cash Property Investment property Vehicle Truck Trailer Equipment …" at bounding box center [499, 418] width 242 height 32
click at [378, 402] on select "Select Asset Cash Property Investment property Vehicle Truck Trailer Equipment …" at bounding box center [499, 418] width 242 height 32
click at [769, 418] on input "text" at bounding box center [701, 418] width 162 height 32
click at [466, 551] on select "Select Liability Credit card Mortgage Investment property loan Vehicle loan Tru…" at bounding box center [498, 554] width 241 height 32
click at [378, 538] on select "Select Liability Credit card Mortgage Investment property loan Vehicle loan Tru…" at bounding box center [498, 554] width 241 height 32
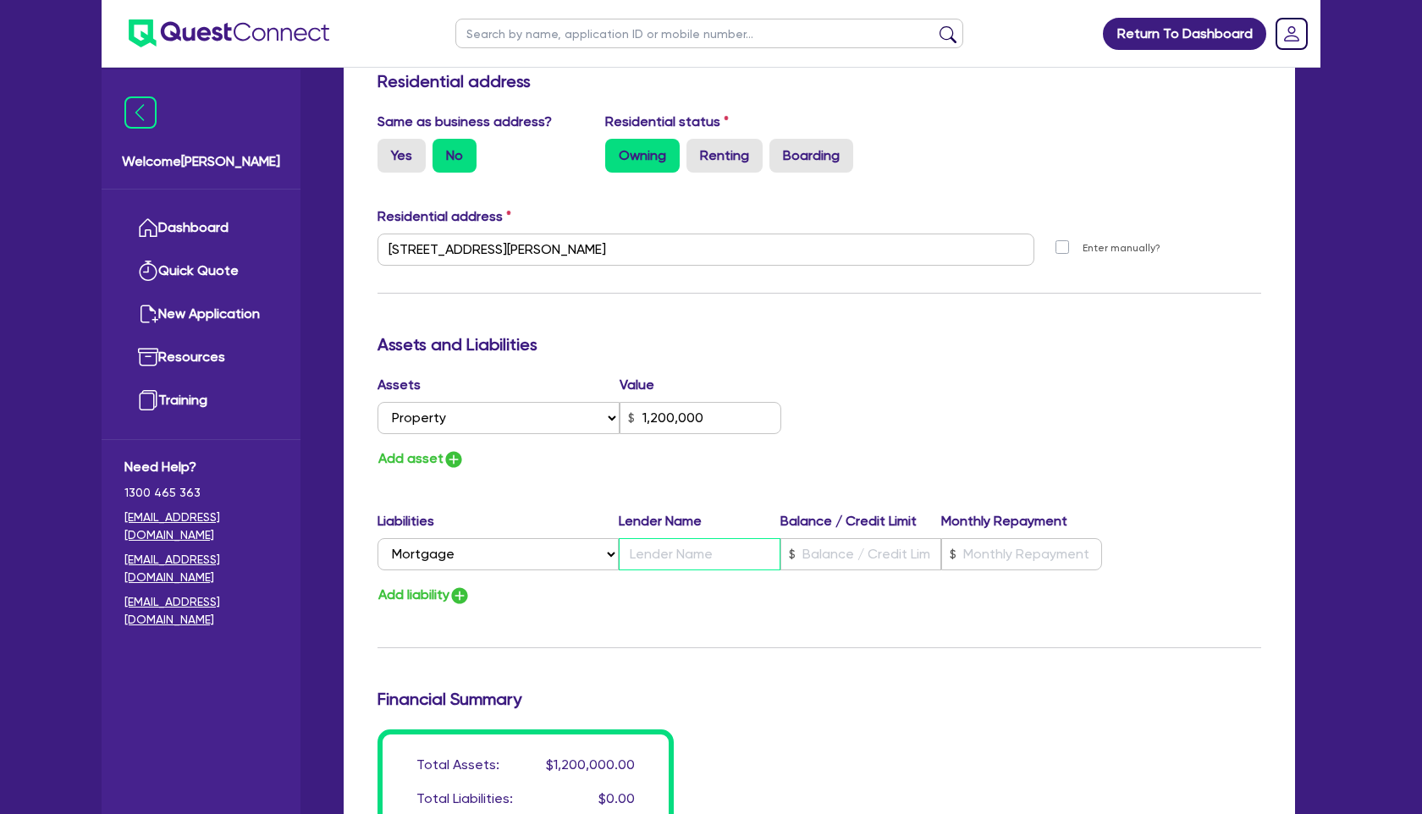
click at [635, 550] on input "text" at bounding box center [699, 554] width 161 height 32
click at [897, 485] on div "Update residential status for Director #2 Boarding is only acceptable when the …" at bounding box center [820, 243] width 884 height 1252
click at [1012, 554] on input "text" at bounding box center [1021, 554] width 161 height 32
click at [463, 460] on img "button" at bounding box center [454, 460] width 20 height 20
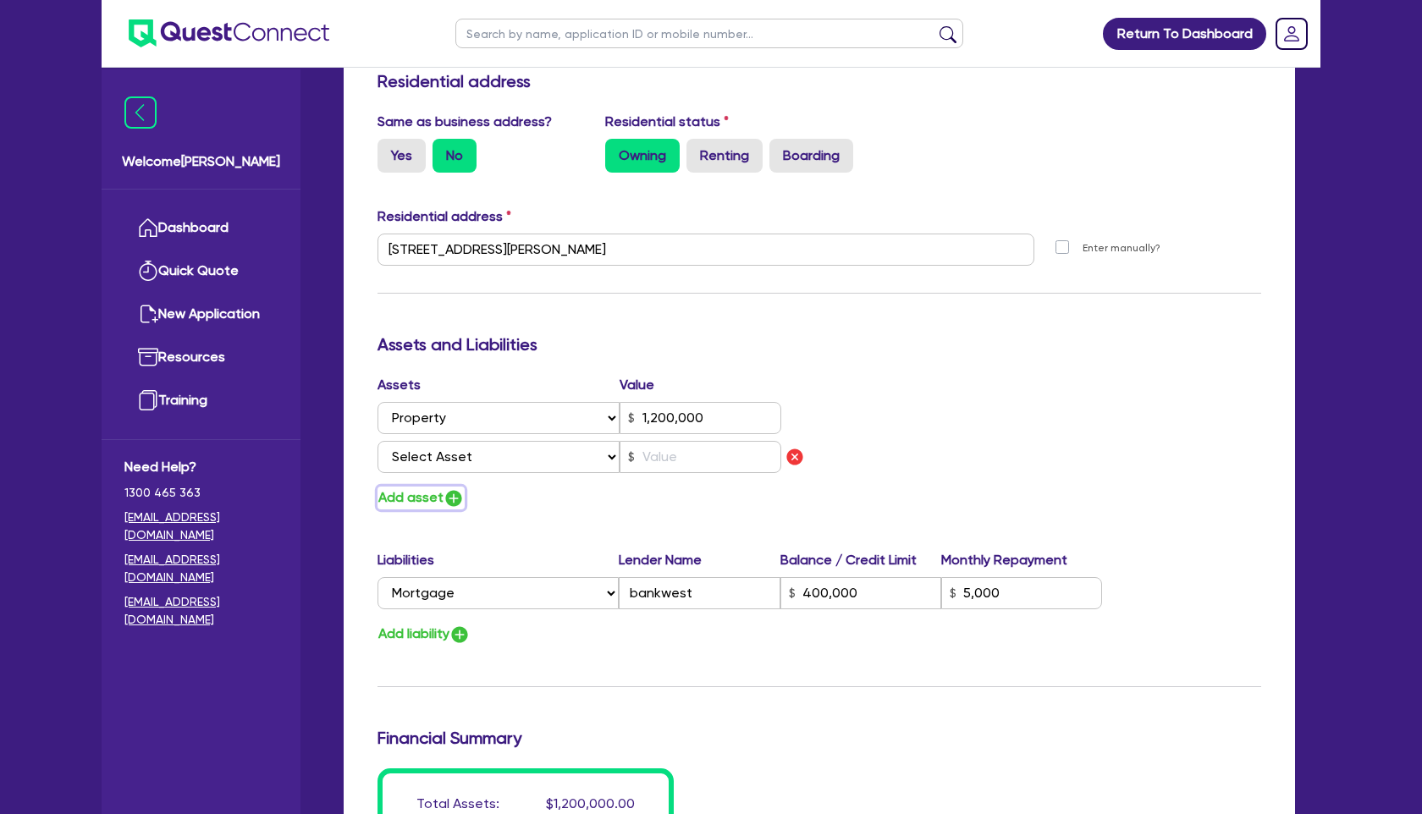
scroll to position [2071, 0]
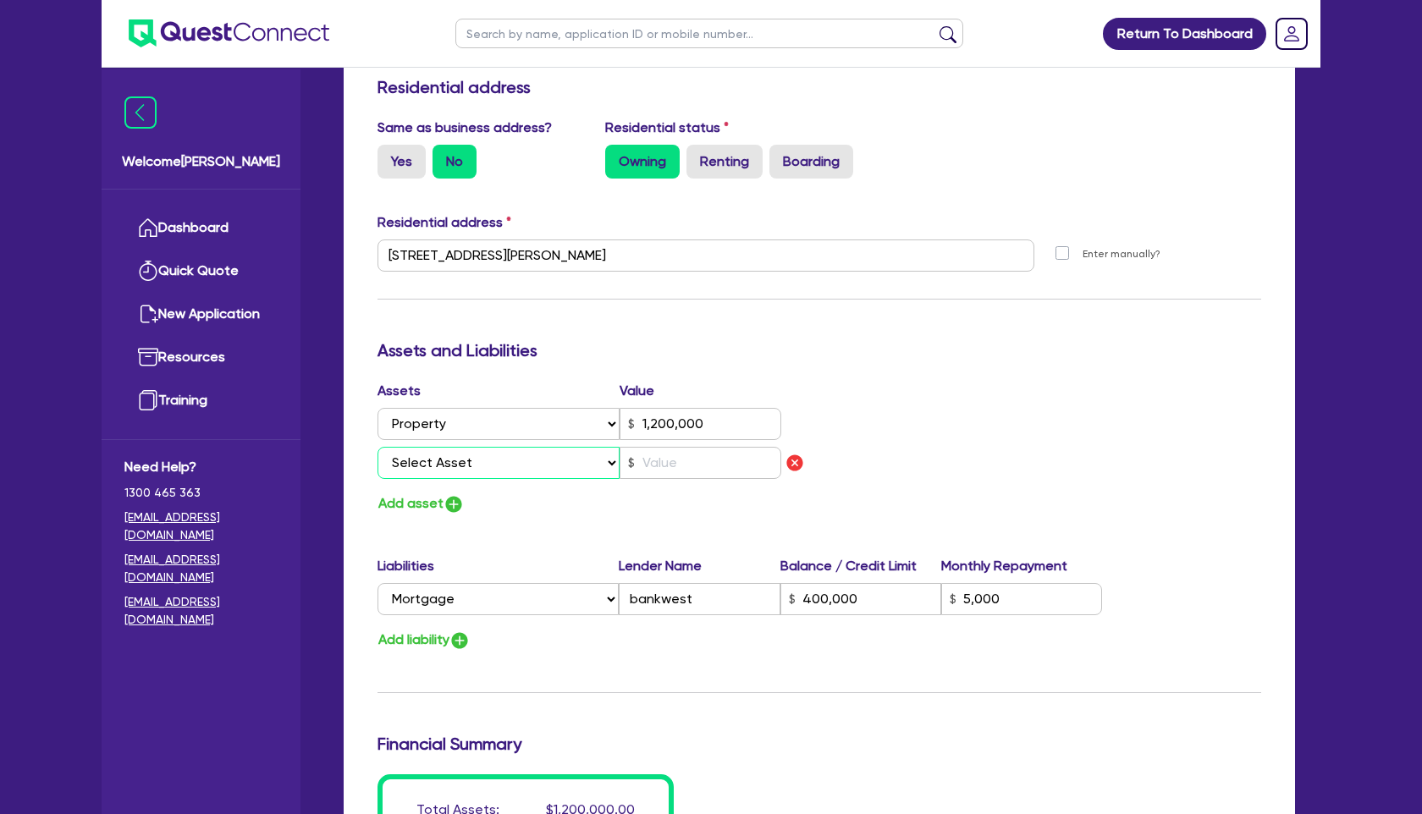
click at [485, 461] on select "Select Asset Cash Property Investment property Vehicle Truck Trailer Equipment …" at bounding box center [499, 463] width 242 height 32
click at [378, 447] on select "Select Asset Cash Property Investment property Vehicle Truck Trailer Equipment …" at bounding box center [499, 463] width 242 height 32
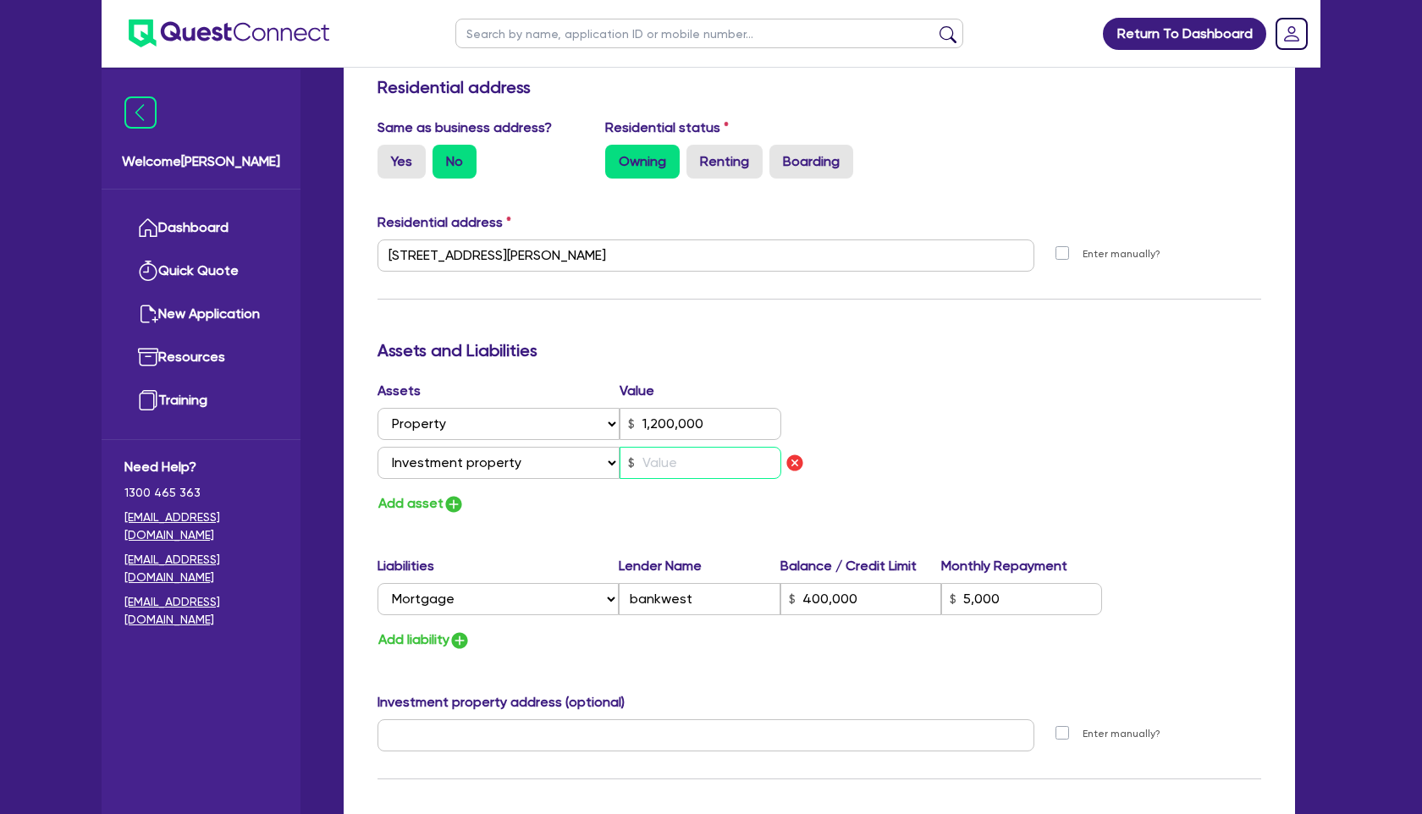
click at [673, 468] on input "text" at bounding box center [701, 463] width 162 height 32
click at [461, 639] on img "button" at bounding box center [460, 641] width 20 height 20
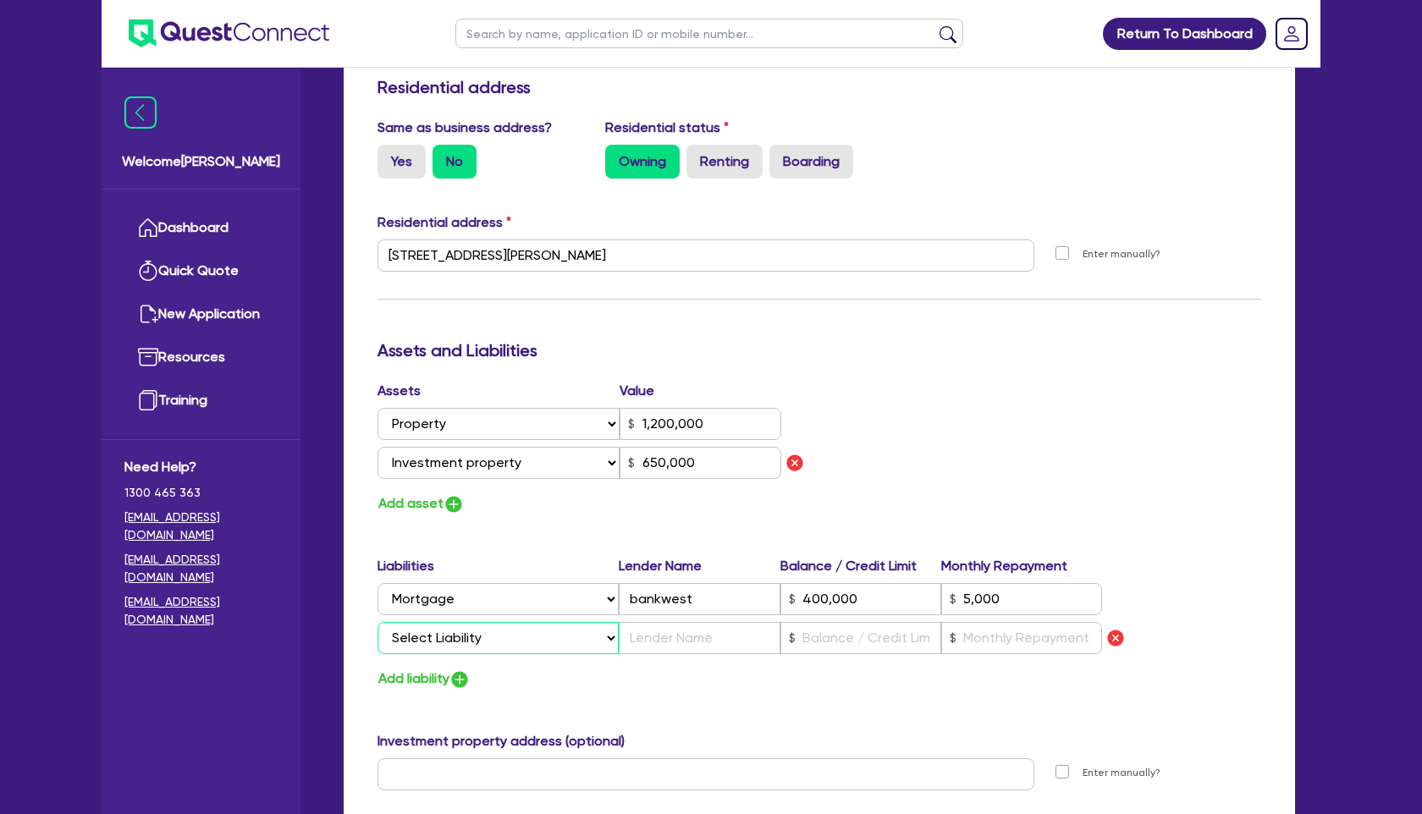
click at [463, 631] on select "Select Liability Credit card Mortgage Investment property loan Vehicle loan Tru…" at bounding box center [498, 638] width 241 height 32
click at [378, 622] on select "Select Liability Credit card Mortgage Investment property loan Vehicle loan Tru…" at bounding box center [498, 638] width 241 height 32
click at [681, 639] on input "text" at bounding box center [699, 638] width 161 height 32
click at [987, 408] on div "Assets Value Select Asset Cash Property Investment property Vehicle Truck Trail…" at bounding box center [819, 448] width 909 height 135
click at [1039, 641] on input "text" at bounding box center [1021, 638] width 161 height 32
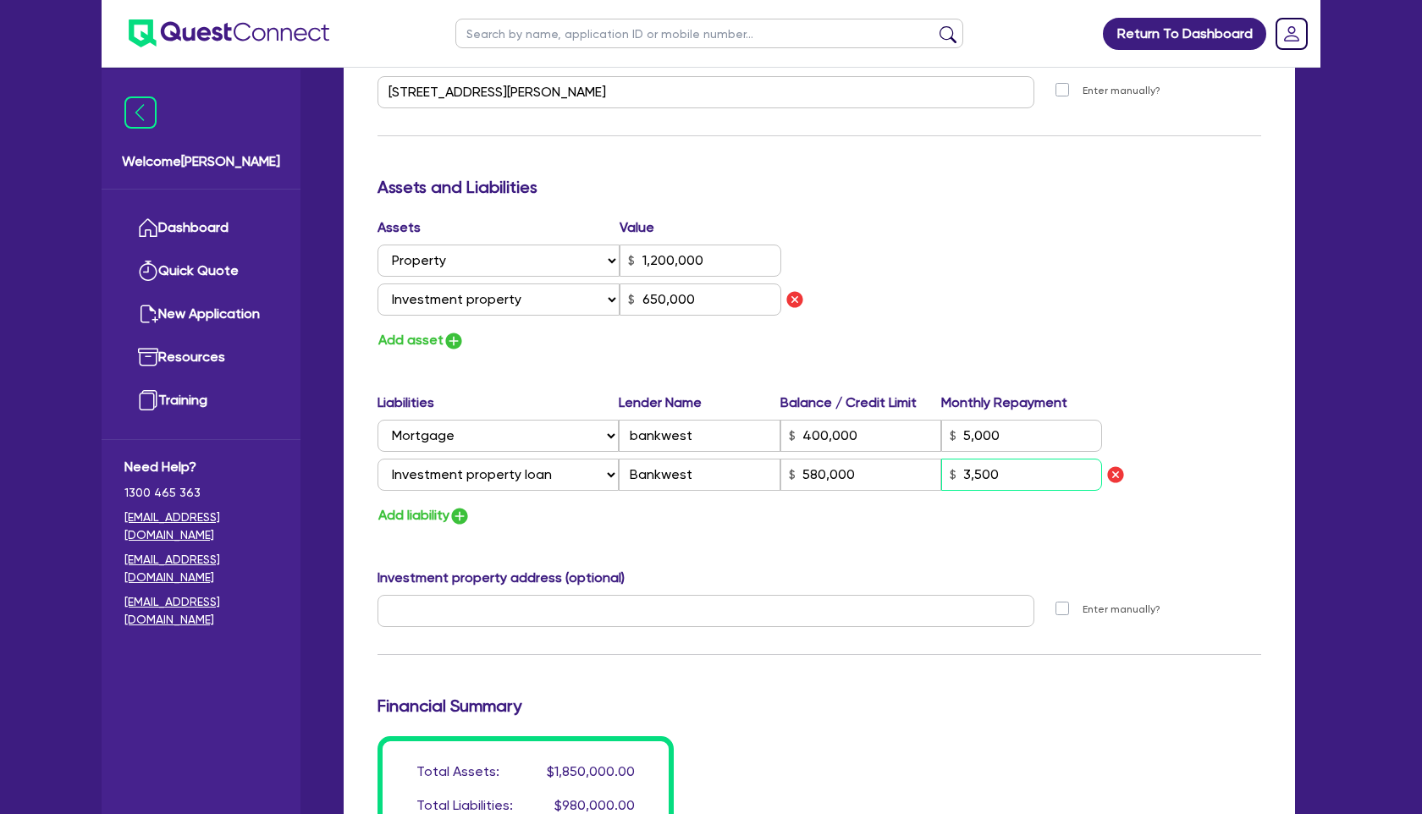
scroll to position [2242, 0]
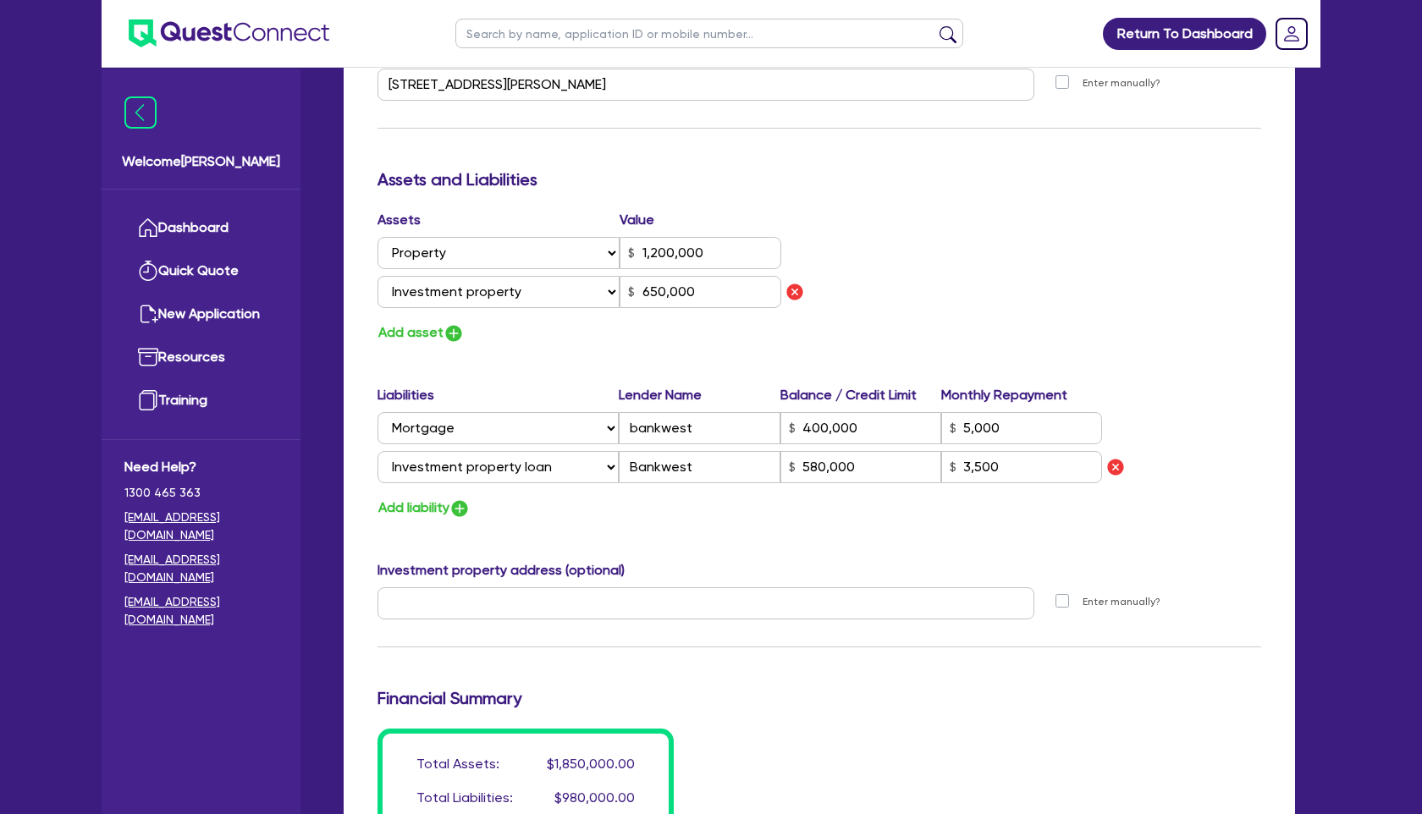
click at [869, 352] on div "Update residential status for Director #2 Boarding is only acceptable when the …" at bounding box center [820, 159] width 884 height 1416
click at [637, 430] on input "bankwest" at bounding box center [699, 428] width 161 height 32
drag, startPoint x: 701, startPoint y: 470, endPoint x: 482, endPoint y: 449, distance: 220.3
click at [479, 448] on div "Liabilities Lender Name Balance / Credit Limit Monthly Repayment Select Liabili…" at bounding box center [819, 437] width 909 height 105
click at [690, 567] on div "Investment property address (optional)" at bounding box center [819, 573] width 909 height 27
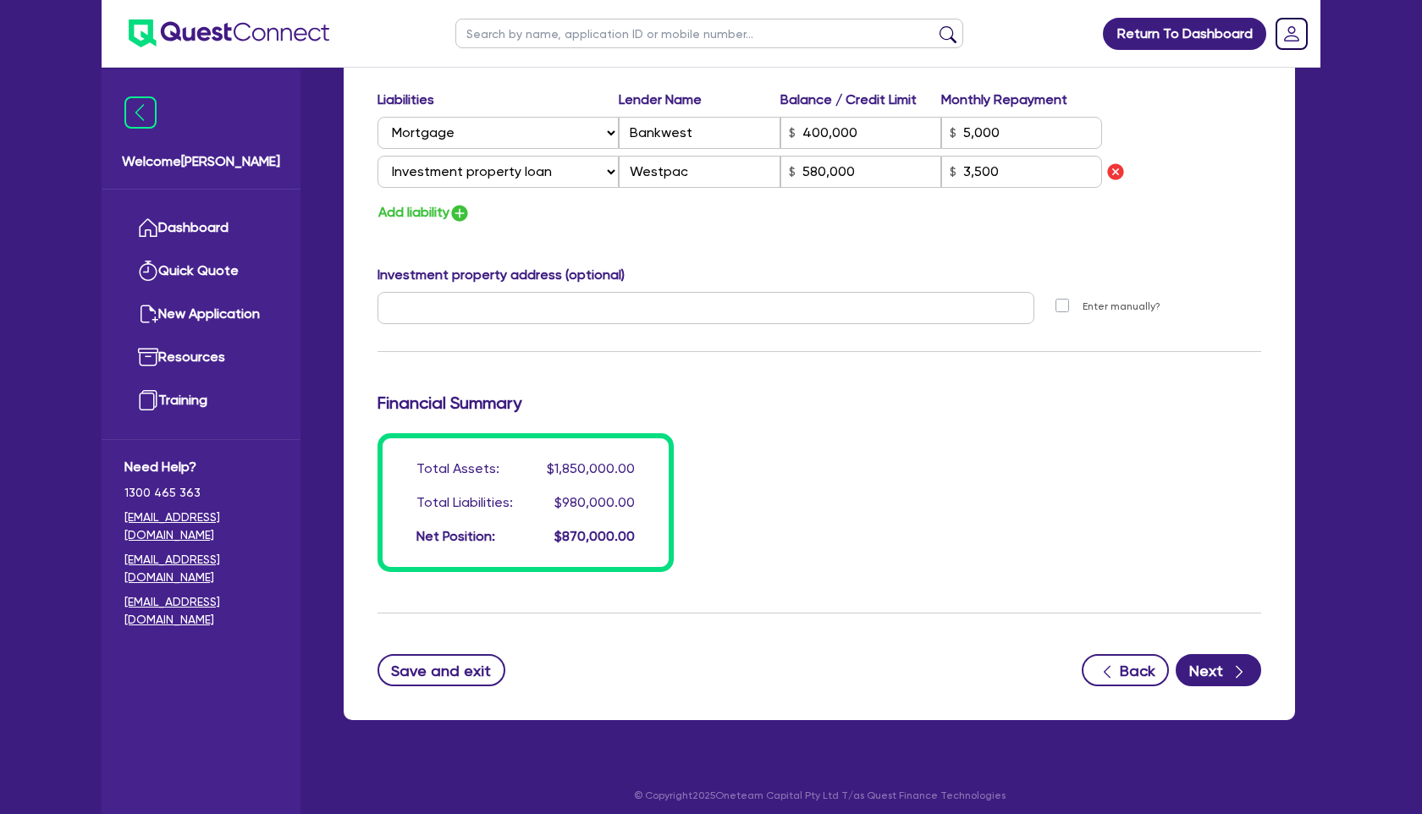
scroll to position [2547, 0]
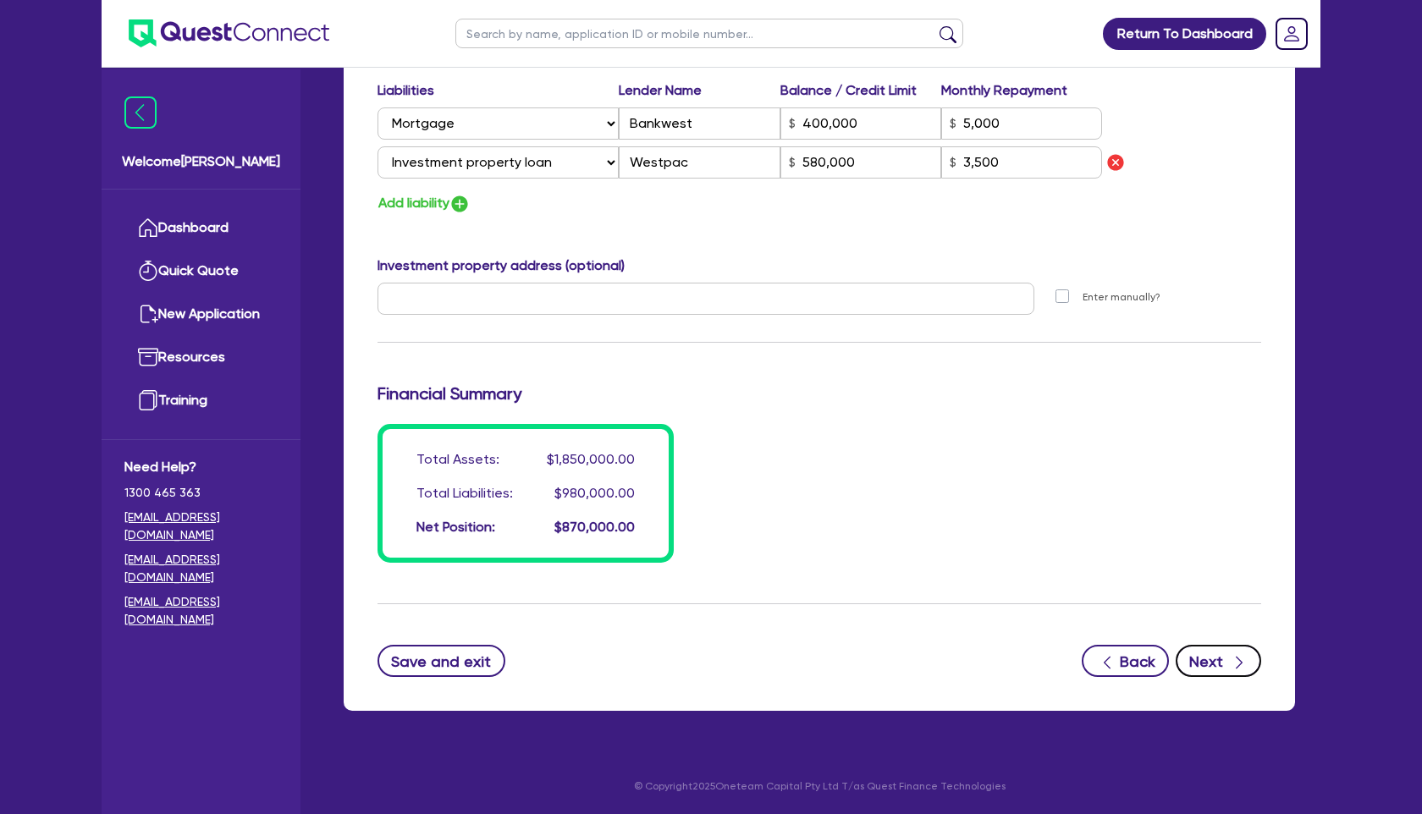
click at [1235, 666] on icon "button" at bounding box center [1239, 662] width 17 height 17
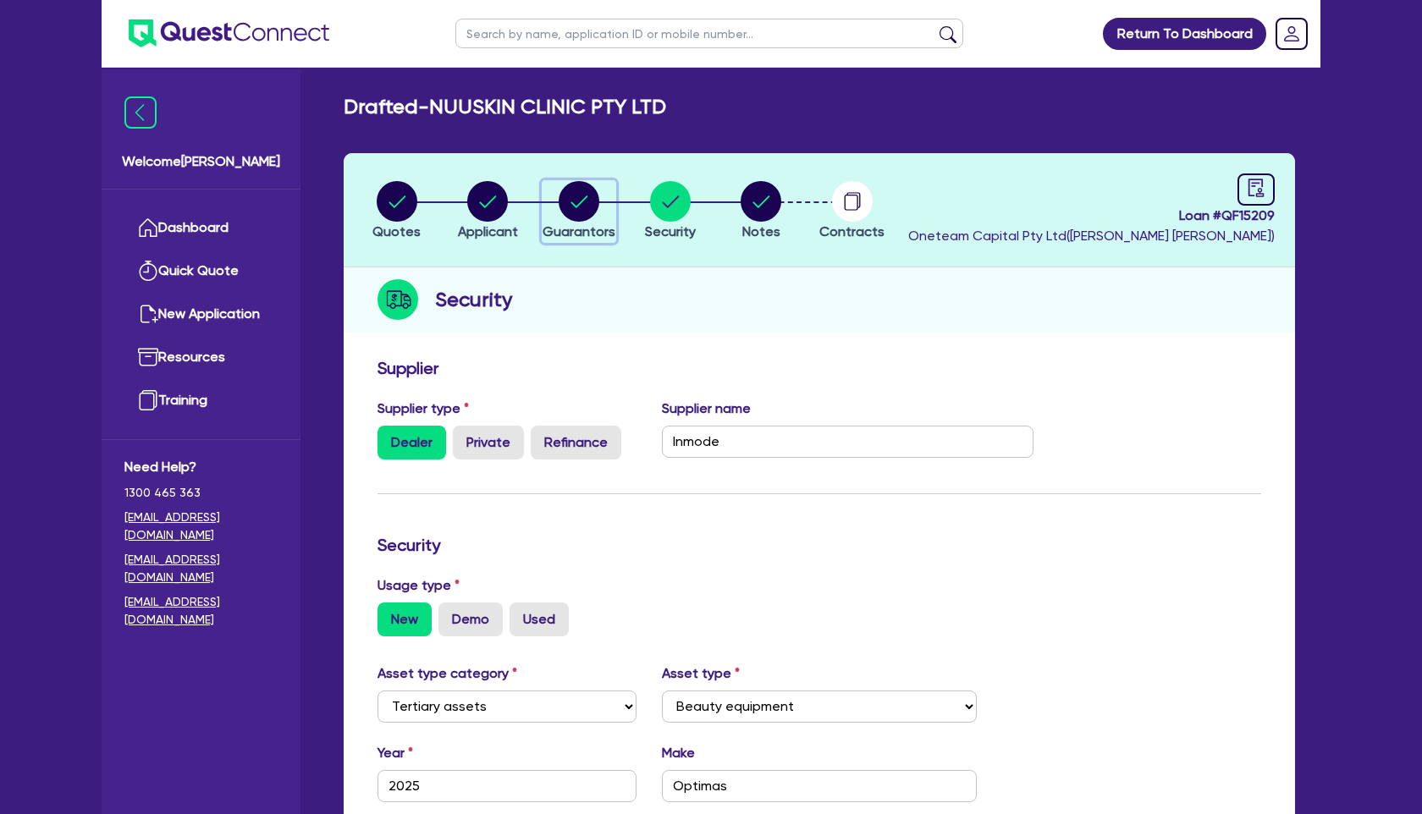
click at [588, 207] on circle "button" at bounding box center [579, 201] width 41 height 41
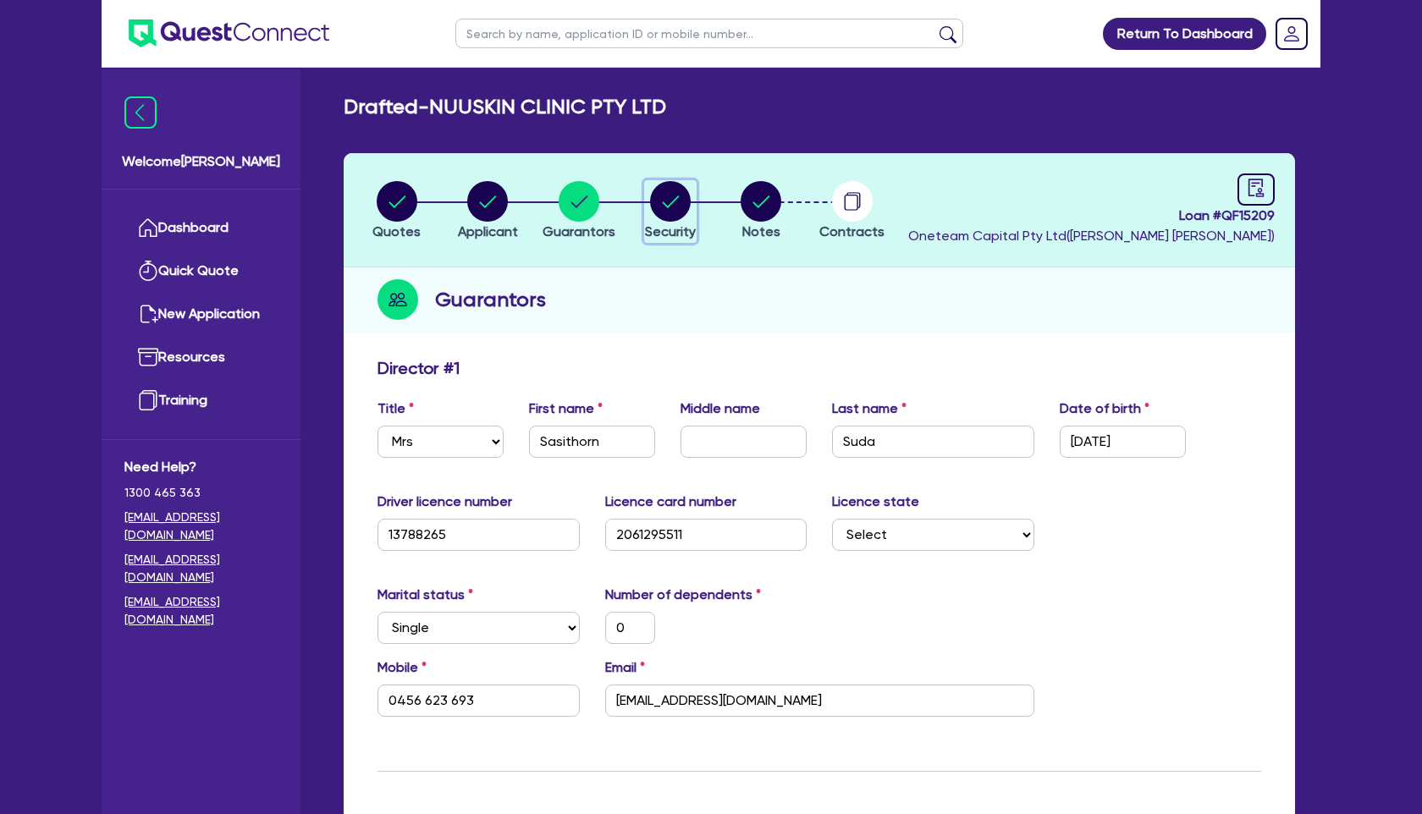
click at [671, 205] on circle "button" at bounding box center [670, 201] width 41 height 41
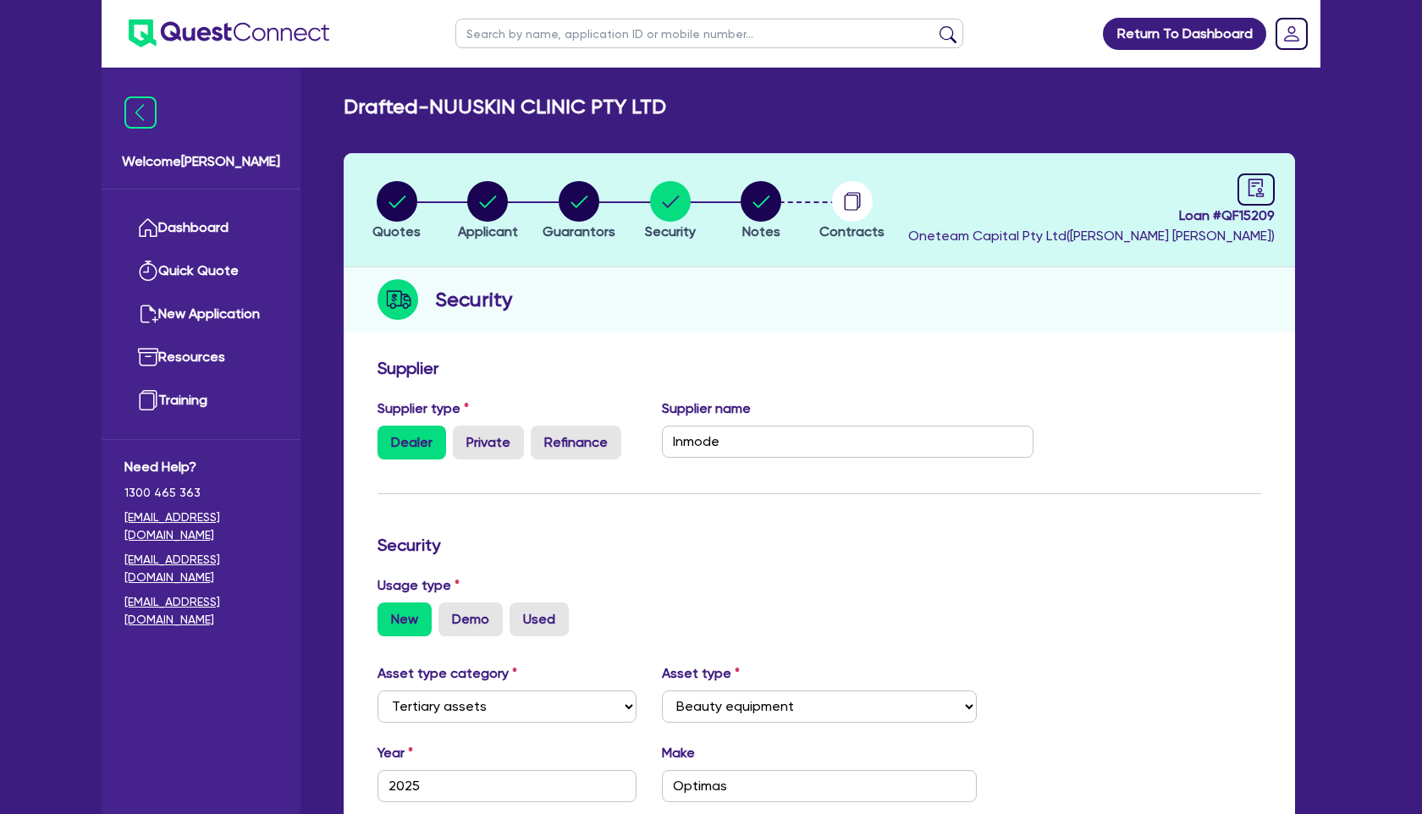
click at [921, 325] on div "Security" at bounding box center [820, 300] width 952 height 65
click at [215, 222] on link "Dashboard" at bounding box center [200, 228] width 153 height 43
